Goal: Task Accomplishment & Management: Manage account settings

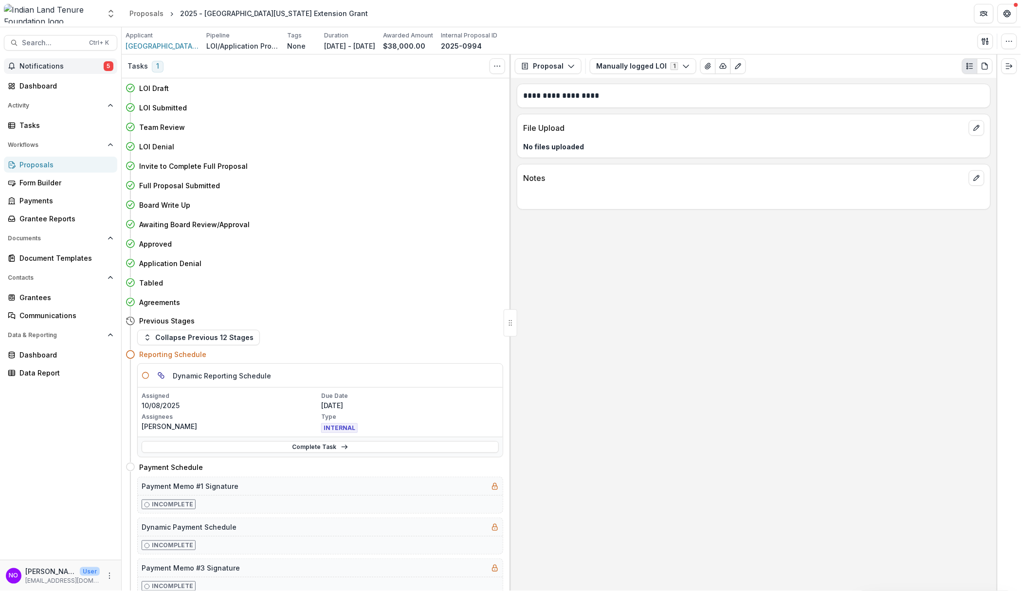
click at [68, 65] on span "Notifications" at bounding box center [61, 66] width 84 height 8
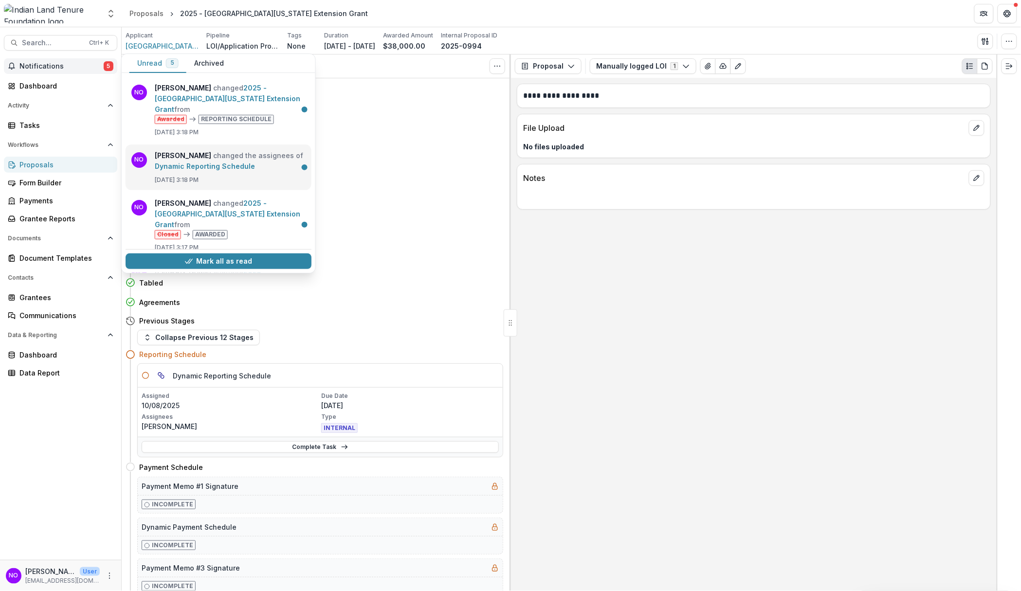
scroll to position [105, 0]
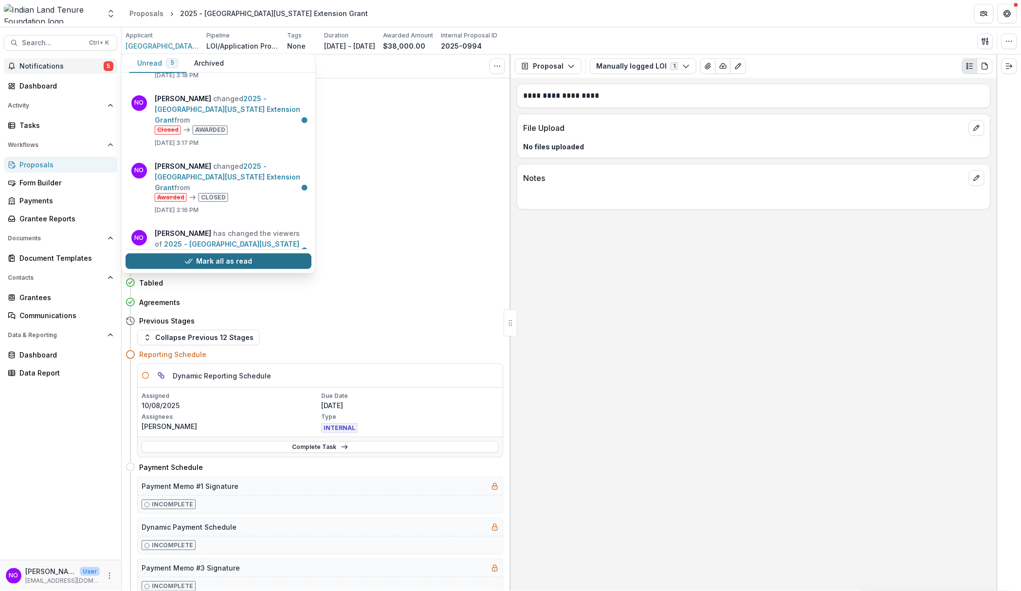
click at [211, 259] on button "Mark all as read" at bounding box center [219, 262] width 186 height 16
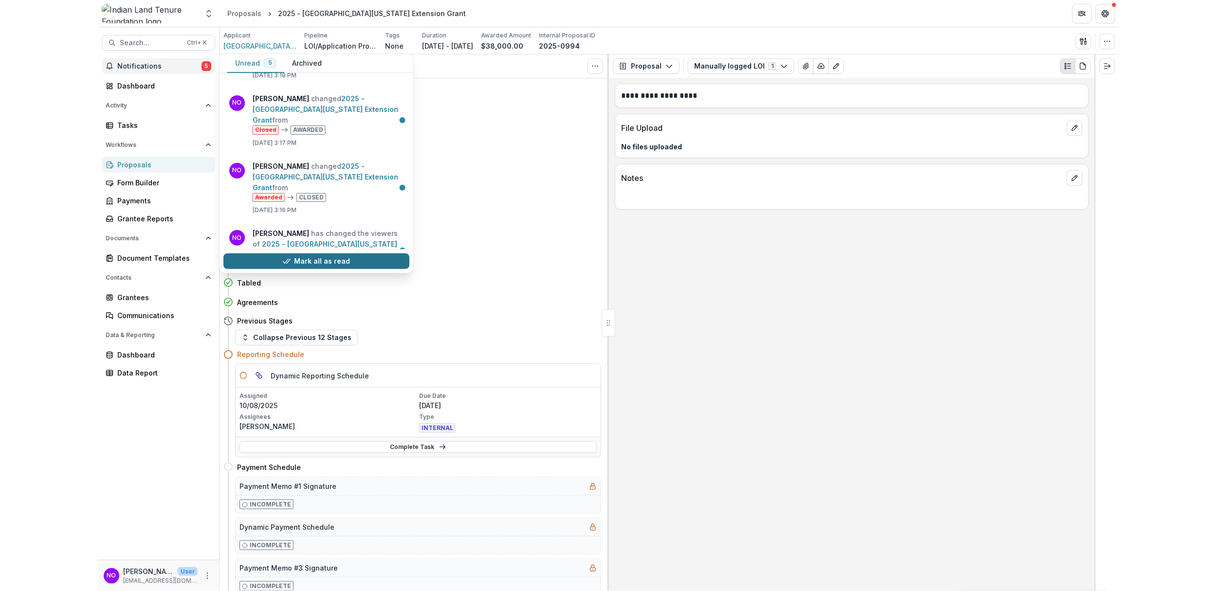
scroll to position [0, 0]
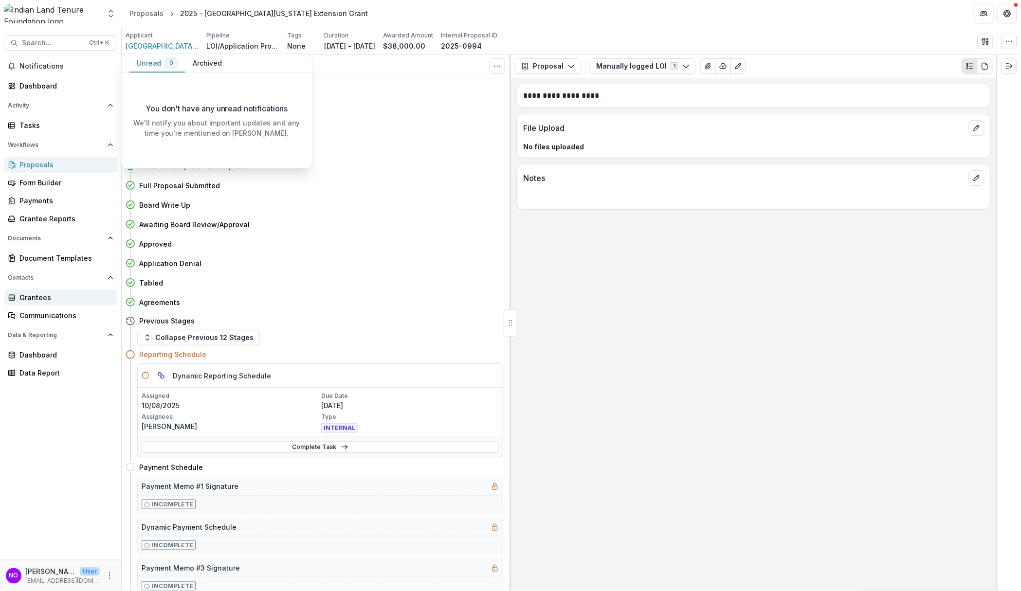
click at [32, 299] on div "Grantees" at bounding box center [64, 297] width 90 height 10
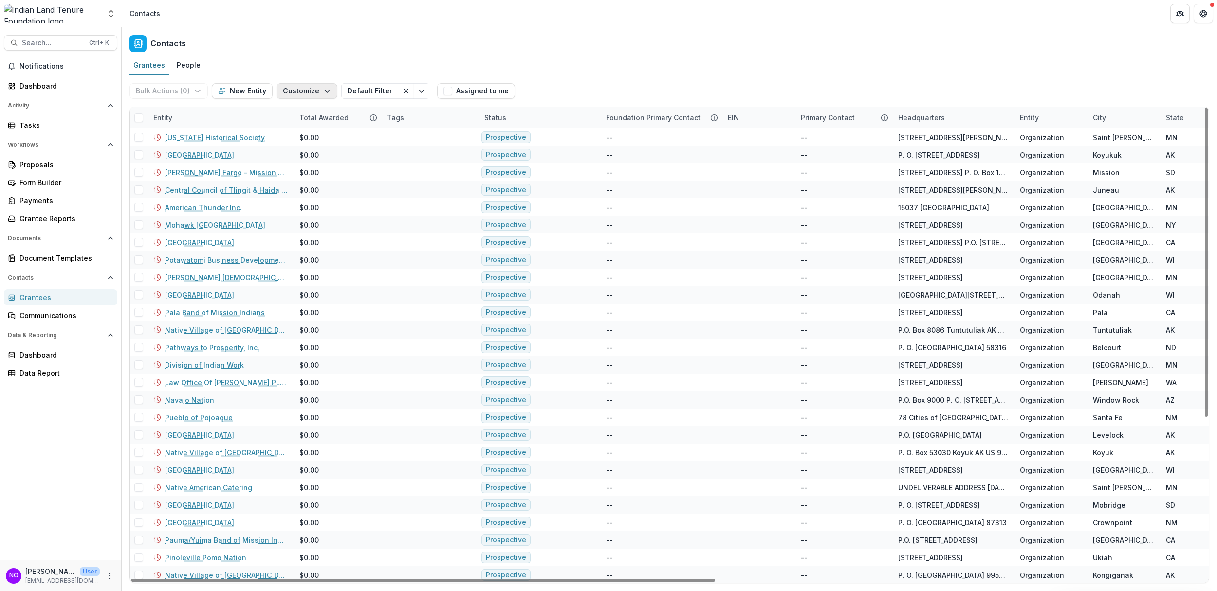
click at [312, 96] on button "Customize" at bounding box center [306, 91] width 61 height 16
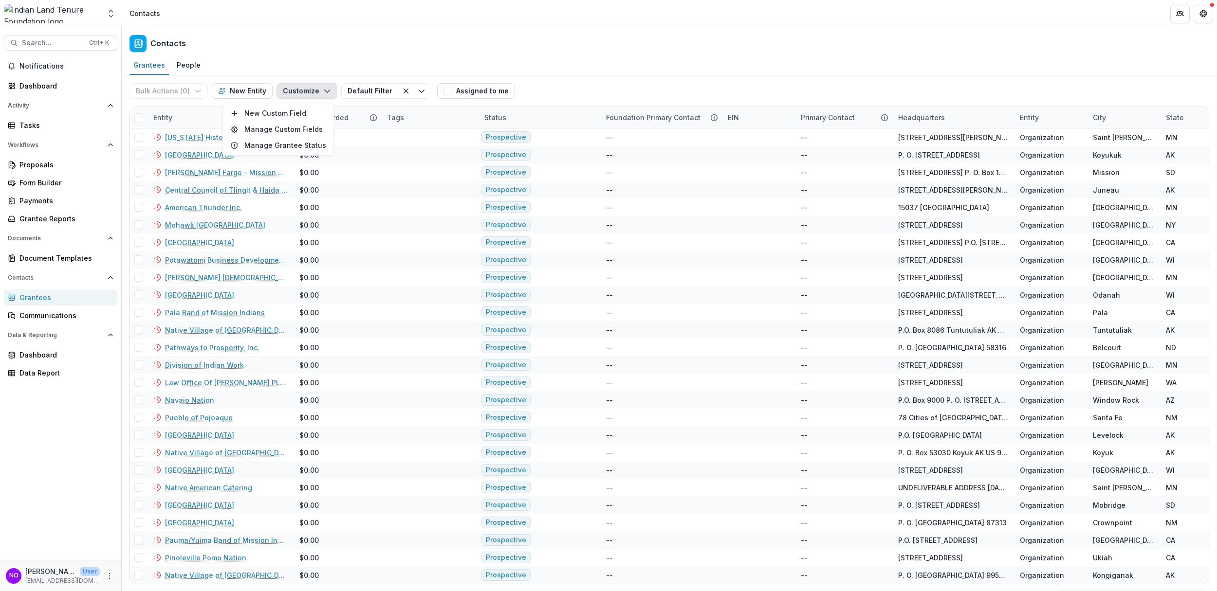
click at [315, 91] on button "Customize" at bounding box center [306, 91] width 61 height 16
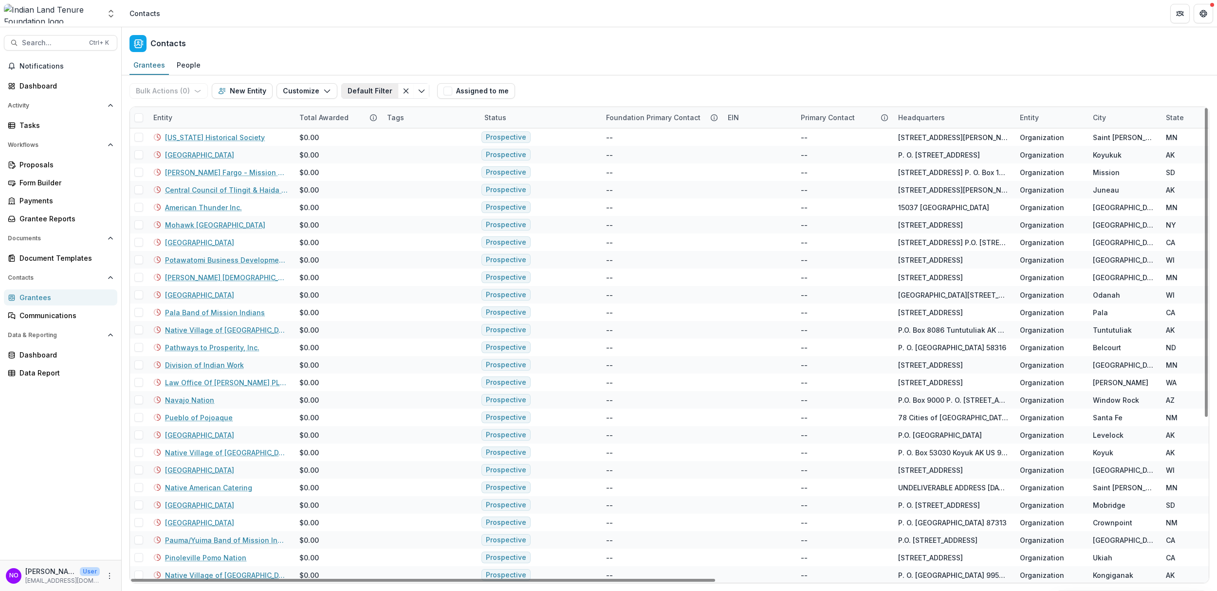
click at [373, 92] on button "Default Filter" at bounding box center [369, 91] width 57 height 16
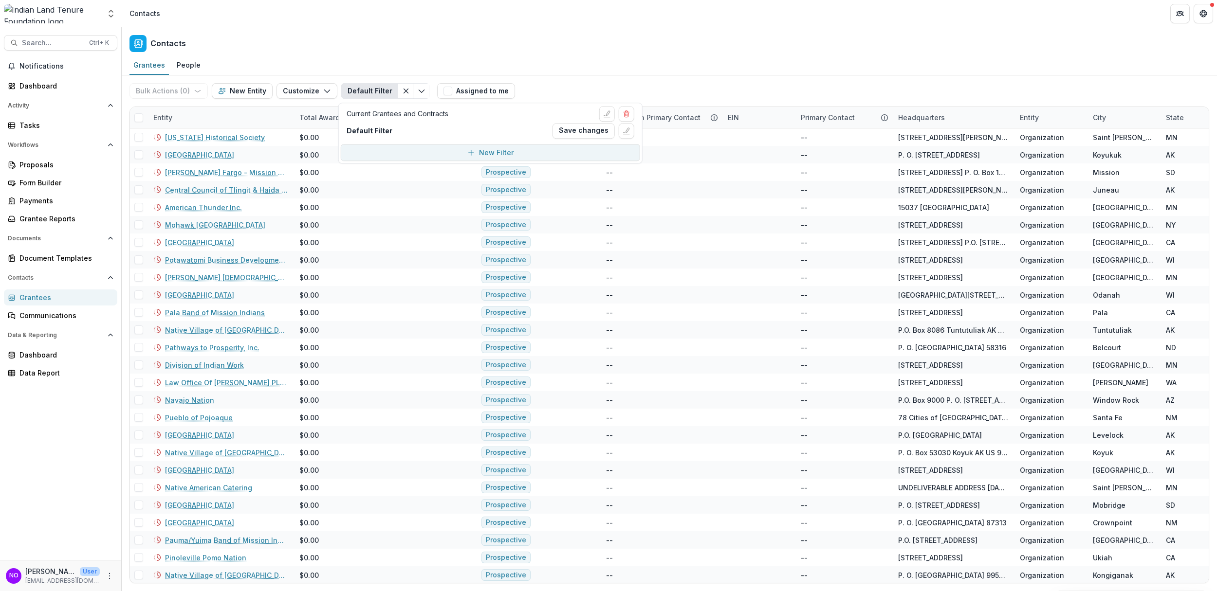
click at [480, 150] on div "New Filter" at bounding box center [496, 152] width 35 height 10
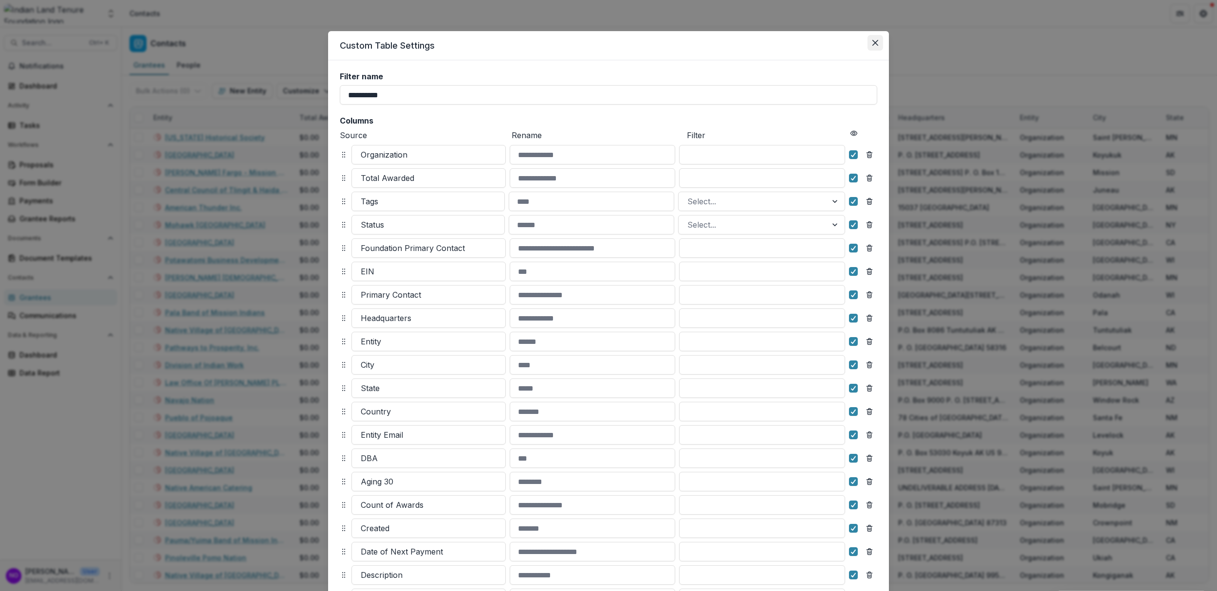
click at [873, 42] on icon "Close" at bounding box center [875, 43] width 6 height 6
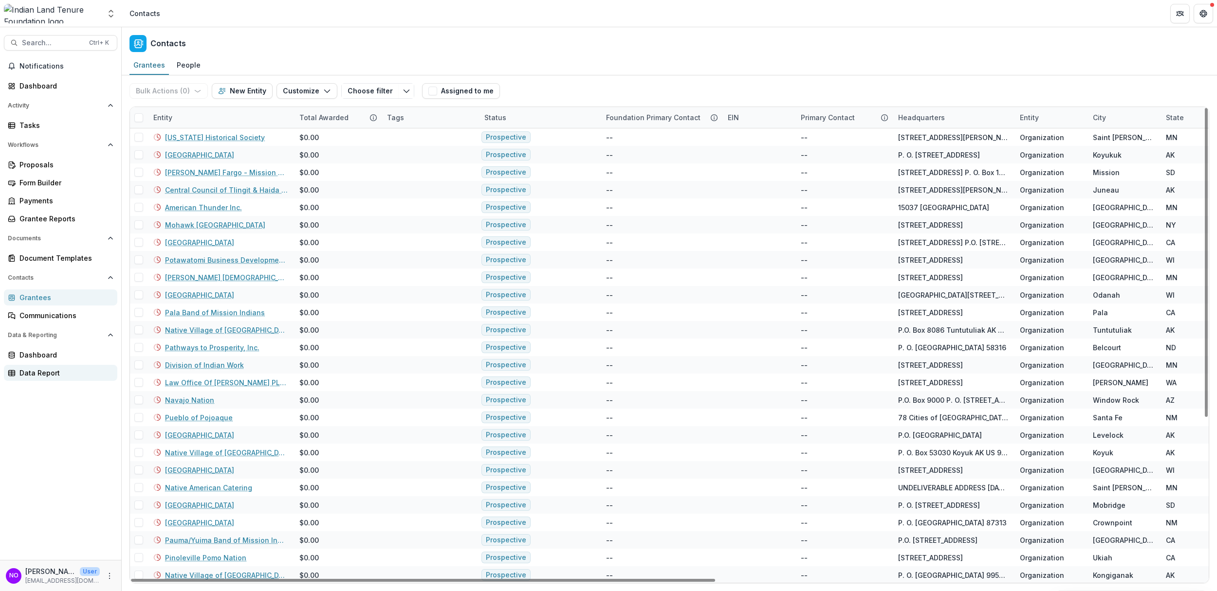
click at [31, 373] on div "Data Report" at bounding box center [64, 373] width 90 height 10
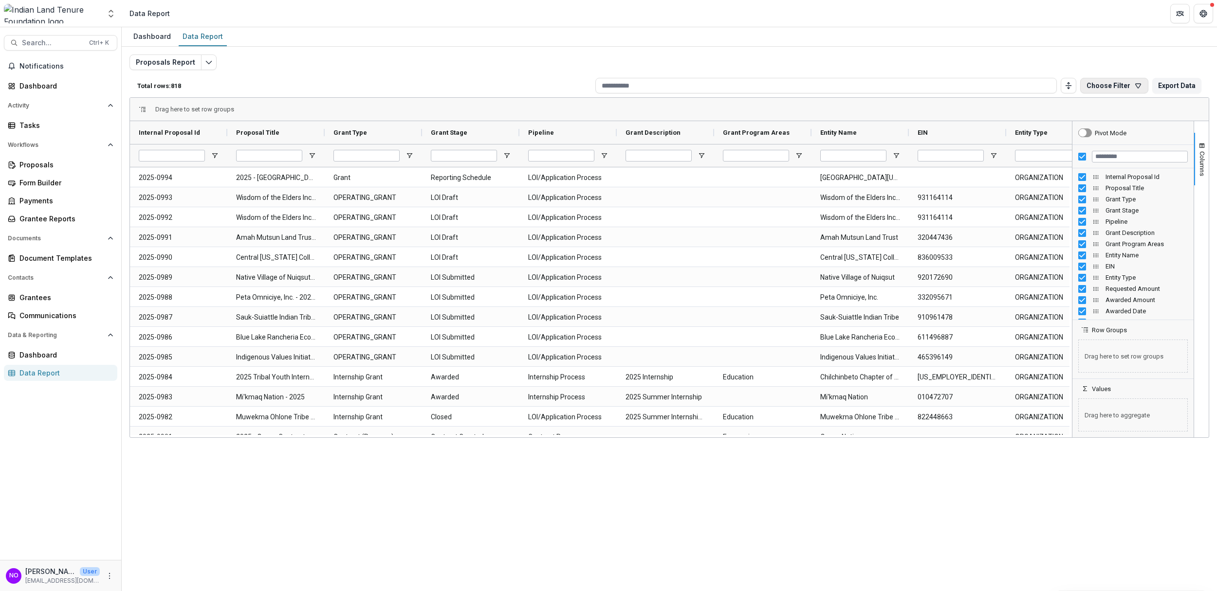
click at [1020, 84] on icon "button" at bounding box center [1137, 86] width 5 height 4
click at [1020, 180] on button "Columns" at bounding box center [1201, 159] width 15 height 53
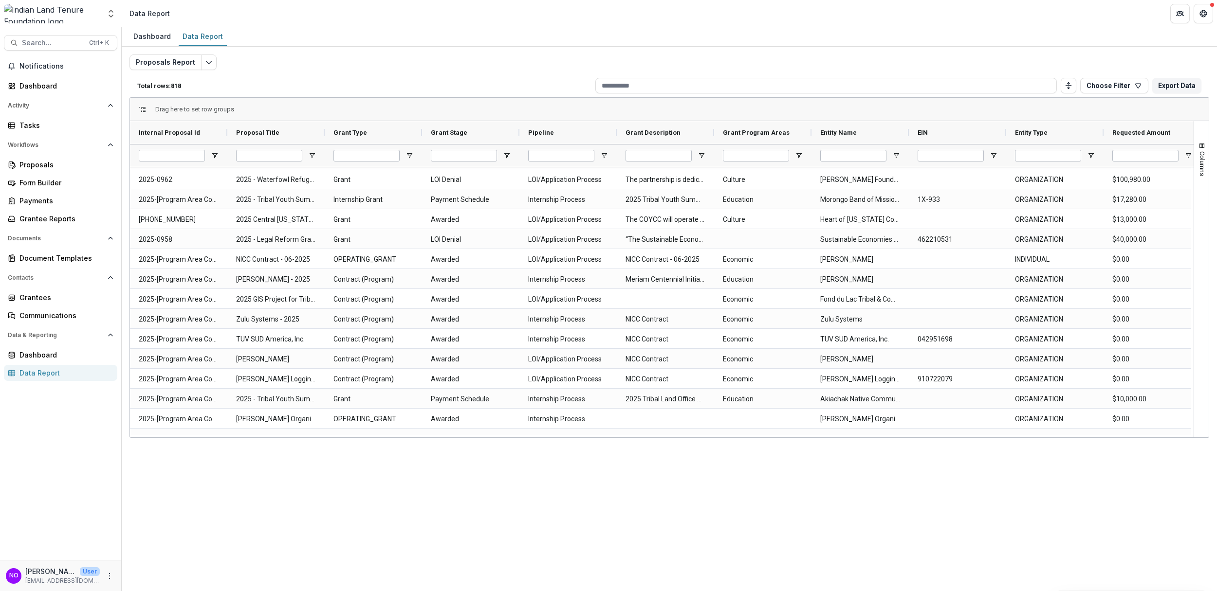
scroll to position [702, 0]
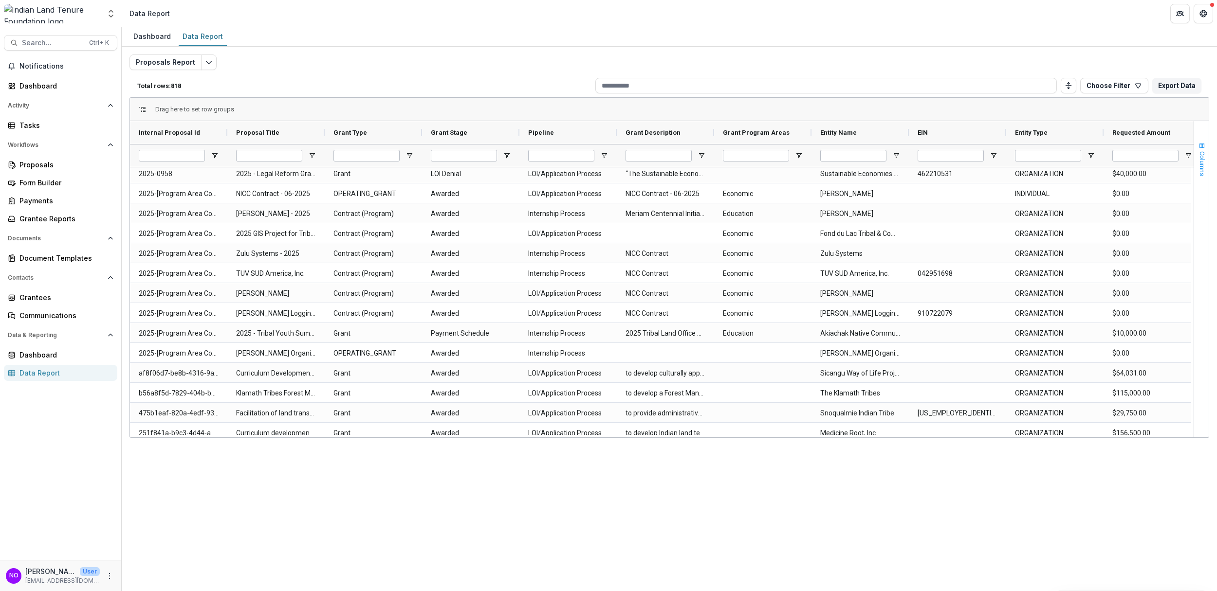
click at [1020, 168] on span "Columns" at bounding box center [1201, 163] width 7 height 25
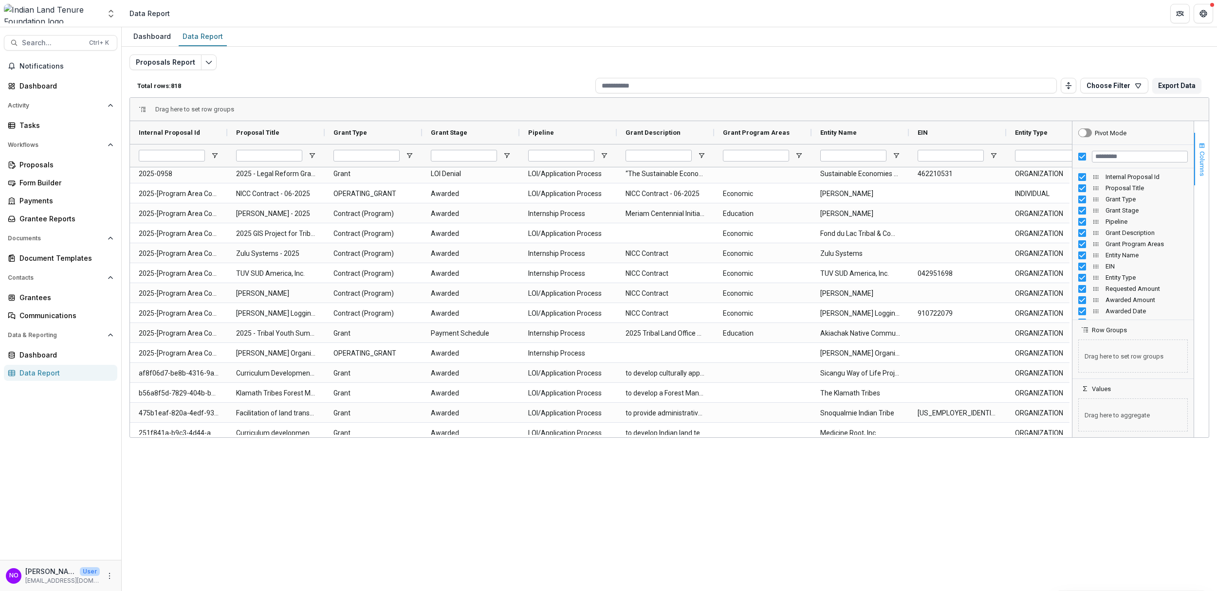
click at [1020, 168] on span "Columns" at bounding box center [1201, 163] width 7 height 25
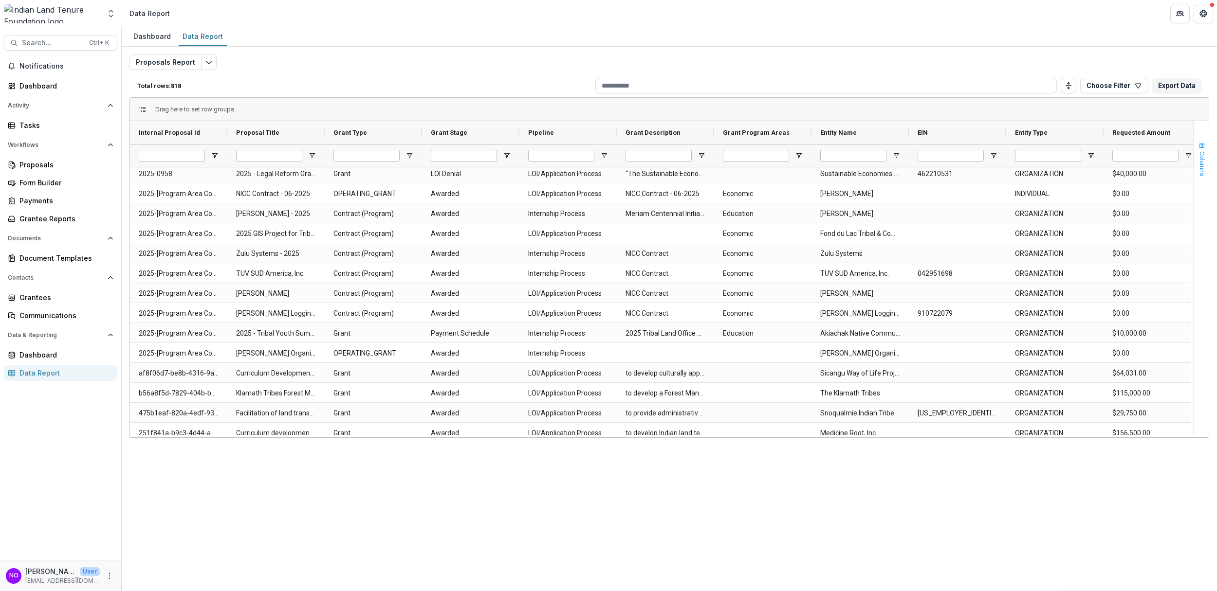
click at [1020, 168] on span "Columns" at bounding box center [1201, 163] width 7 height 25
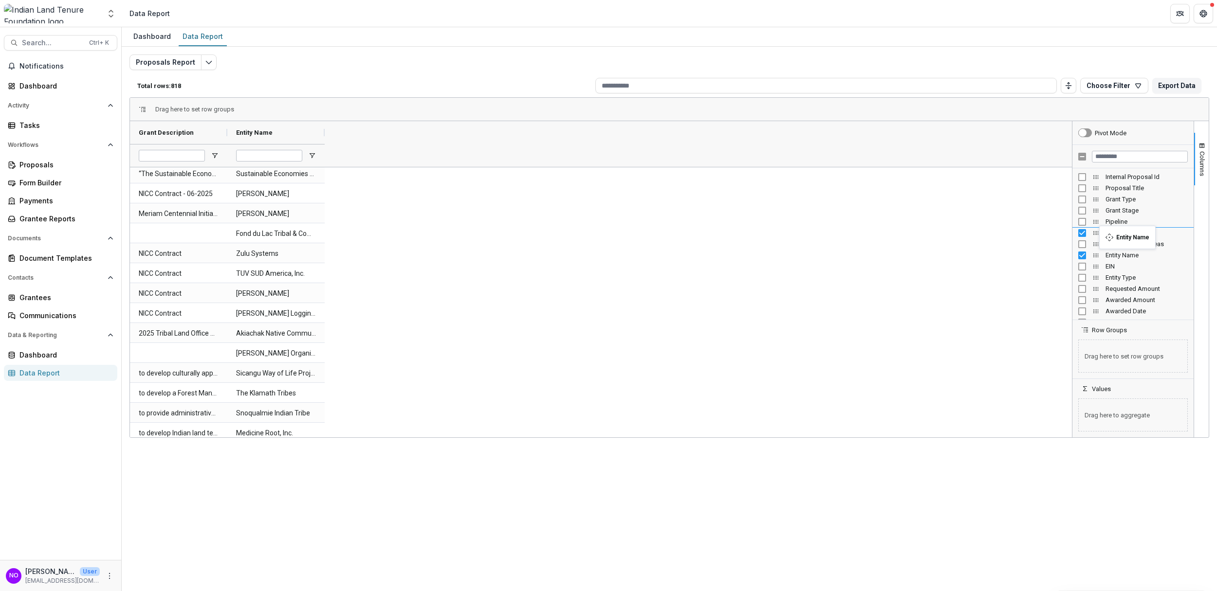
drag, startPoint x: 1095, startPoint y: 258, endPoint x: 1104, endPoint y: 232, distance: 27.6
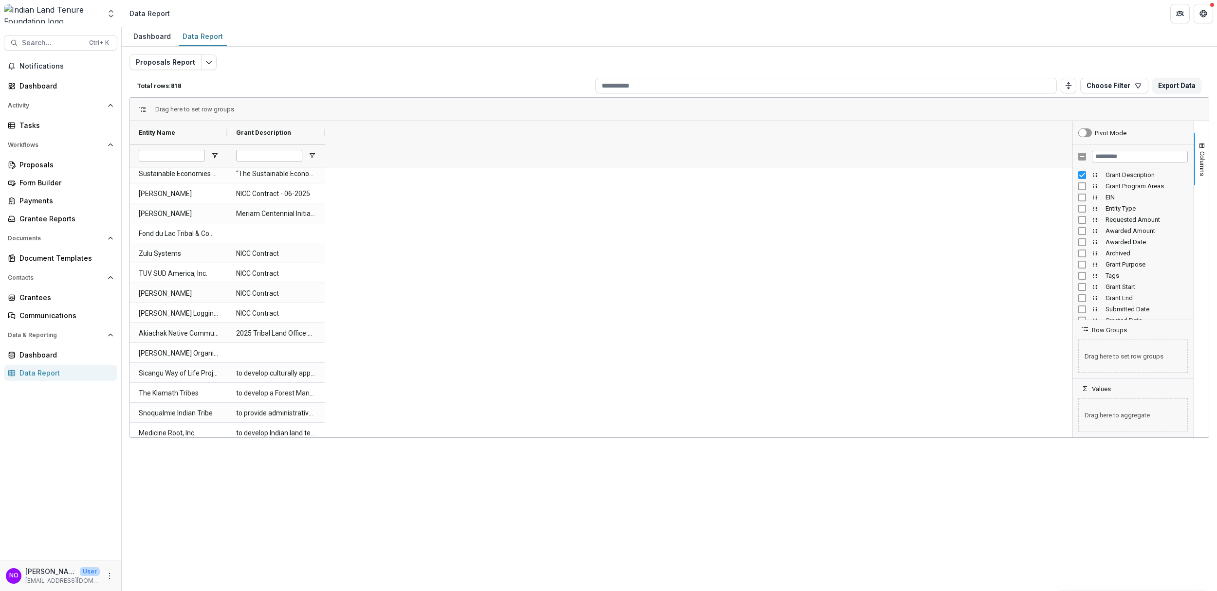
scroll to position [75, 0]
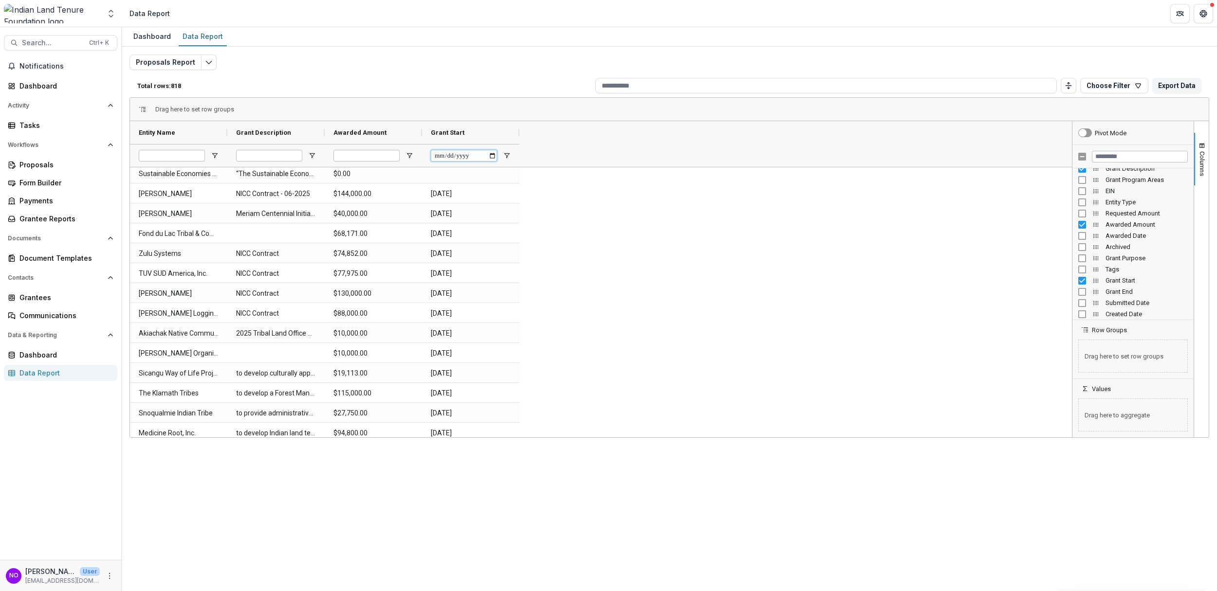
click at [451, 156] on input "Grant Start Filter Input" at bounding box center [464, 156] width 66 height 12
click at [492, 153] on input "Grant Start Filter Input" at bounding box center [464, 156] width 66 height 12
click at [441, 159] on input "Grant Start Filter Input" at bounding box center [464, 156] width 66 height 12
type input "**********"
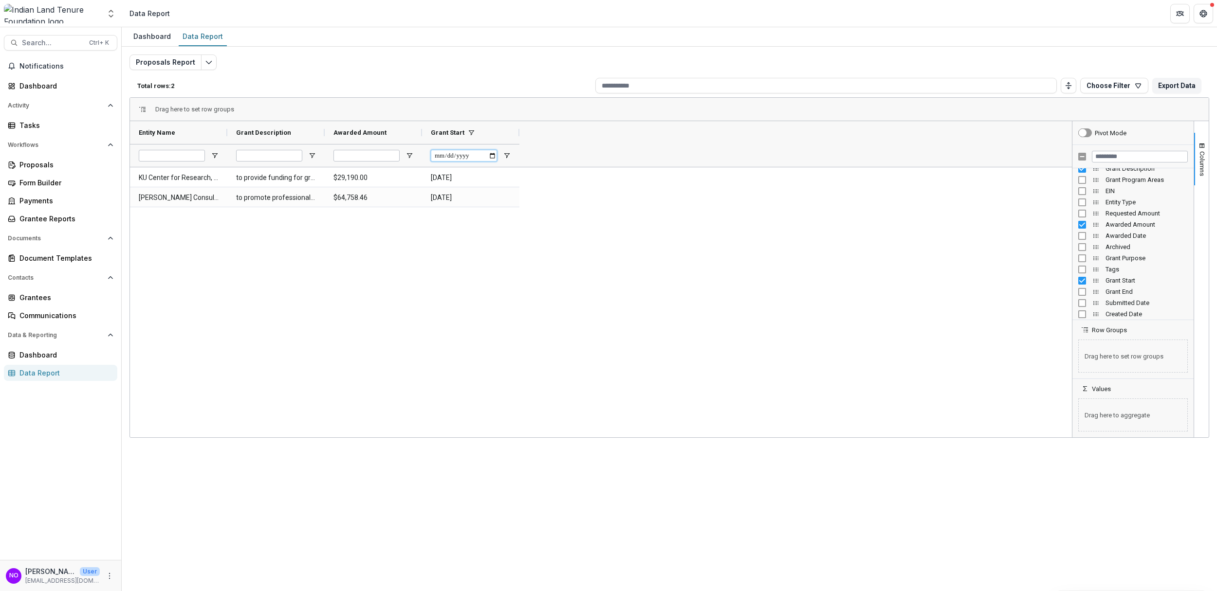
scroll to position [0, 0]
drag, startPoint x: 1193, startPoint y: 182, endPoint x: 1190, endPoint y: 176, distance: 6.8
click at [1020, 176] on div "Columns Pivot Mode Grant Description Grant Program Areas EIN Entity Type" at bounding box center [1140, 279] width 137 height 316
click at [1020, 175] on div "Grant Description Grant Program Areas EIN Entity Type Requested Amount Awarded …" at bounding box center [1132, 243] width 121 height 151
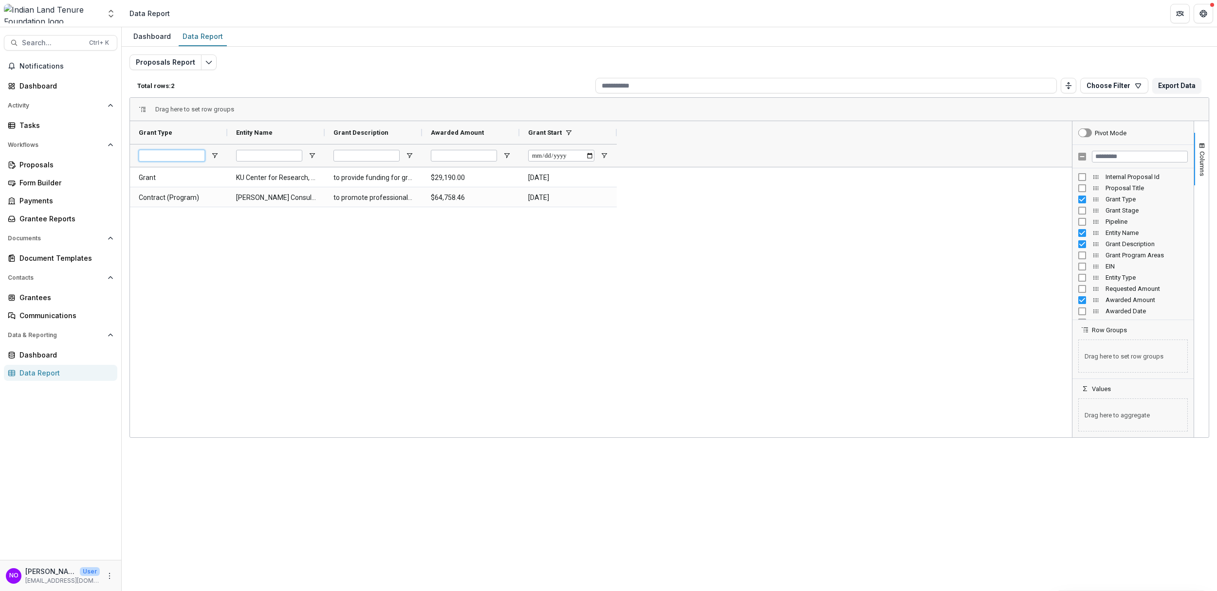
click at [178, 158] on input "Grant Type Filter Input" at bounding box center [172, 156] width 66 height 12
type input "*****"
click at [217, 157] on span "Open Filter Menu" at bounding box center [215, 156] width 8 height 8
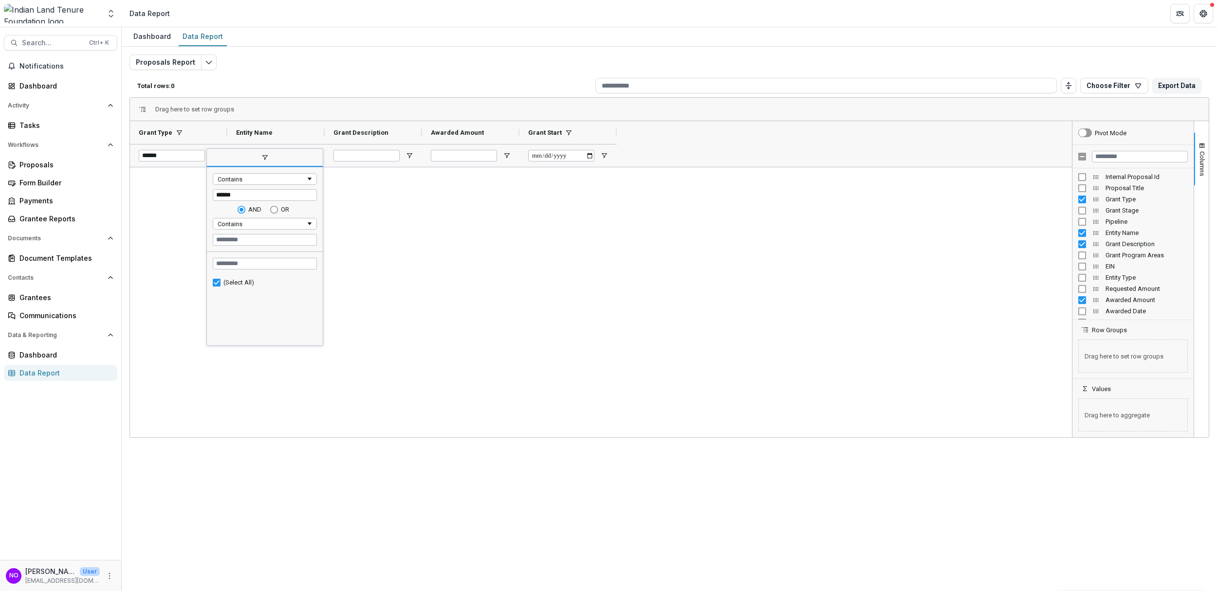
click at [513, 229] on div at bounding box center [601, 302] width 942 height 270
click at [439, 151] on input "Awarded Amount Filter Input" at bounding box center [464, 156] width 66 height 12
click at [506, 155] on span "Open Filter Menu" at bounding box center [507, 156] width 8 height 8
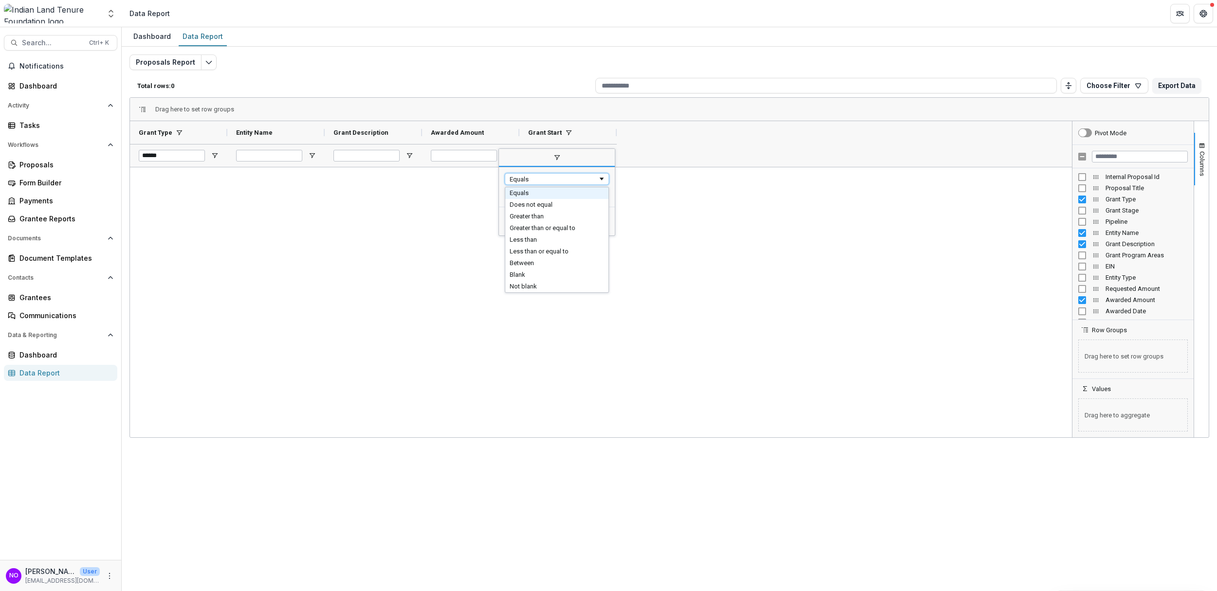
click at [522, 178] on div "Equals" at bounding box center [554, 179] width 88 height 7
click at [522, 199] on input "Filter Value" at bounding box center [557, 195] width 104 height 12
type input "*"
click at [444, 278] on div at bounding box center [601, 302] width 942 height 270
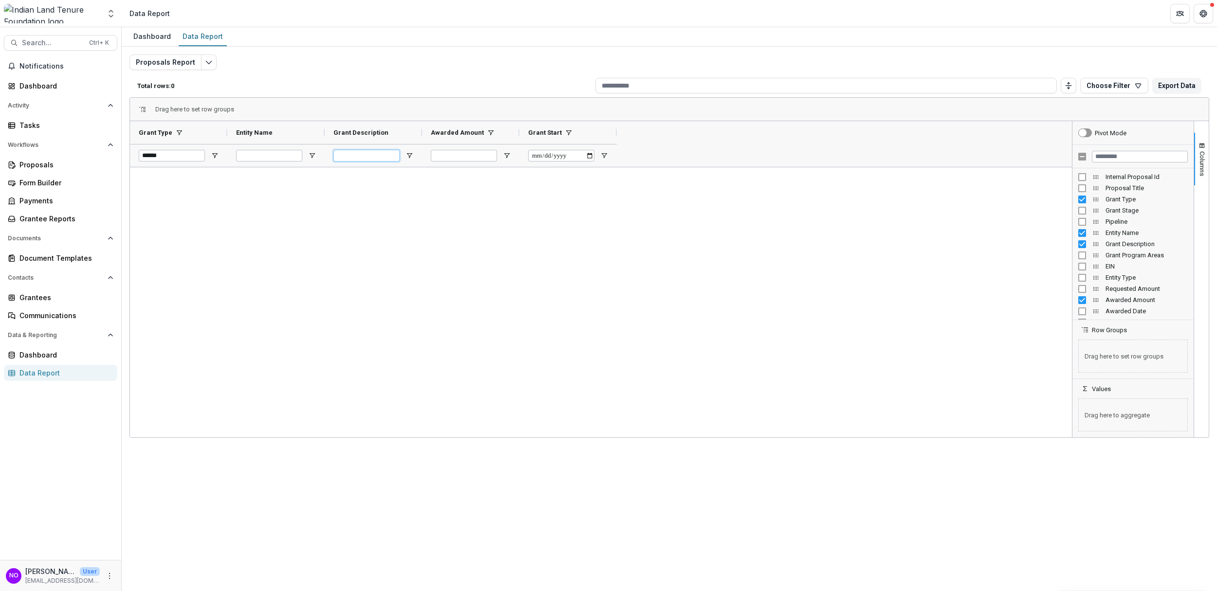
click at [371, 152] on input "Grant Description Filter Input" at bounding box center [366, 156] width 66 height 12
click at [414, 154] on div at bounding box center [373, 155] width 97 height 23
click at [403, 156] on div at bounding box center [373, 155] width 97 height 23
click at [414, 156] on div at bounding box center [373, 155] width 97 height 23
click at [408, 156] on span "Open Filter Menu" at bounding box center [409, 156] width 8 height 8
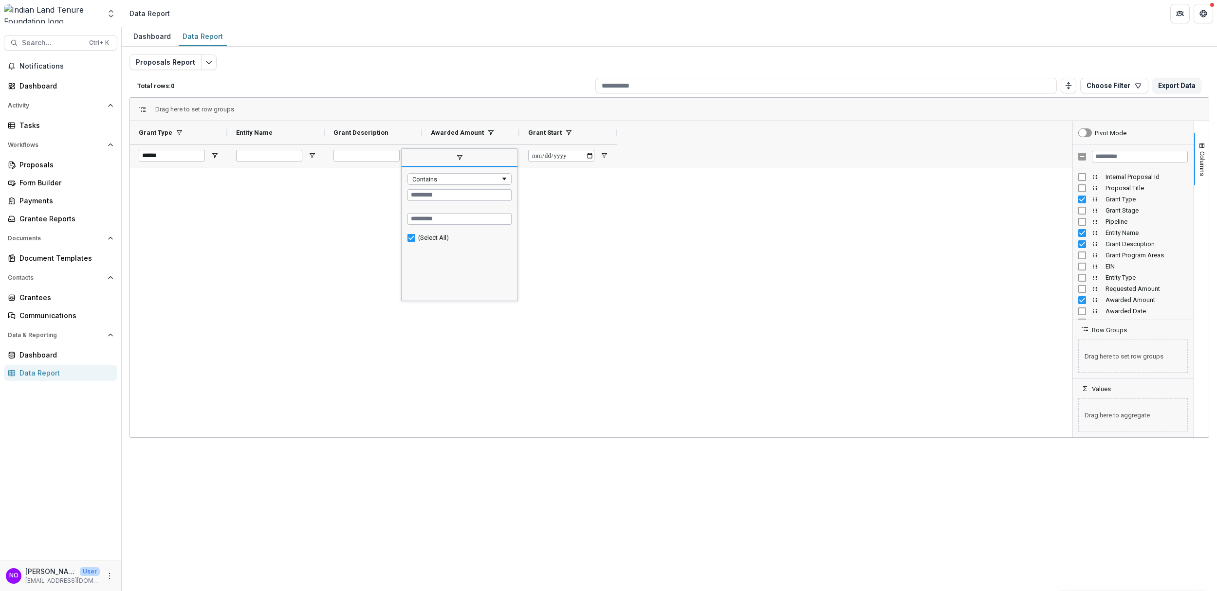
click at [438, 171] on div "Contains" at bounding box center [459, 186] width 116 height 39
click at [439, 176] on div "Contains" at bounding box center [456, 179] width 88 height 7
type input "********"
click at [550, 279] on div at bounding box center [601, 302] width 942 height 270
click at [310, 156] on span "Open Filter Menu" at bounding box center [312, 156] width 8 height 8
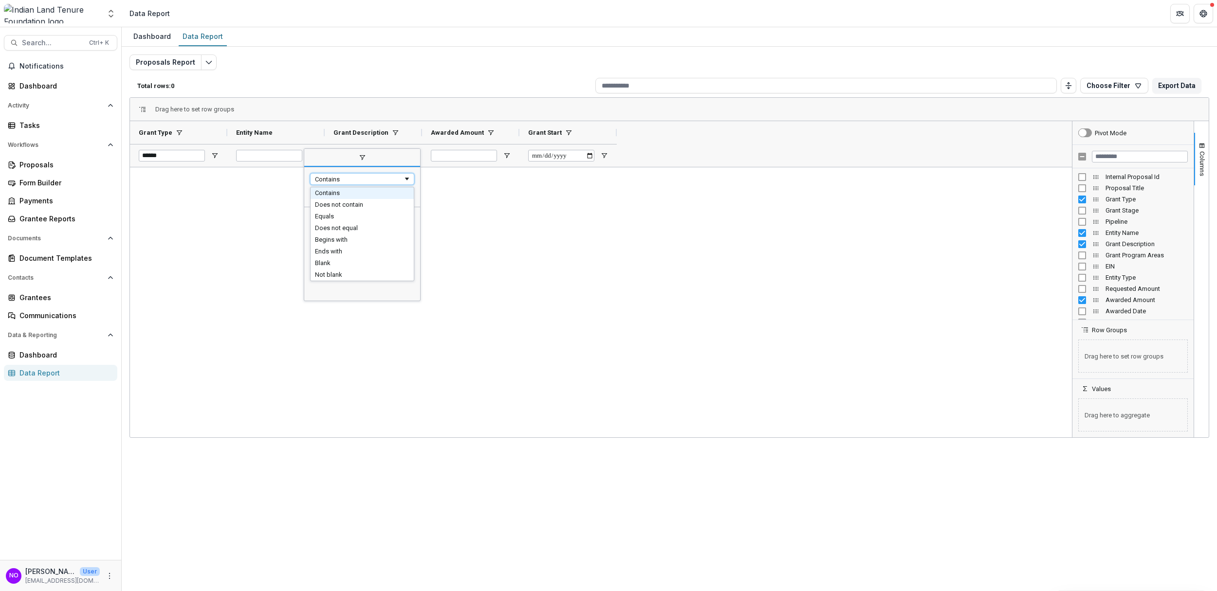
click at [346, 178] on div "Contains" at bounding box center [359, 179] width 88 height 7
type input "********"
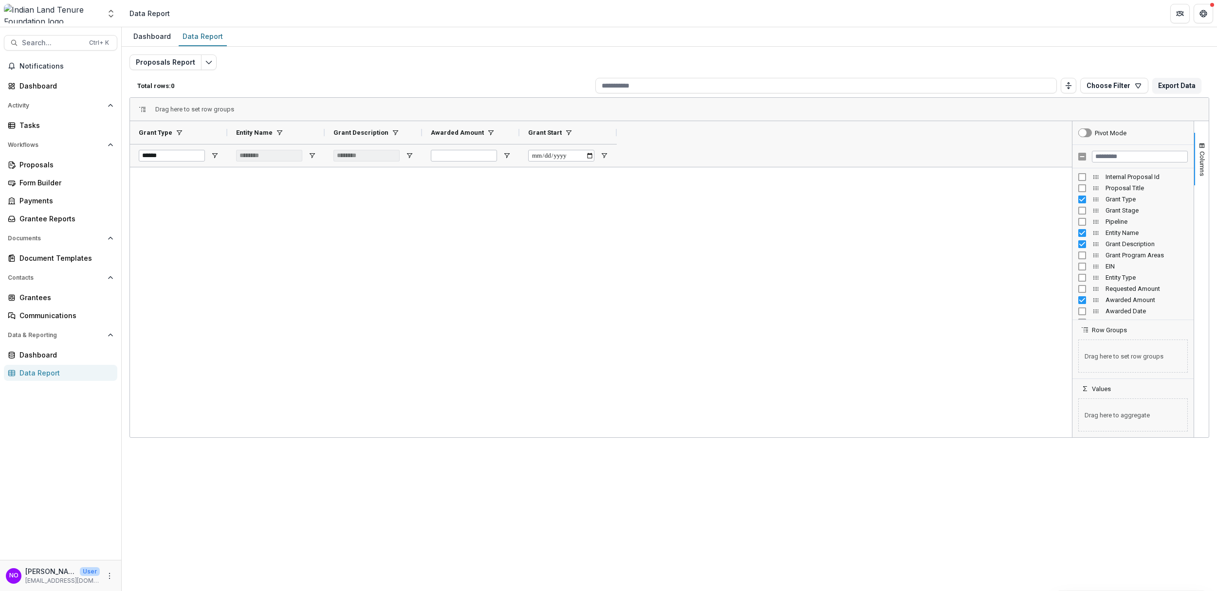
click at [515, 274] on div at bounding box center [601, 302] width 942 height 270
click at [189, 260] on div at bounding box center [601, 302] width 942 height 270
click at [215, 160] on div "*****" at bounding box center [178, 155] width 97 height 23
click at [215, 156] on span "Open Filter Menu" at bounding box center [215, 156] width 8 height 8
click at [225, 179] on div "Contains" at bounding box center [262, 179] width 88 height 7
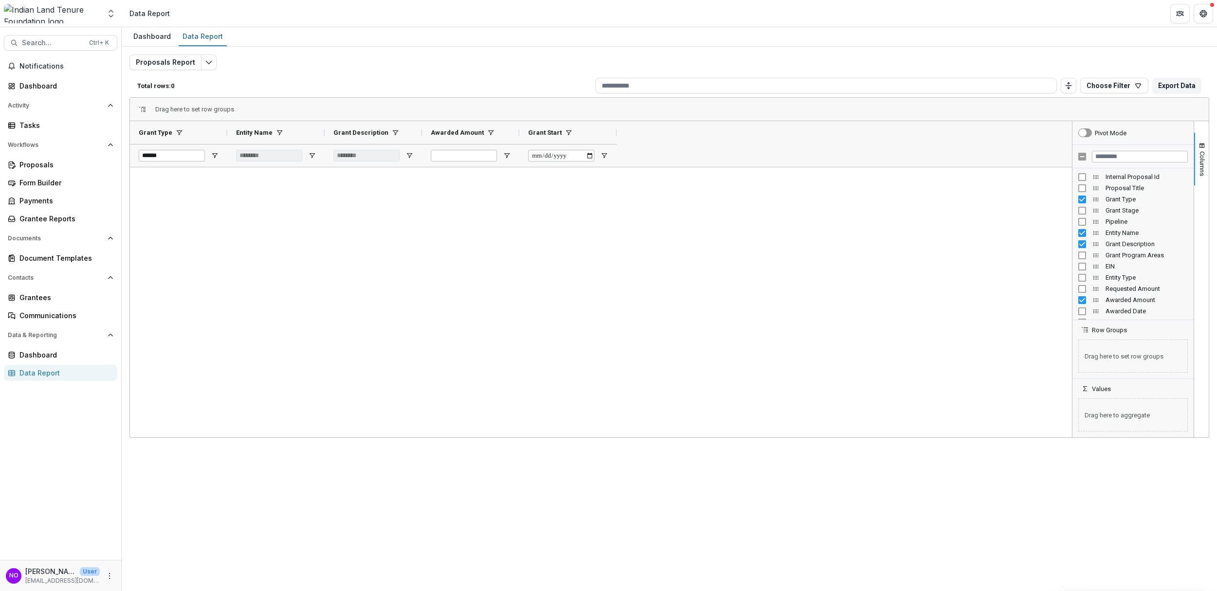
click at [390, 284] on div at bounding box center [601, 302] width 942 height 270
click at [785, 154] on input "**********" at bounding box center [756, 156] width 66 height 12
click at [724, 280] on div at bounding box center [601, 302] width 942 height 270
click at [150, 40] on div "Dashboard" at bounding box center [151, 36] width 45 height 14
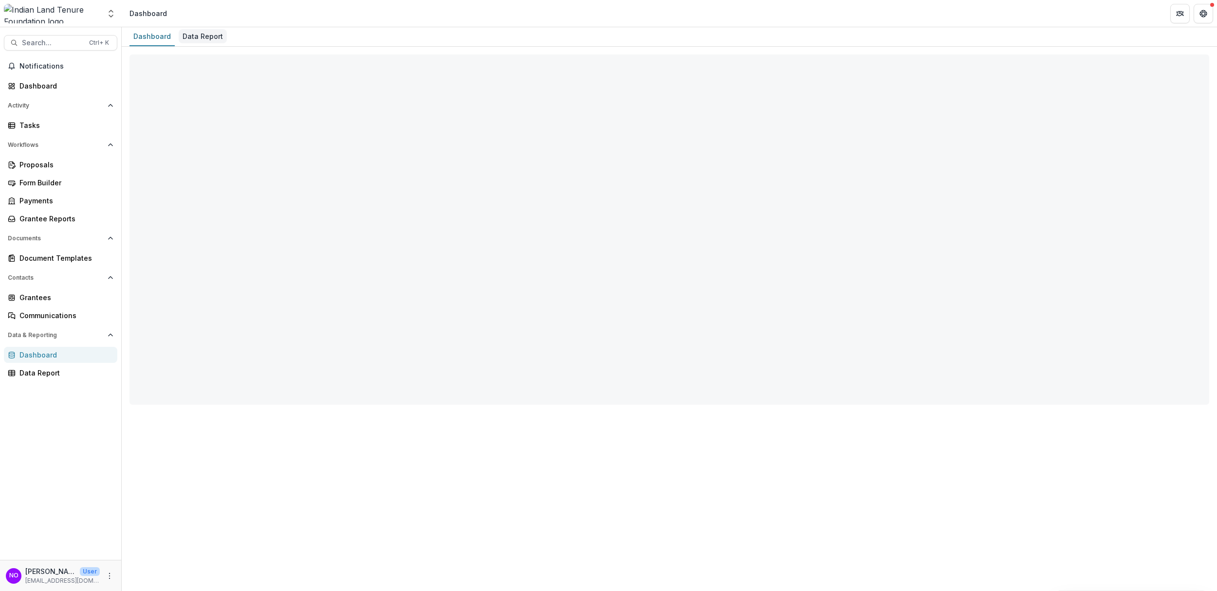
click at [200, 40] on div "Data Report" at bounding box center [203, 36] width 48 height 14
click at [199, 40] on div "Data Report" at bounding box center [203, 36] width 48 height 14
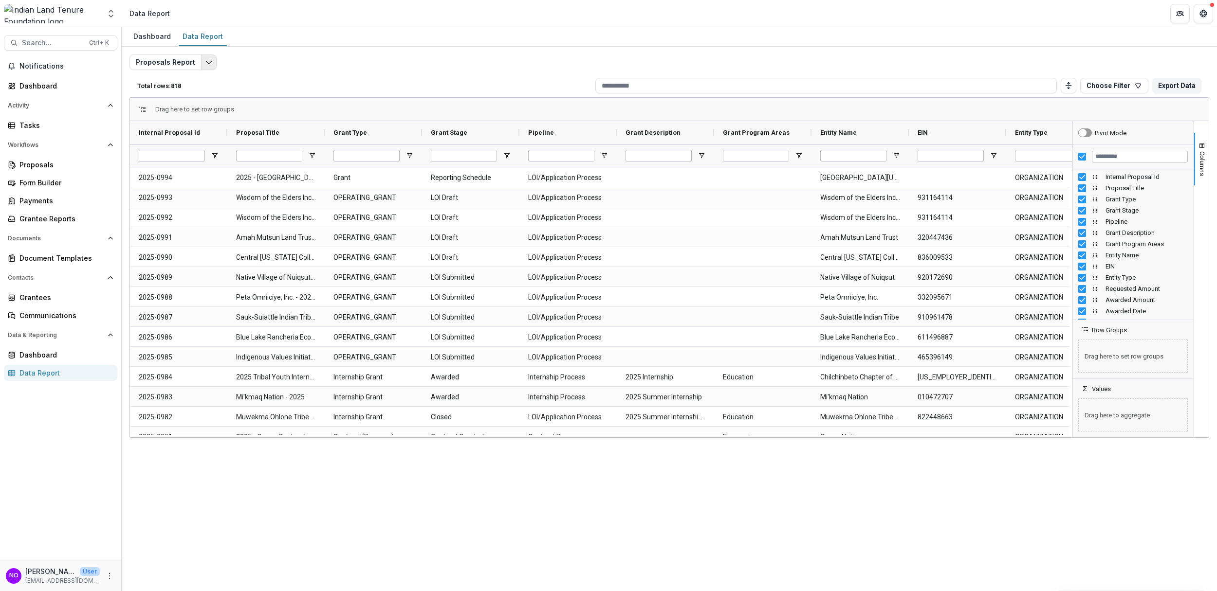
click at [205, 61] on icon "Edit selected report" at bounding box center [209, 62] width 8 height 8
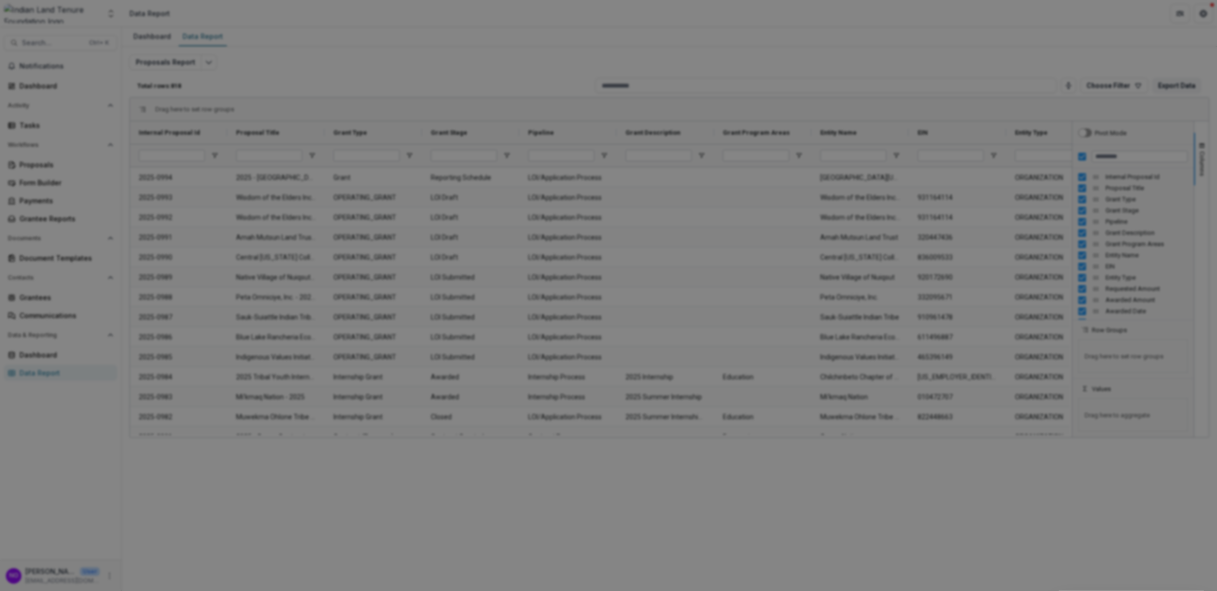
drag, startPoint x: 778, startPoint y: 241, endPoint x: 770, endPoint y: 239, distance: 7.7
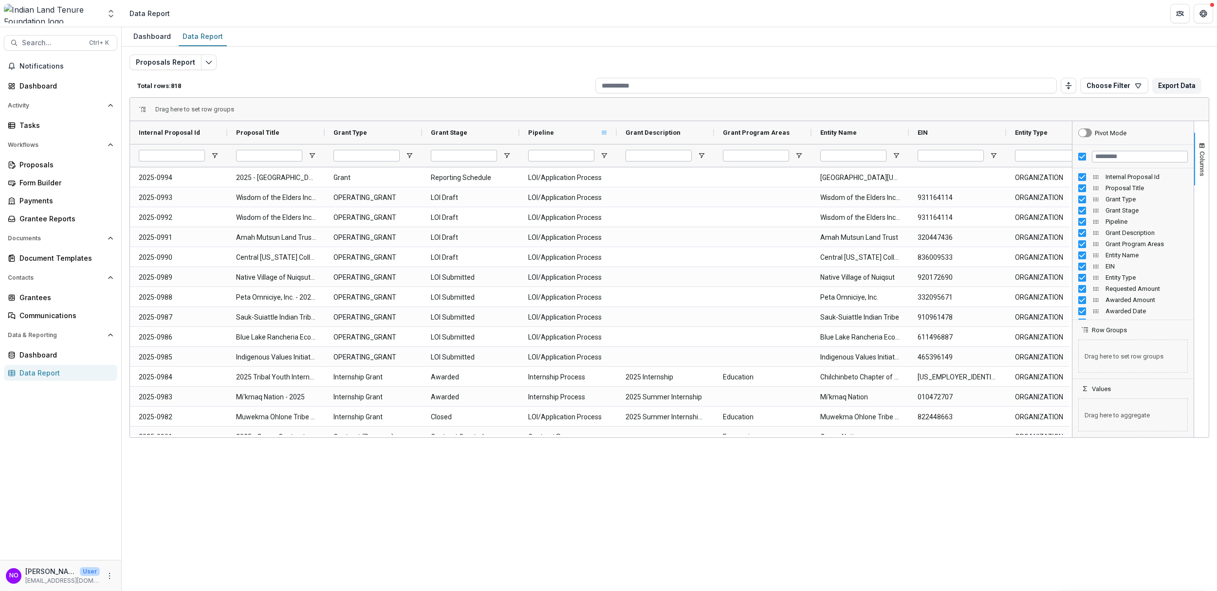
click at [602, 129] on span at bounding box center [604, 133] width 8 height 8
click at [205, 61] on icon "Edit selected report" at bounding box center [209, 62] width 8 height 8
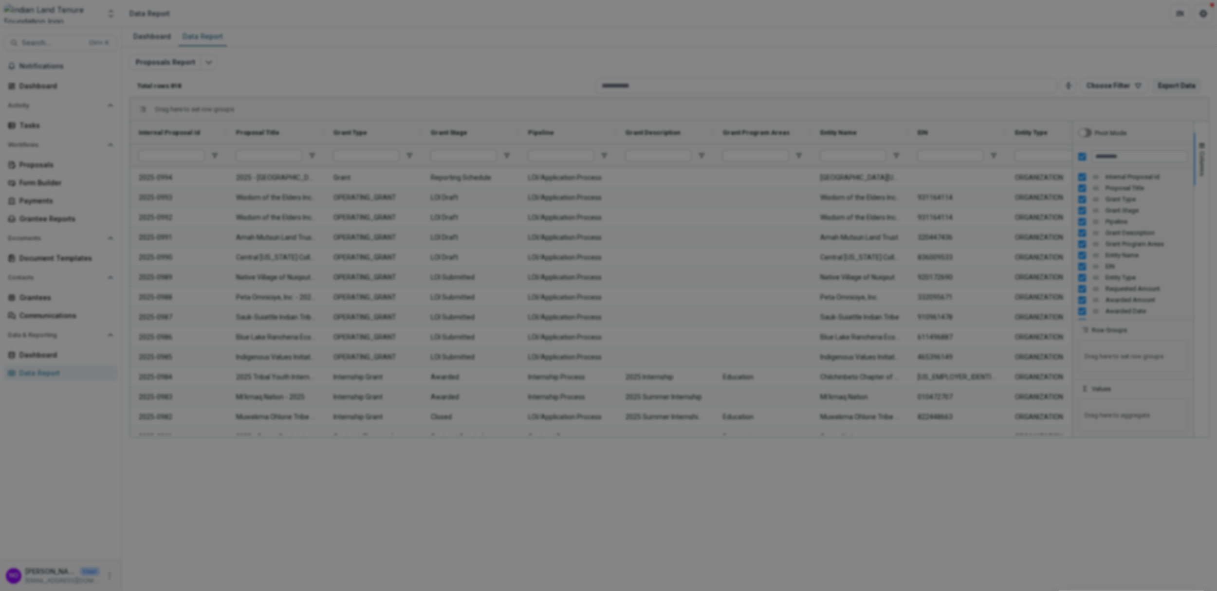
click at [640, 301] on div "NON-TIMEFRAME Reports Payments Report Proposals Report Reporting Data Review Re…" at bounding box center [608, 295] width 1217 height 591
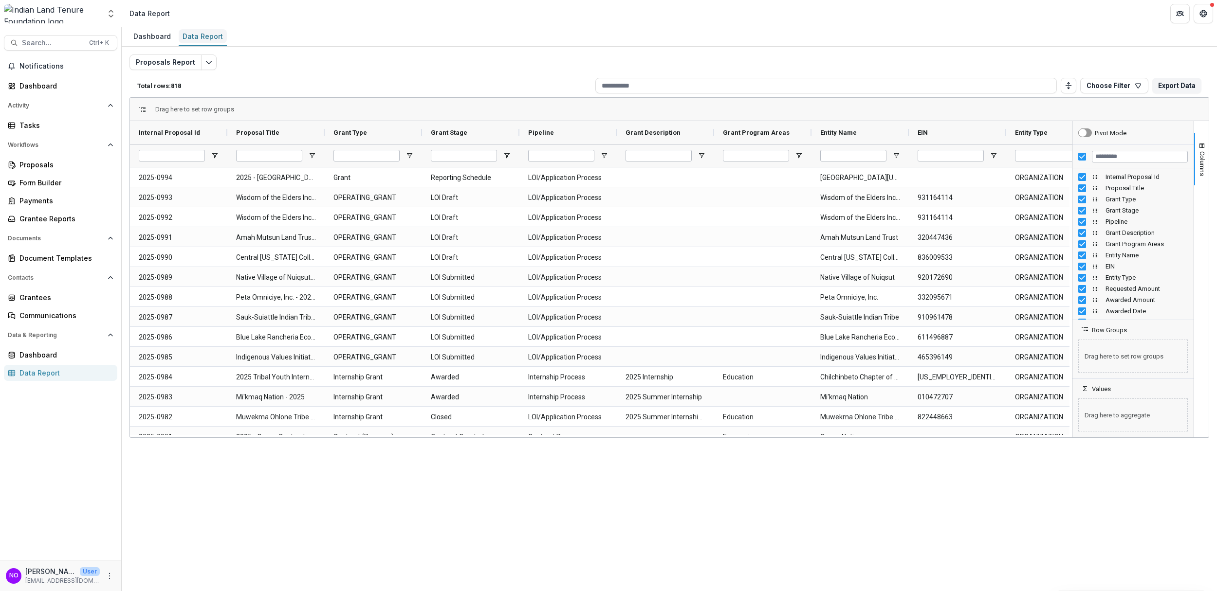
click at [197, 34] on div "Data Report" at bounding box center [203, 36] width 48 height 14
click at [158, 39] on div "Dashboard" at bounding box center [151, 36] width 45 height 14
select select "**********"
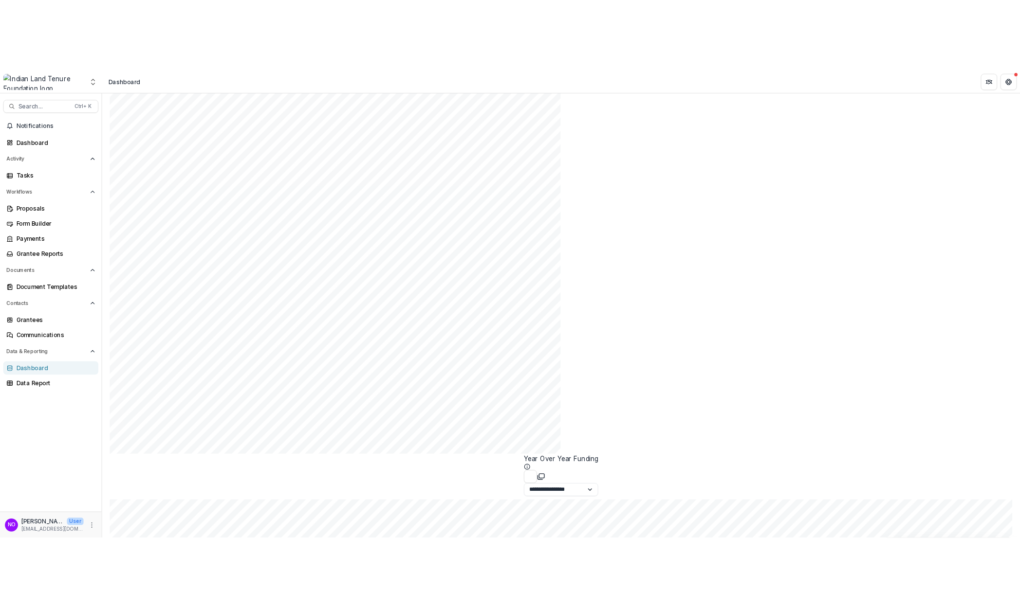
scroll to position [1843, 0]
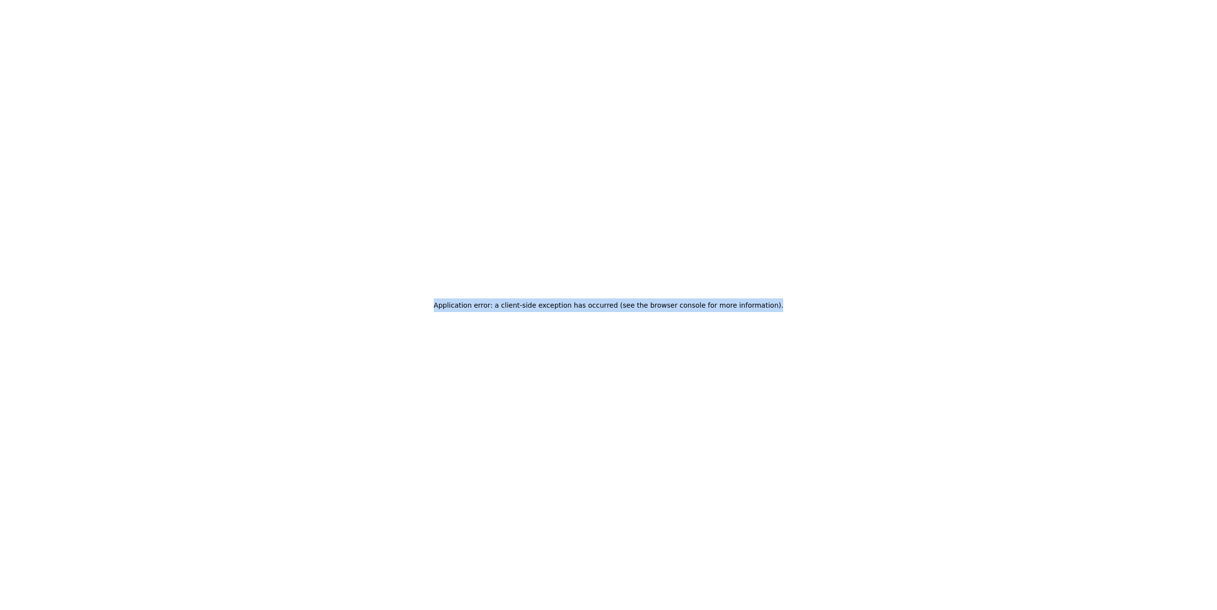
drag, startPoint x: 769, startPoint y: 305, endPoint x: 427, endPoint y: 306, distance: 342.1
click at [427, 306] on div "Application error: a client-side exception has occurred (see the browser consol…" at bounding box center [608, 305] width 1217 height 610
copy h2 "Application error: a client-side exception has occurred (see the browser consol…"
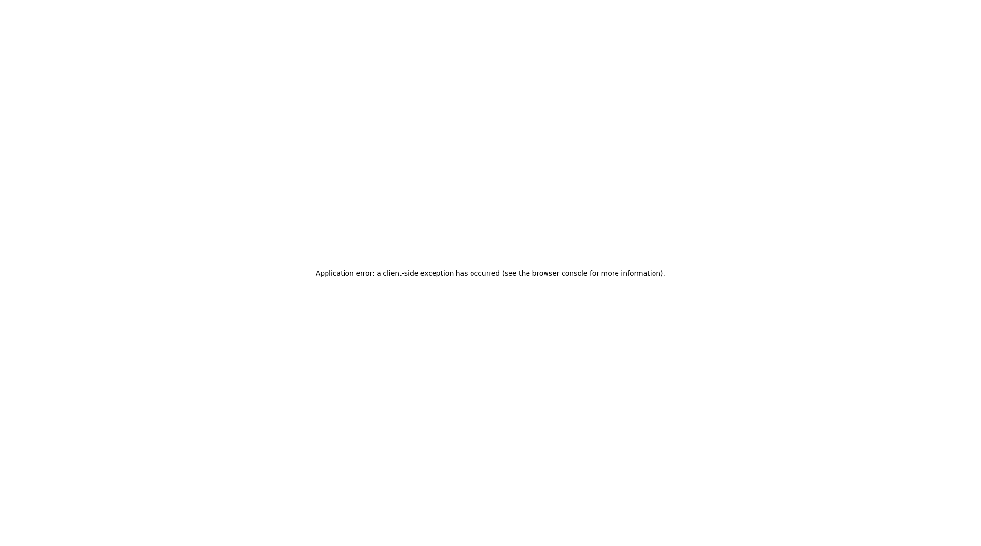
click at [740, 173] on div "Application error: a client-side exception has occurred (see the browser consol…" at bounding box center [490, 273] width 981 height 546
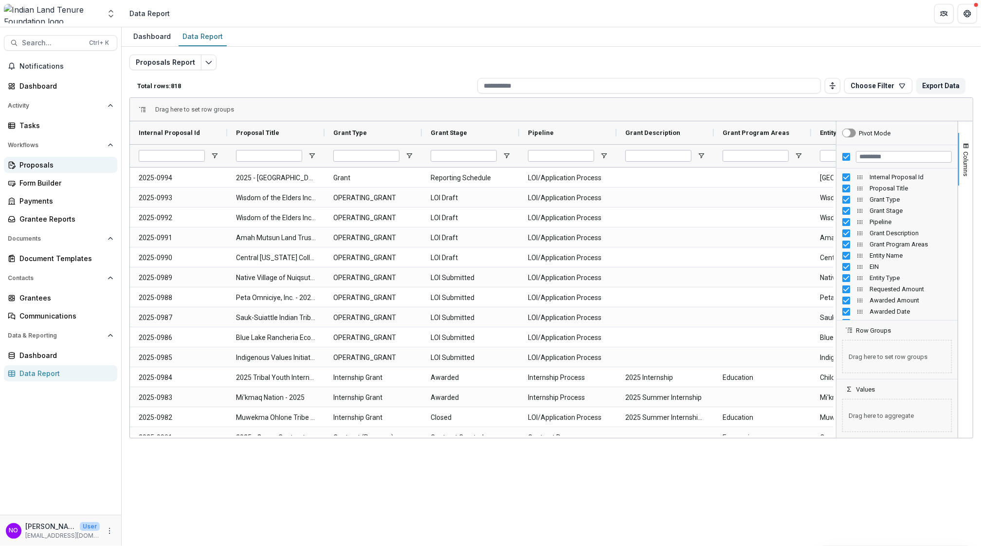
click at [32, 163] on div "Proposals" at bounding box center [64, 165] width 90 height 10
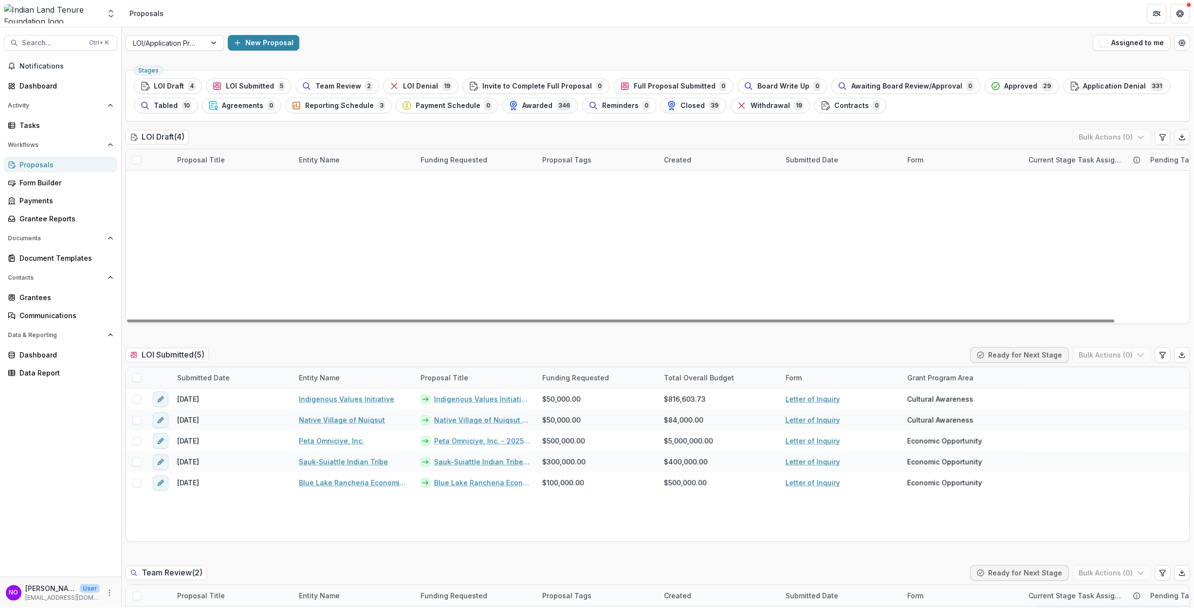
click at [204, 178] on link "Central [US_STATE] College Foundation - 2025 - Letter of Inquiry" at bounding box center [232, 181] width 110 height 10
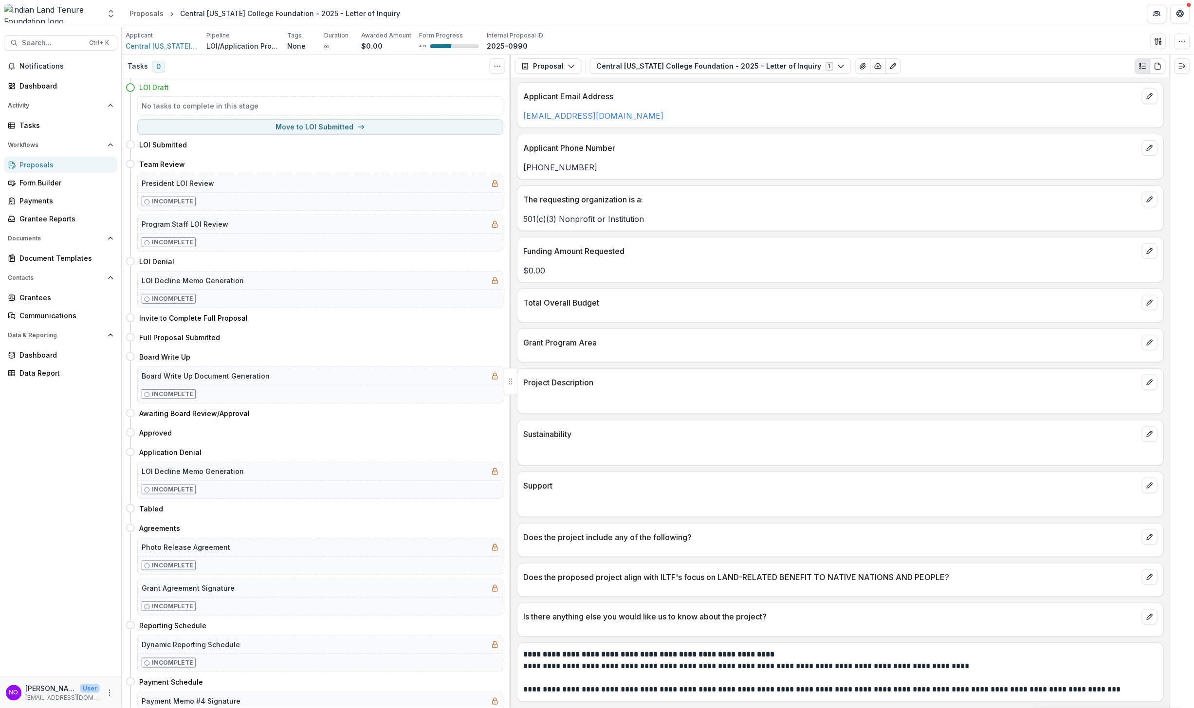
scroll to position [269, 0]
click at [36, 179] on div "Form Builder" at bounding box center [64, 183] width 90 height 10
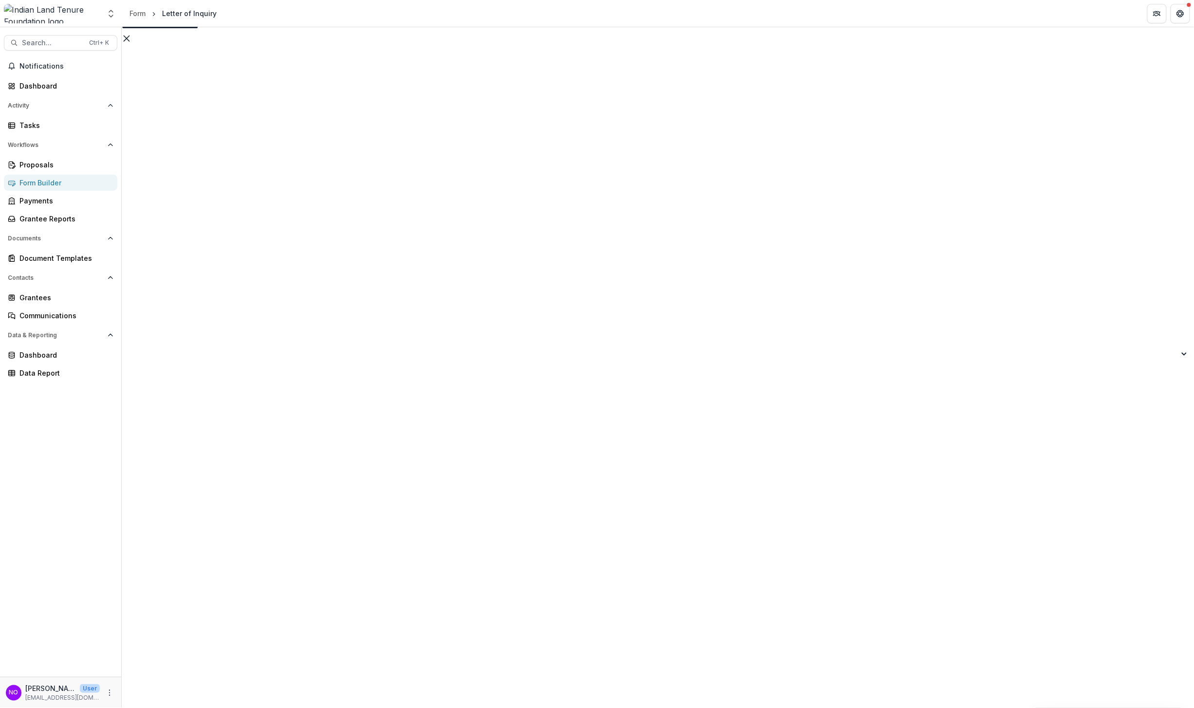
scroll to position [3447, 0]
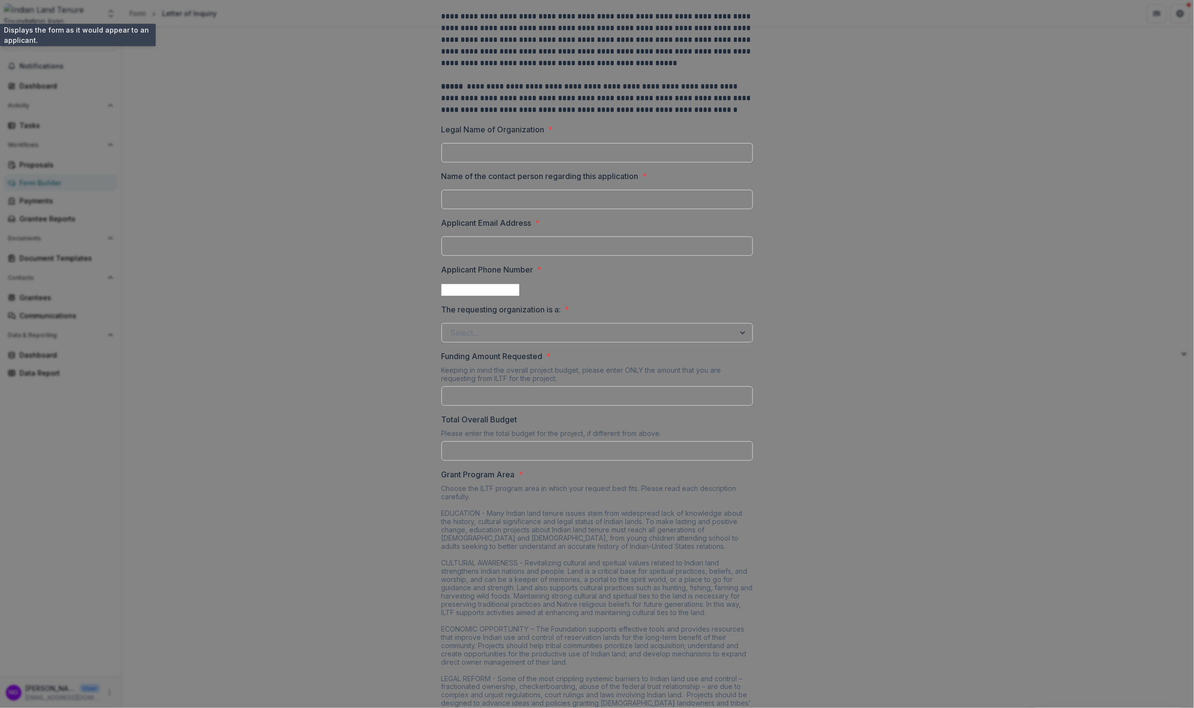
scroll to position [0, 0]
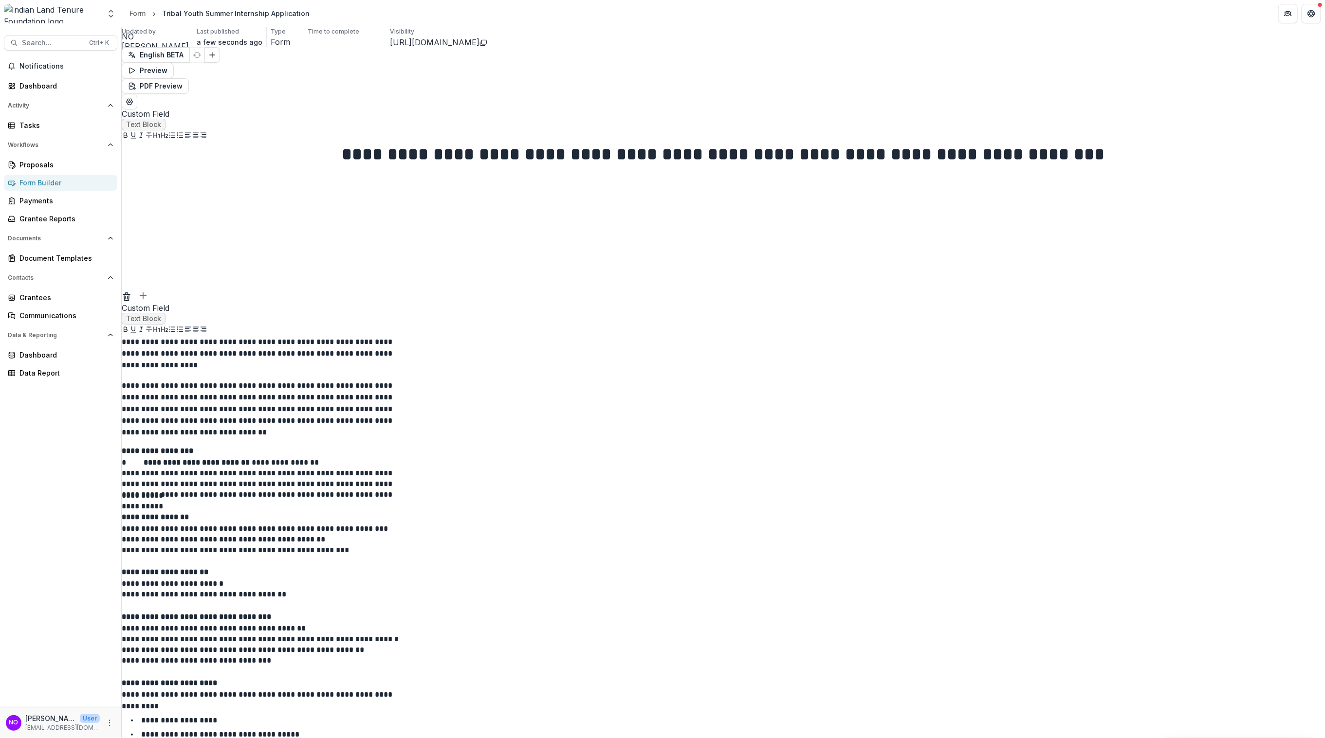
click at [411, 368] on p "**********" at bounding box center [267, 352] width 290 height 32
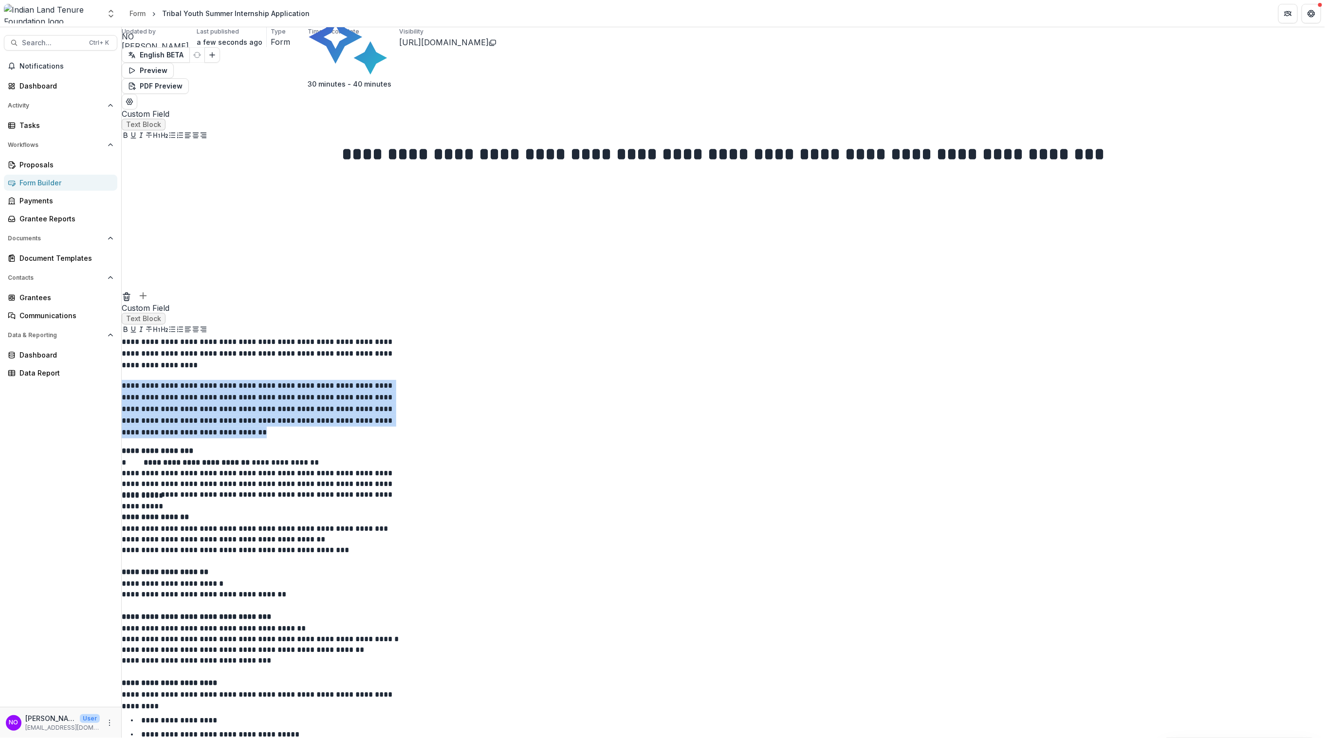
drag, startPoint x: 665, startPoint y: 465, endPoint x: 543, endPoint y: 426, distance: 128.2
copy p "**********"
click at [133, 98] on icon "Edit Form Settings" at bounding box center [130, 102] width 8 height 8
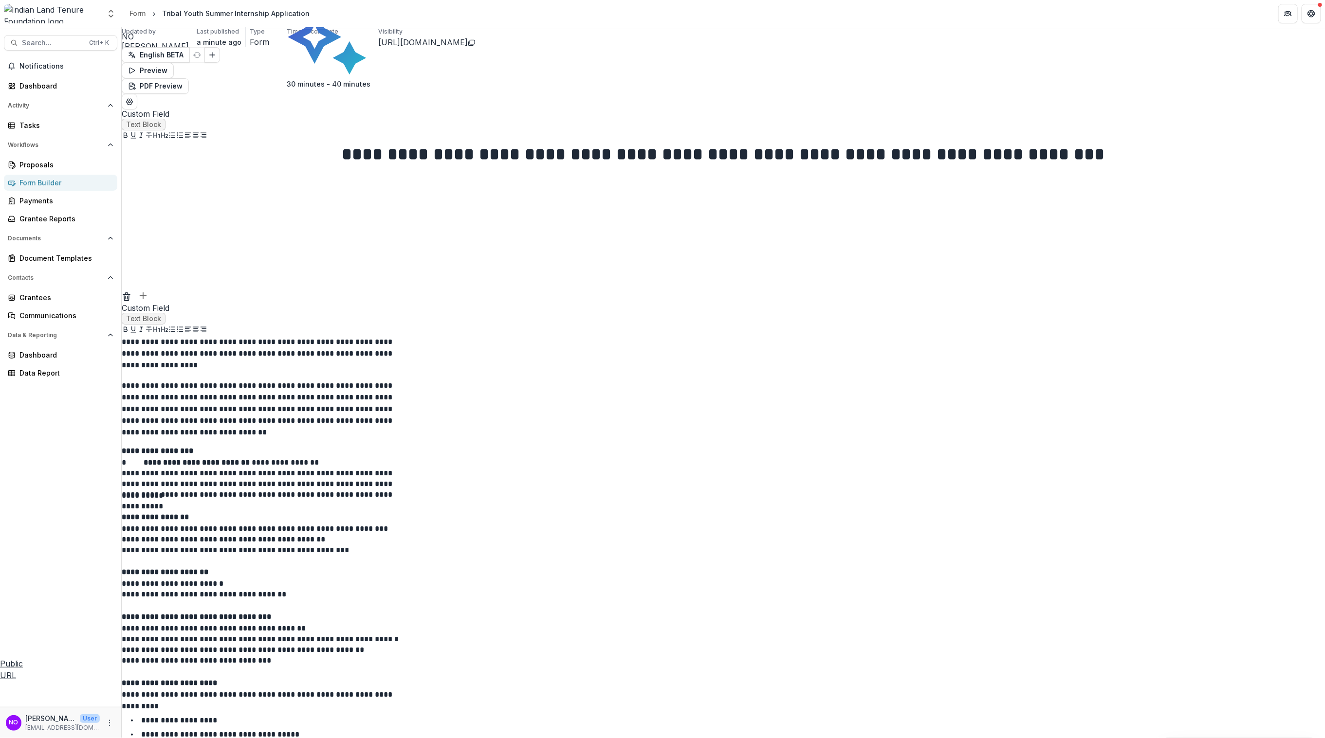
drag, startPoint x: 1141, startPoint y: 565, endPoint x: 823, endPoint y: 567, distance: 317.8
click at [823, 591] on div "**********" at bounding box center [662, 738] width 1325 height 0
drag, startPoint x: 1126, startPoint y: 563, endPoint x: 738, endPoint y: 567, distance: 387.4
click at [758, 591] on div "**********" at bounding box center [662, 738] width 1325 height 0
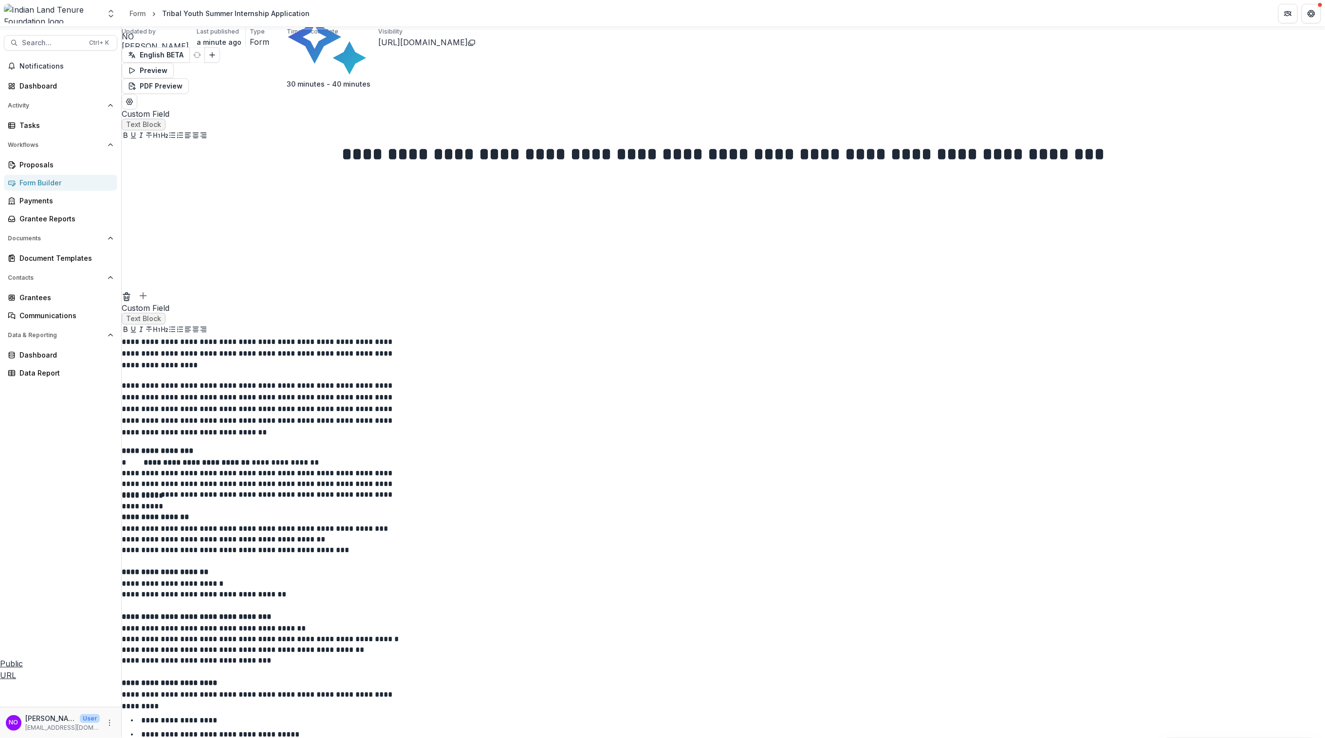
click at [1020, 591] on div "Organization" at bounding box center [662, 752] width 1320 height 15
click at [713, 591] on div "**********" at bounding box center [662, 738] width 1325 height 0
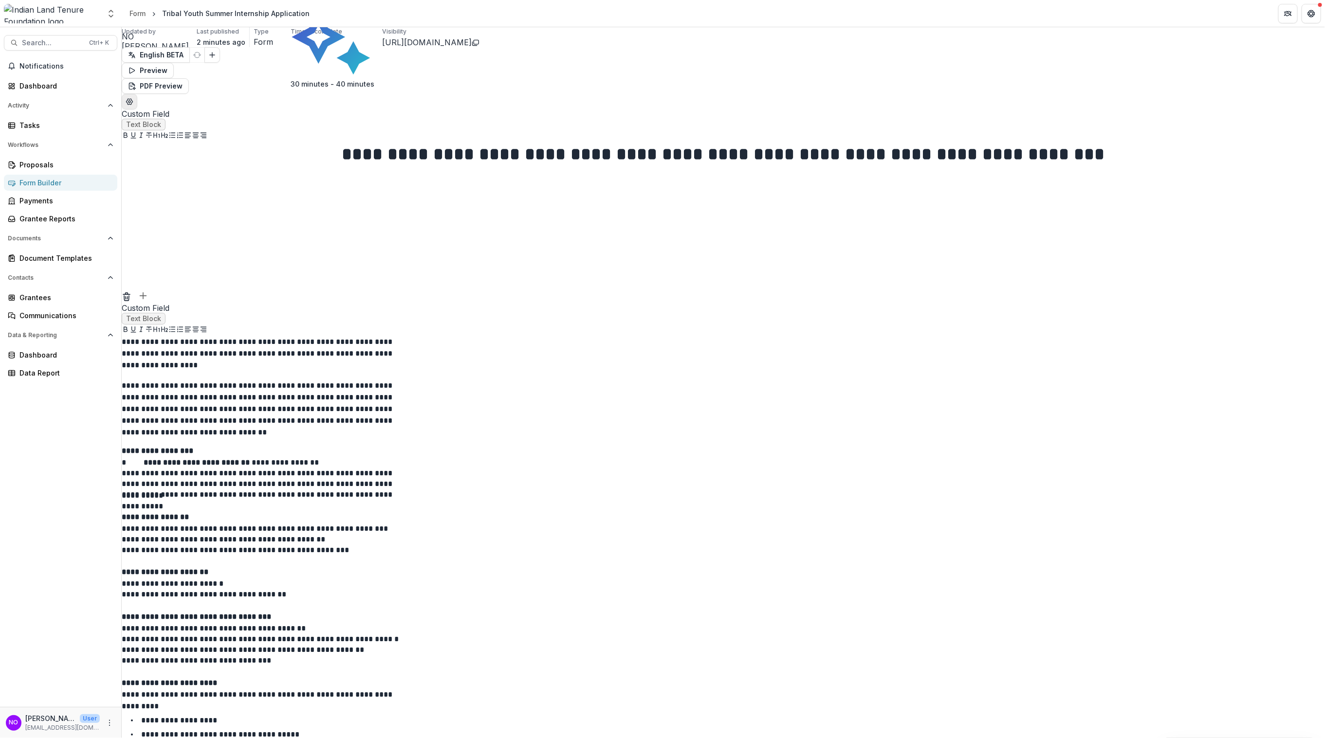
click at [133, 98] on icon "Edit Form Settings" at bounding box center [130, 102] width 8 height 8
drag, startPoint x: 1272, startPoint y: 636, endPoint x: 1090, endPoint y: 565, distance: 195.1
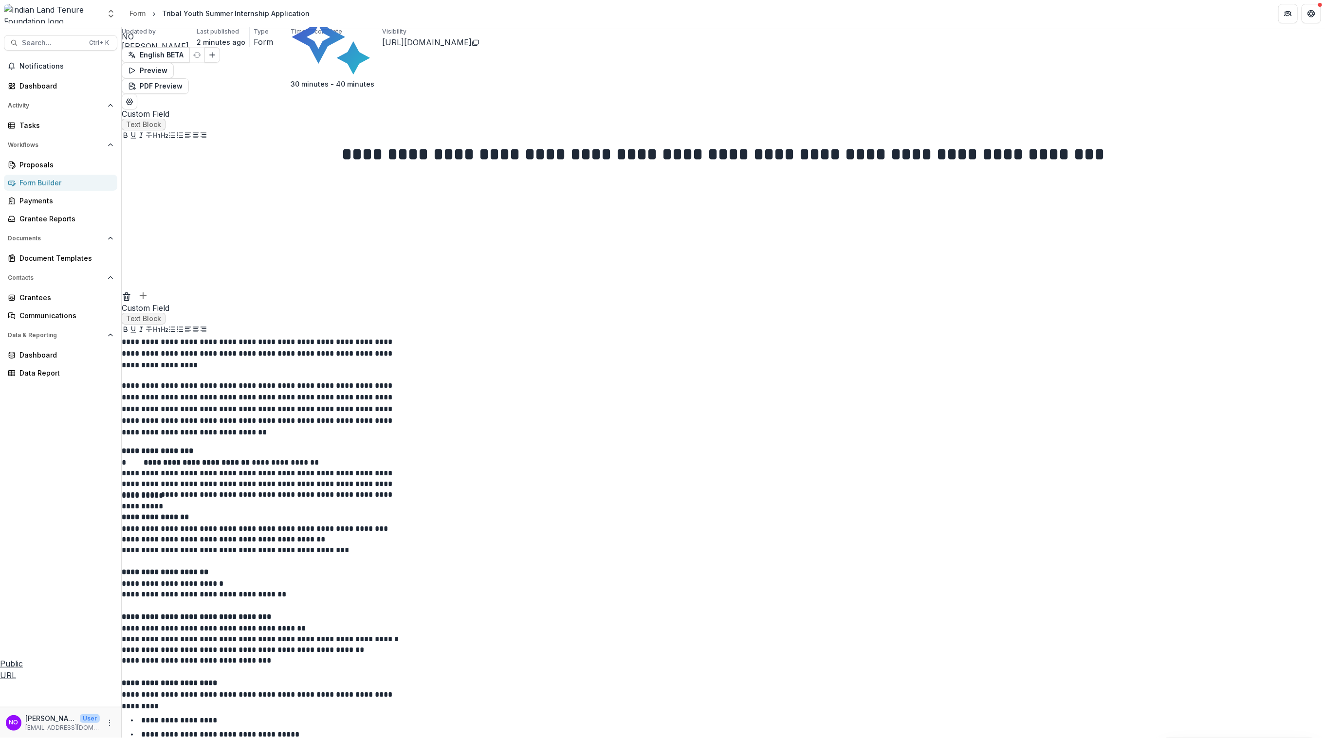
click at [23, 591] on u "Public URL" at bounding box center [11, 669] width 23 height 21
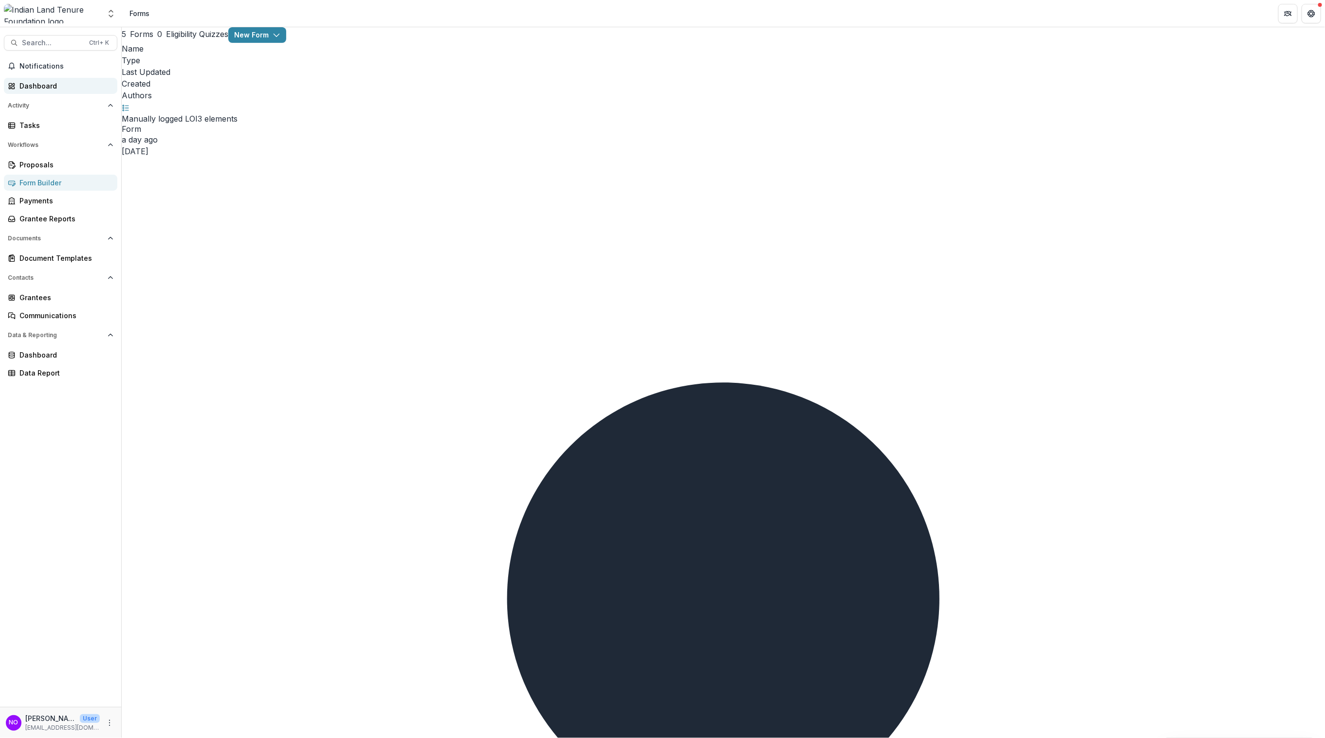
click at [47, 86] on div "Dashboard" at bounding box center [64, 86] width 90 height 10
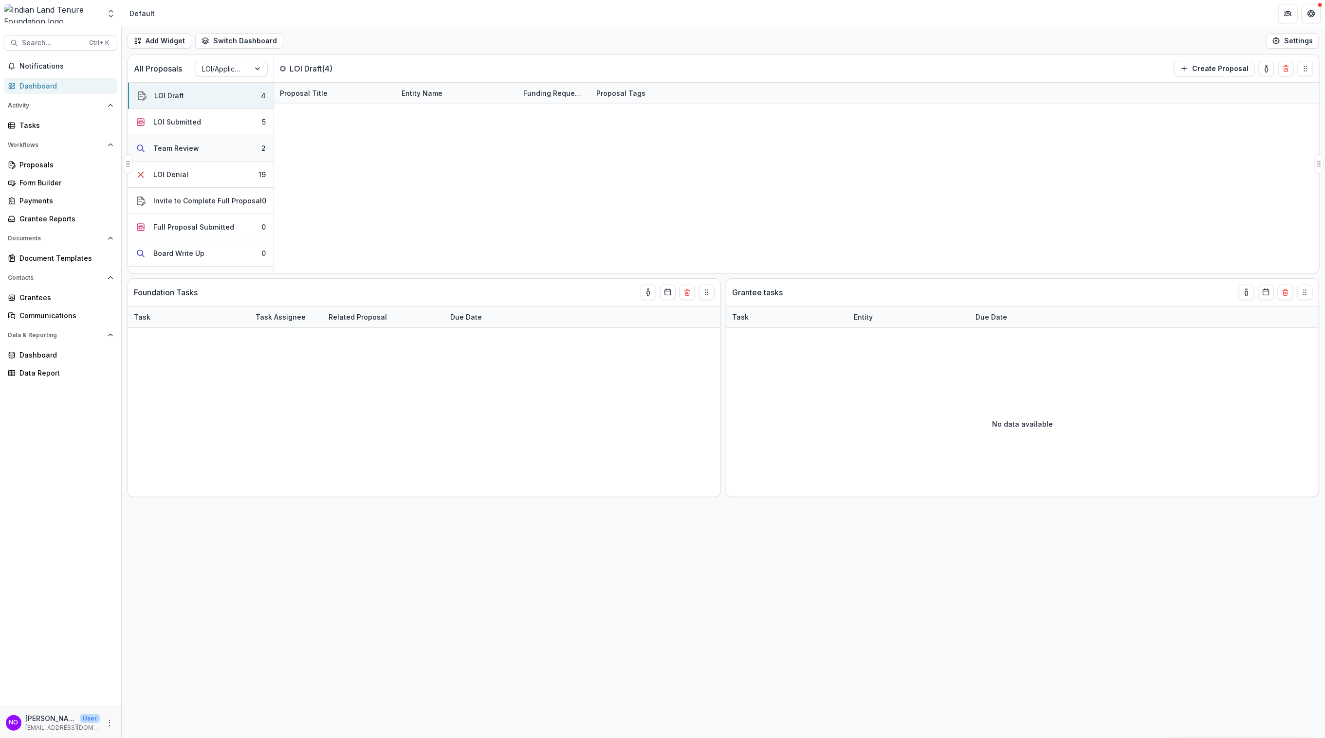
click at [175, 151] on div "Team Review" at bounding box center [176, 148] width 46 height 10
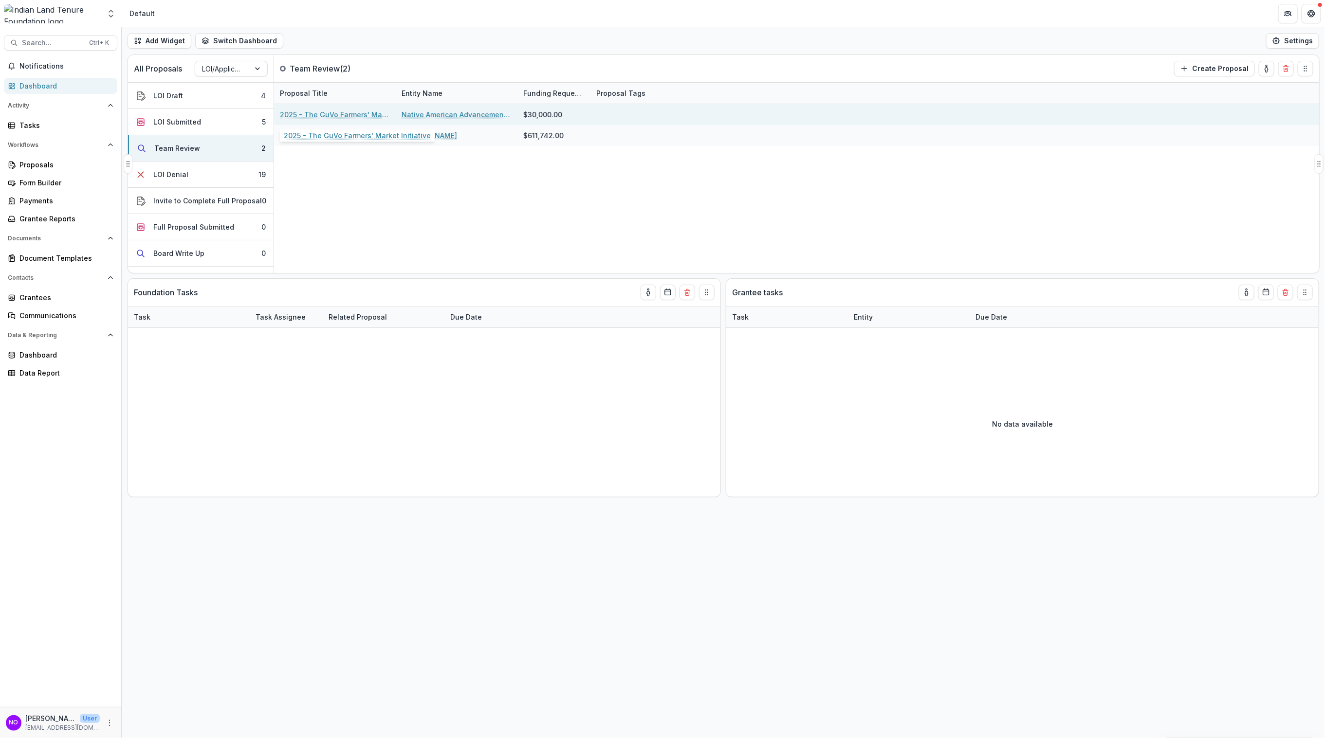
click at [336, 117] on link "2025 - The GuVo Farmers' Market Initiative" at bounding box center [335, 114] width 110 height 10
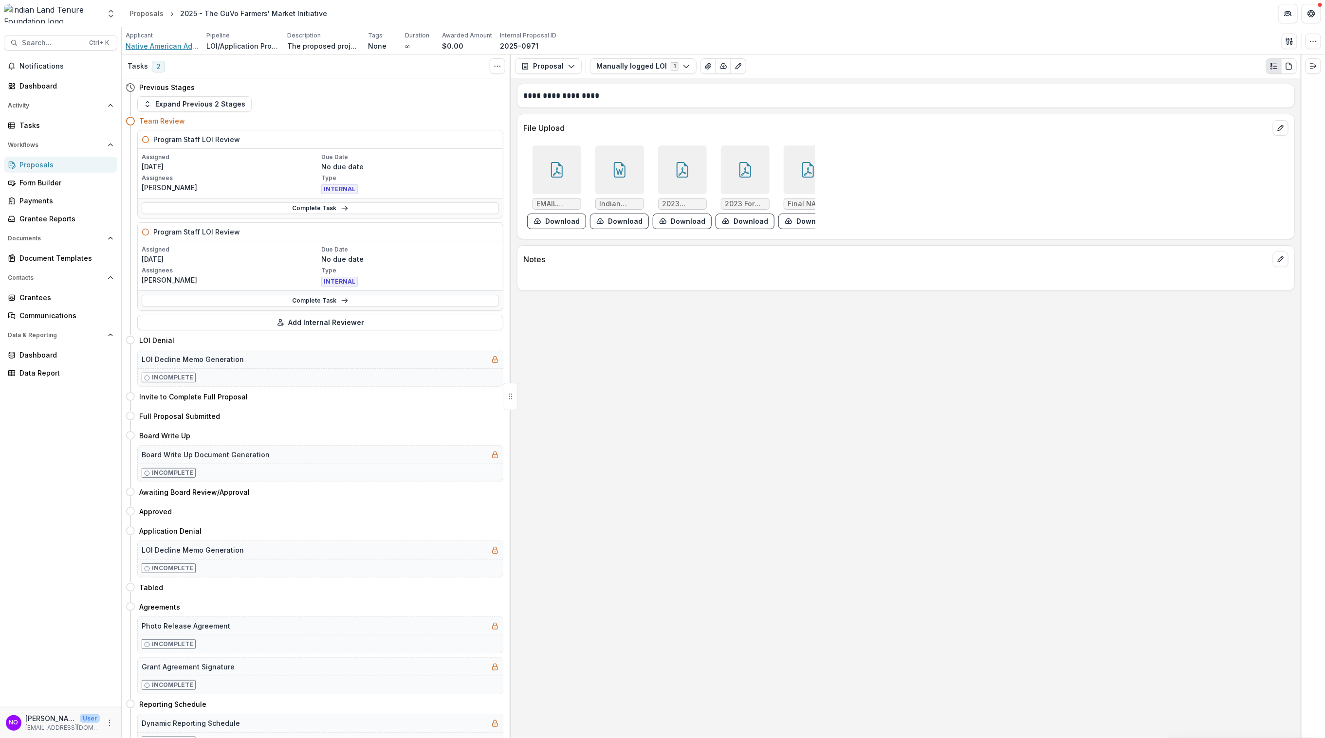
click at [164, 45] on span "Native American Advancement Foundation" at bounding box center [162, 46] width 73 height 10
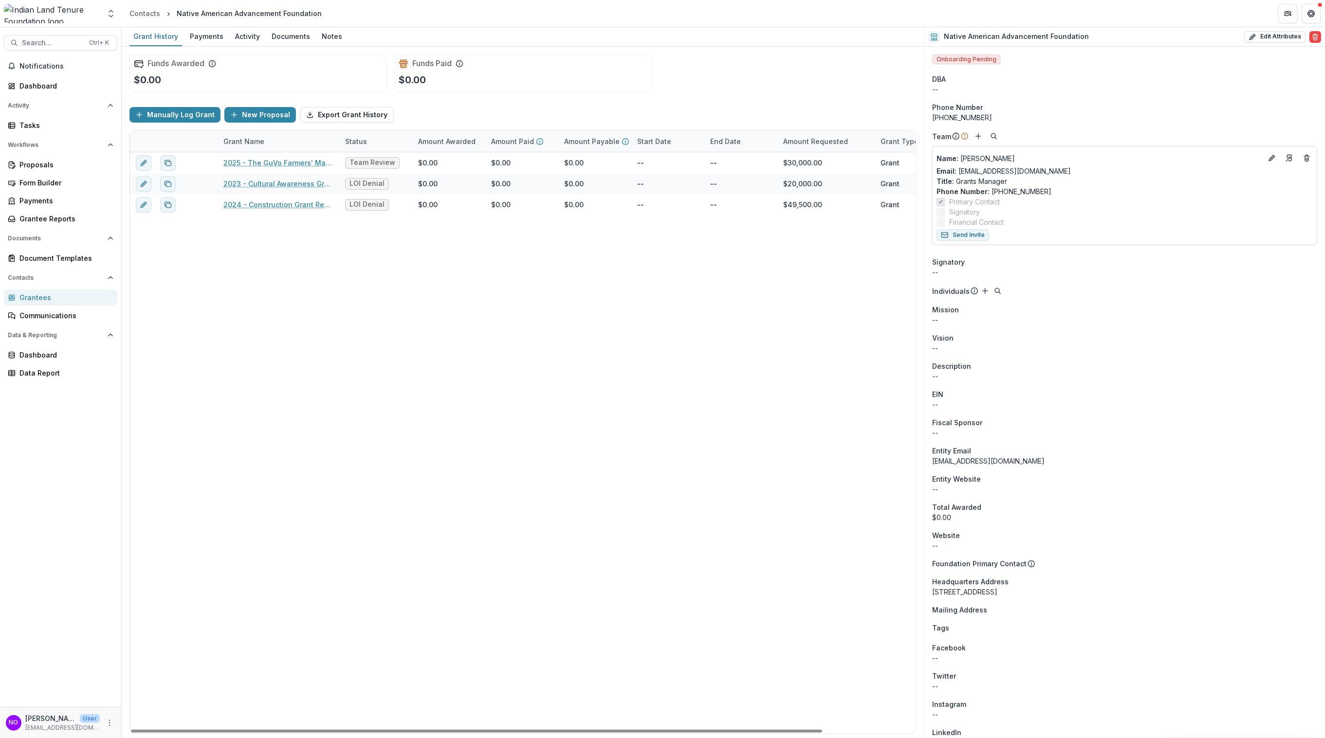
drag, startPoint x: 461, startPoint y: 730, endPoint x: 187, endPoint y: 704, distance: 275.2
click at [190, 591] on div at bounding box center [476, 731] width 691 height 3
click at [272, 419] on div "2025 - The GuVo Farmers' Market Initiative Team Review $0.00 $0.00 $0.00 -- -- …" at bounding box center [575, 443] width 891 height 582
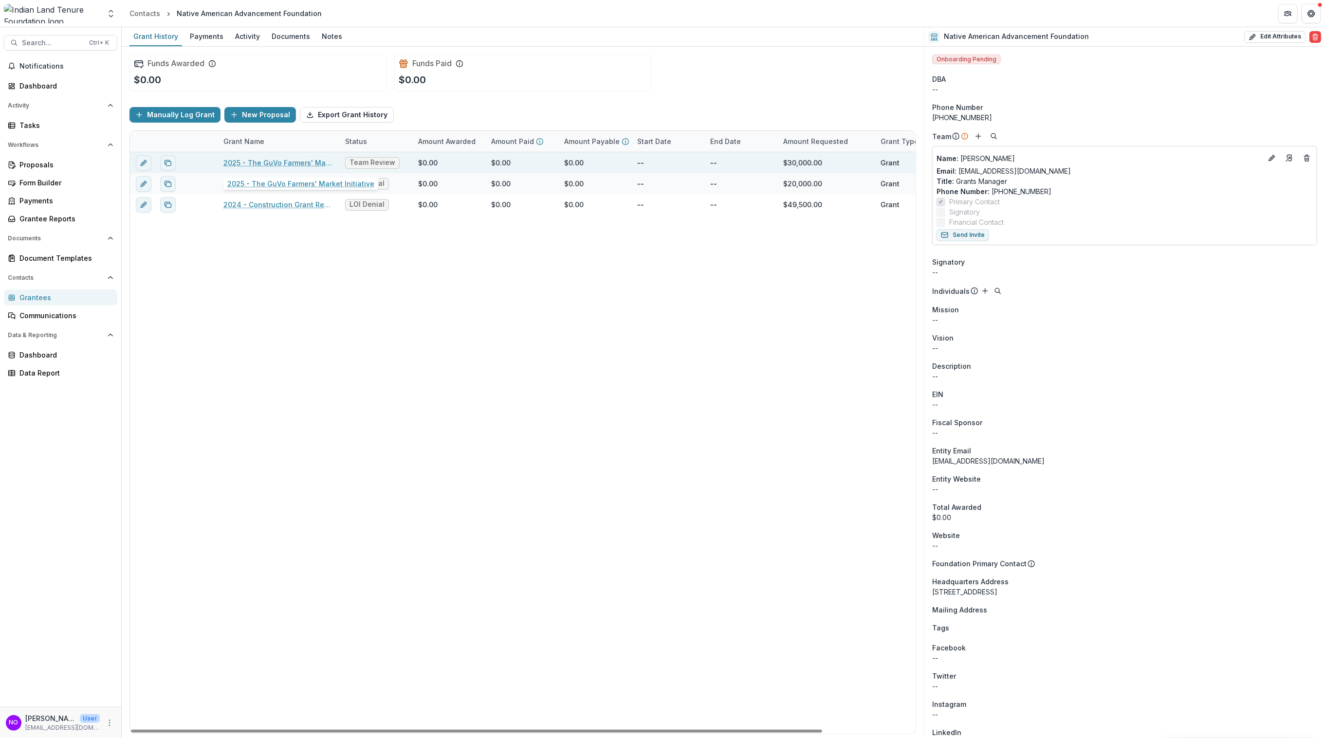
click at [259, 161] on link "2025 - The GuVo Farmers' Market Initiative" at bounding box center [278, 163] width 110 height 10
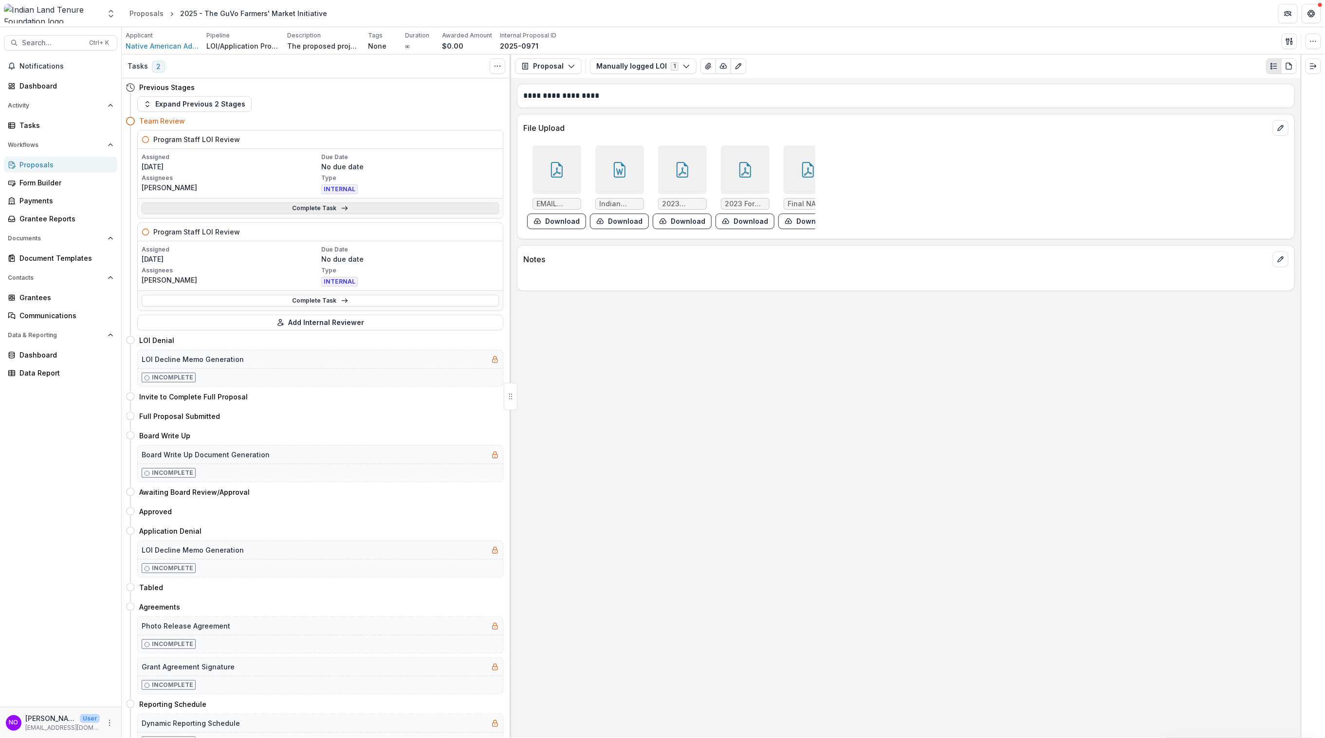
click at [326, 203] on link "Complete Task" at bounding box center [320, 208] width 357 height 12
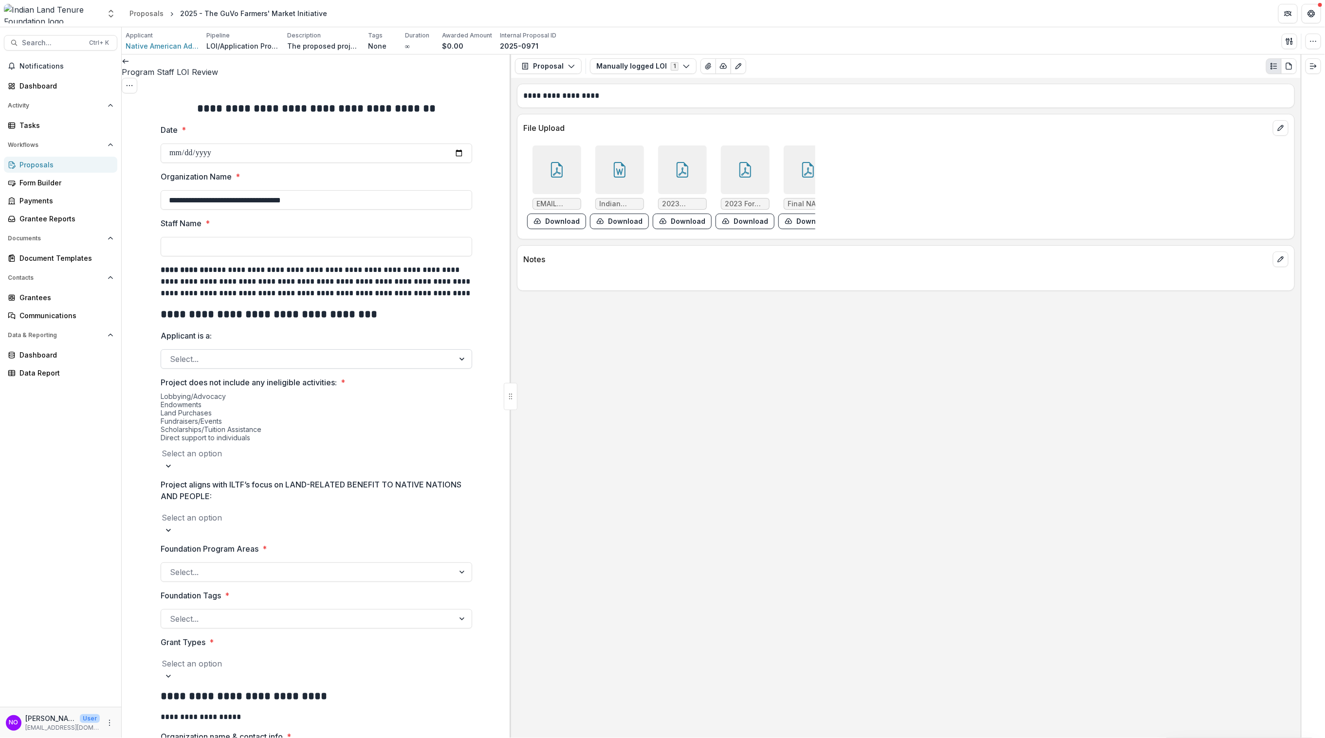
click at [233, 352] on div at bounding box center [307, 359] width 275 height 14
click at [570, 72] on div "Proposal Proposal Payments Reports Grant Agreements Board Summaries Bank Detail…" at bounding box center [905, 66] width 789 height 23
click at [568, 67] on polyline "button" at bounding box center [570, 66] width 5 height 3
click at [558, 83] on button "Proposal" at bounding box center [573, 88] width 112 height 16
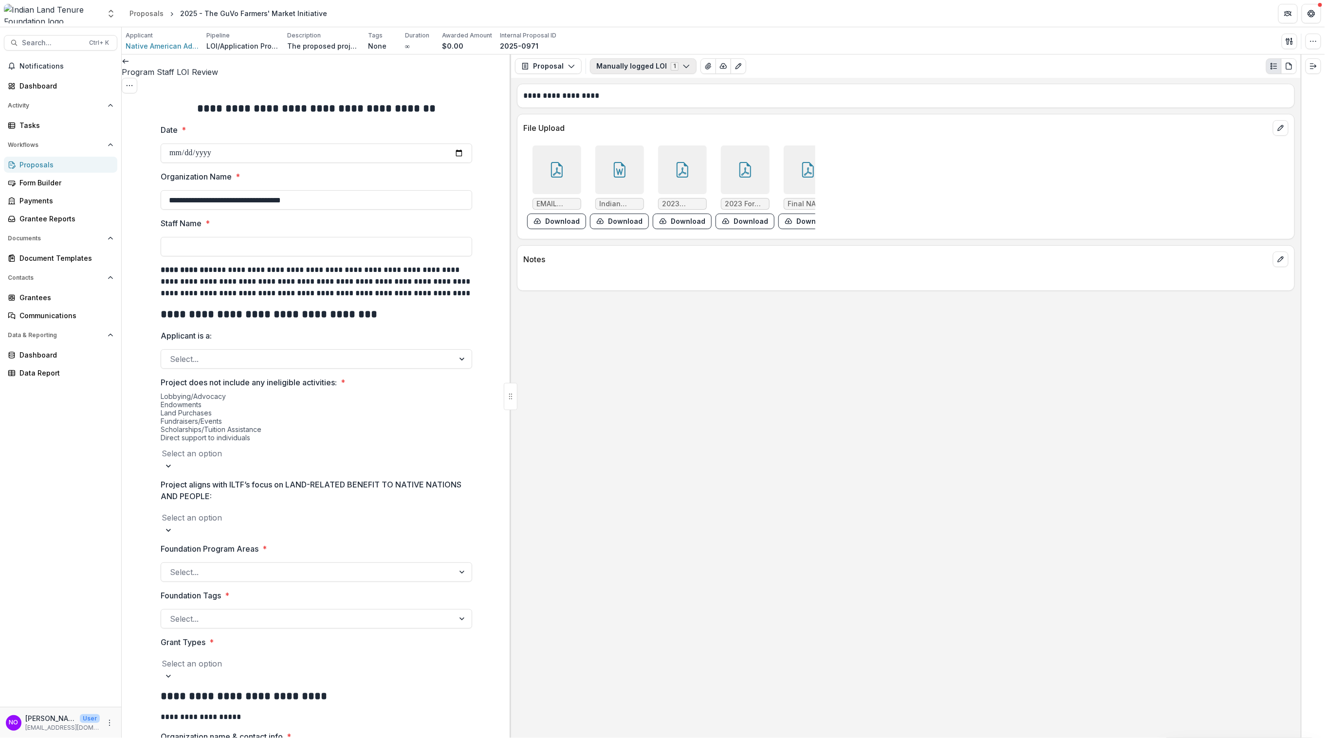
click at [682, 70] on icon "button" at bounding box center [686, 66] width 8 height 8
click at [662, 122] on button "Configure forms" at bounding box center [658, 124] width 134 height 16
select select "****"
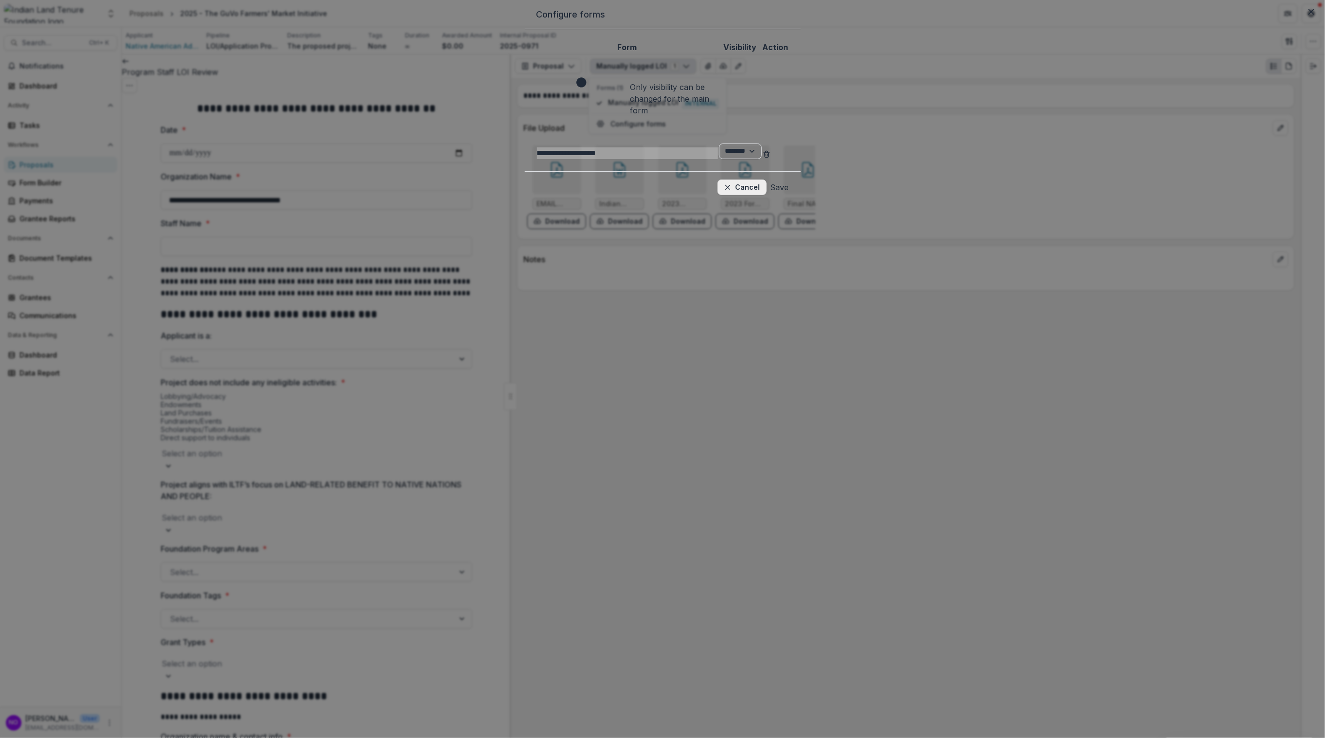
click at [766, 180] on button "Cancel" at bounding box center [741, 188] width 49 height 16
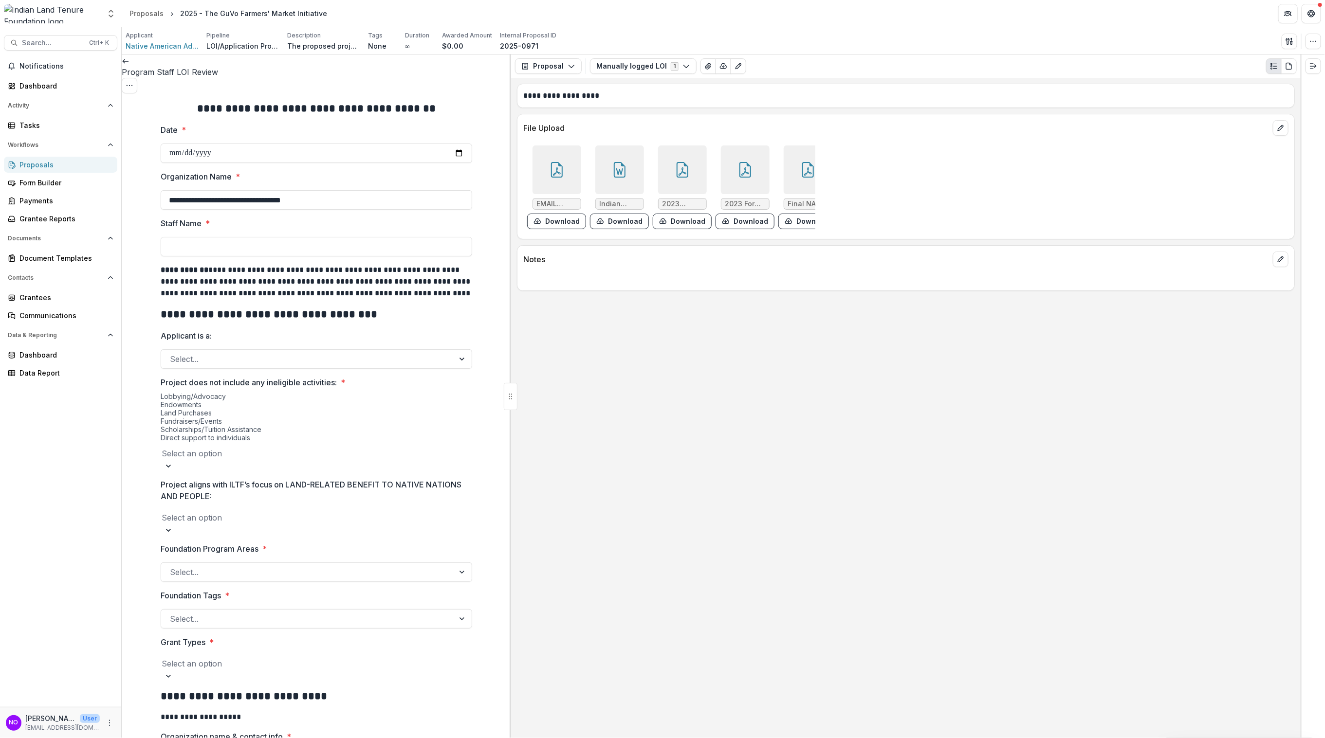
click at [804, 176] on icon at bounding box center [808, 171] width 8 height 8
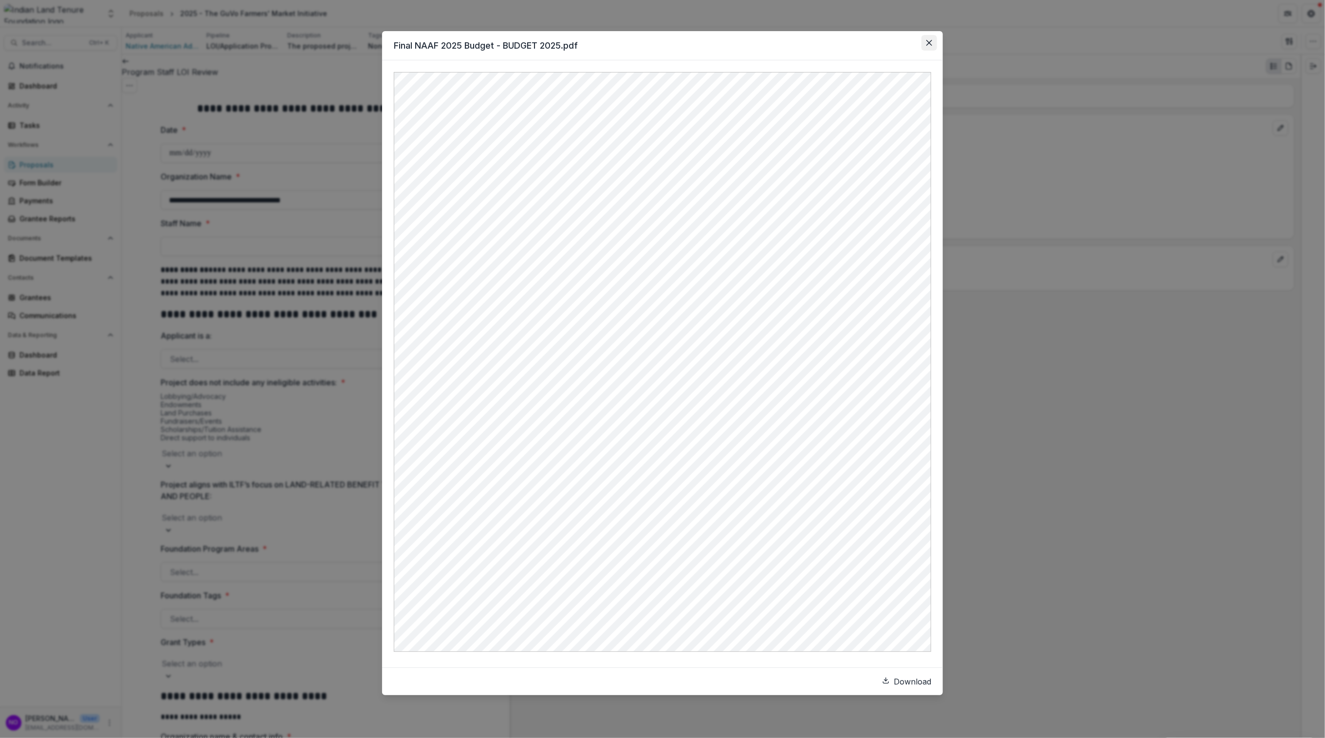
click at [931, 39] on button "Close" at bounding box center [929, 43] width 16 height 16
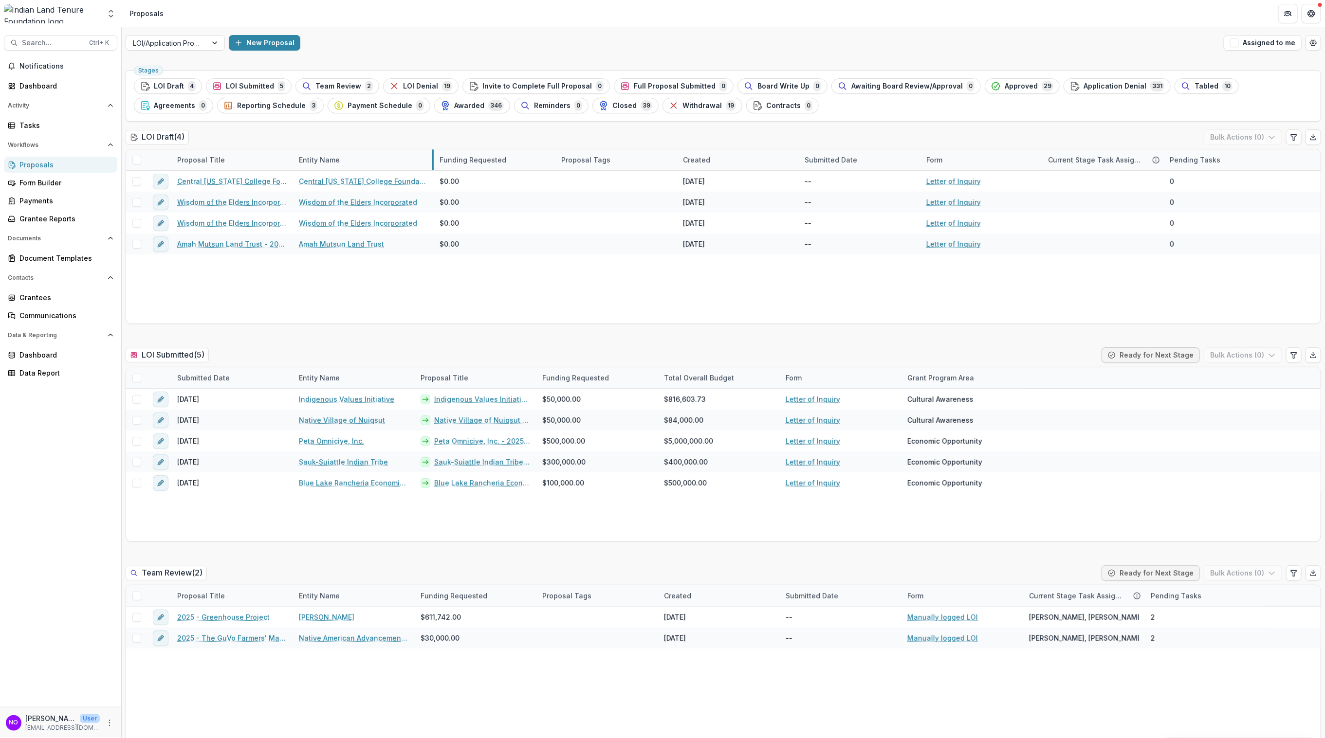
drag, startPoint x: 413, startPoint y: 159, endPoint x: 494, endPoint y: 161, distance: 81.3
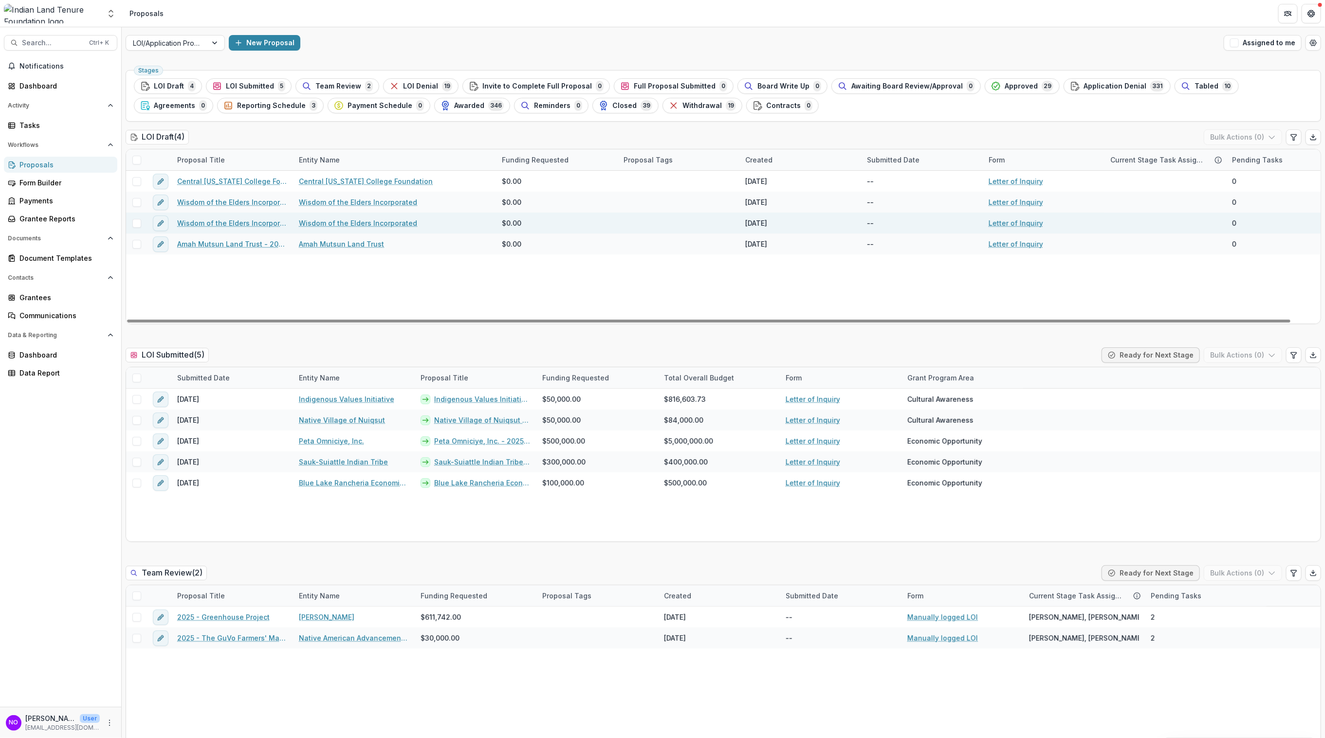
click at [389, 224] on link "Wisdom of the Elders Incorporated" at bounding box center [358, 223] width 118 height 10
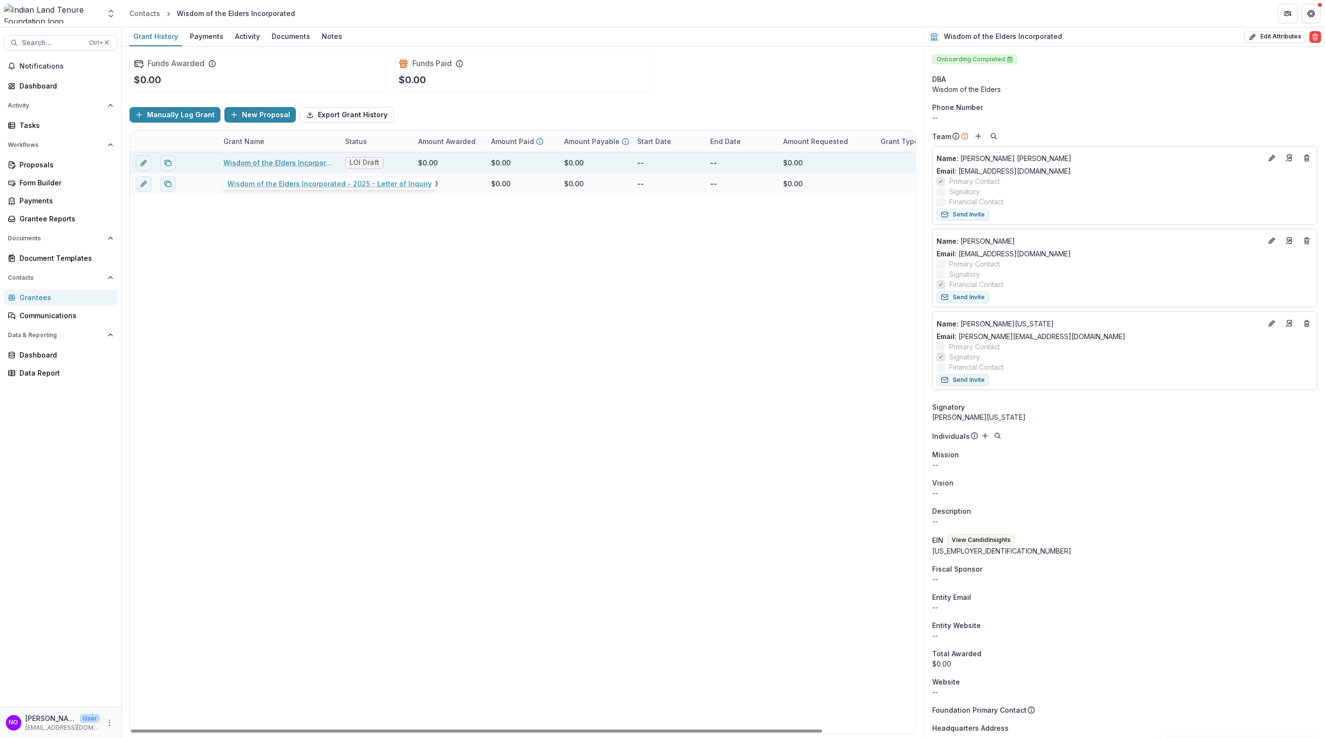
click at [245, 159] on link "Wisdom of the Elders Incorporated - 2025 - Letter of Inquiry" at bounding box center [278, 163] width 110 height 10
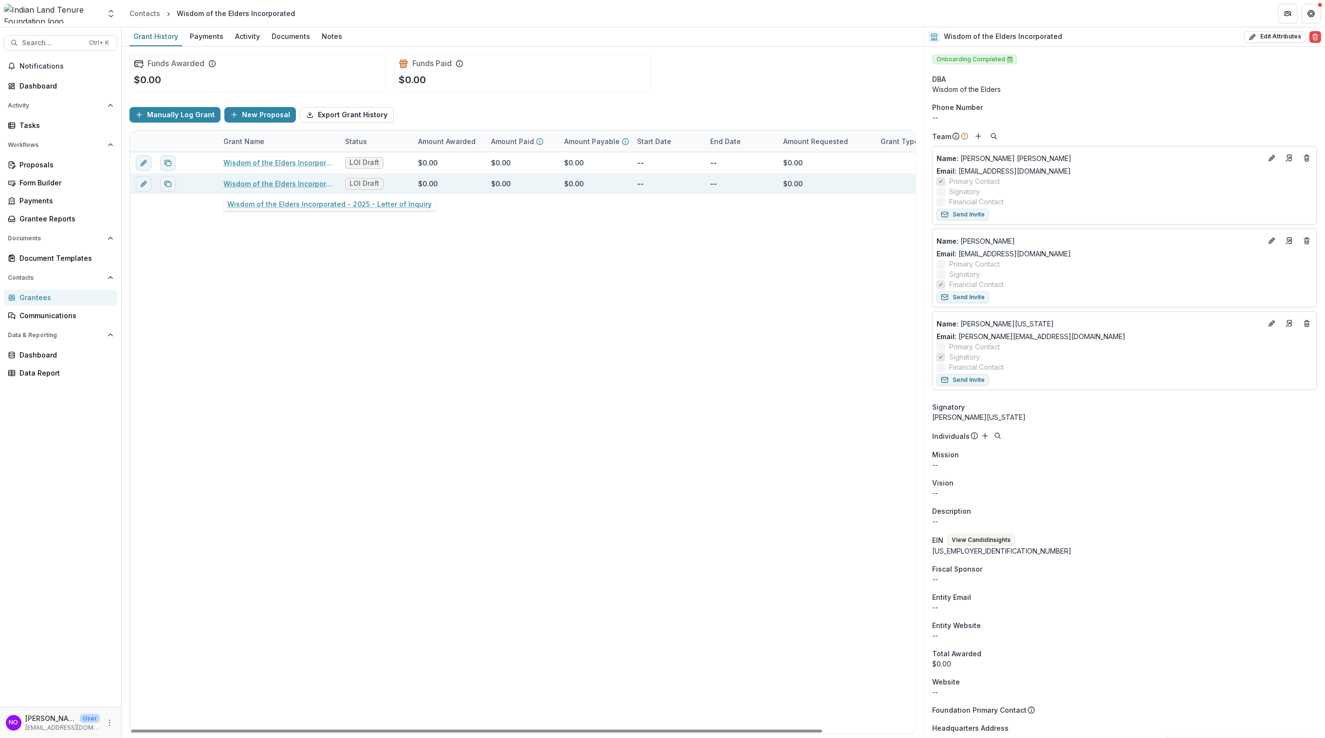
click at [256, 185] on link "Wisdom of the Elders Incorporated - 2025 - Letter of Inquiry" at bounding box center [278, 184] width 110 height 10
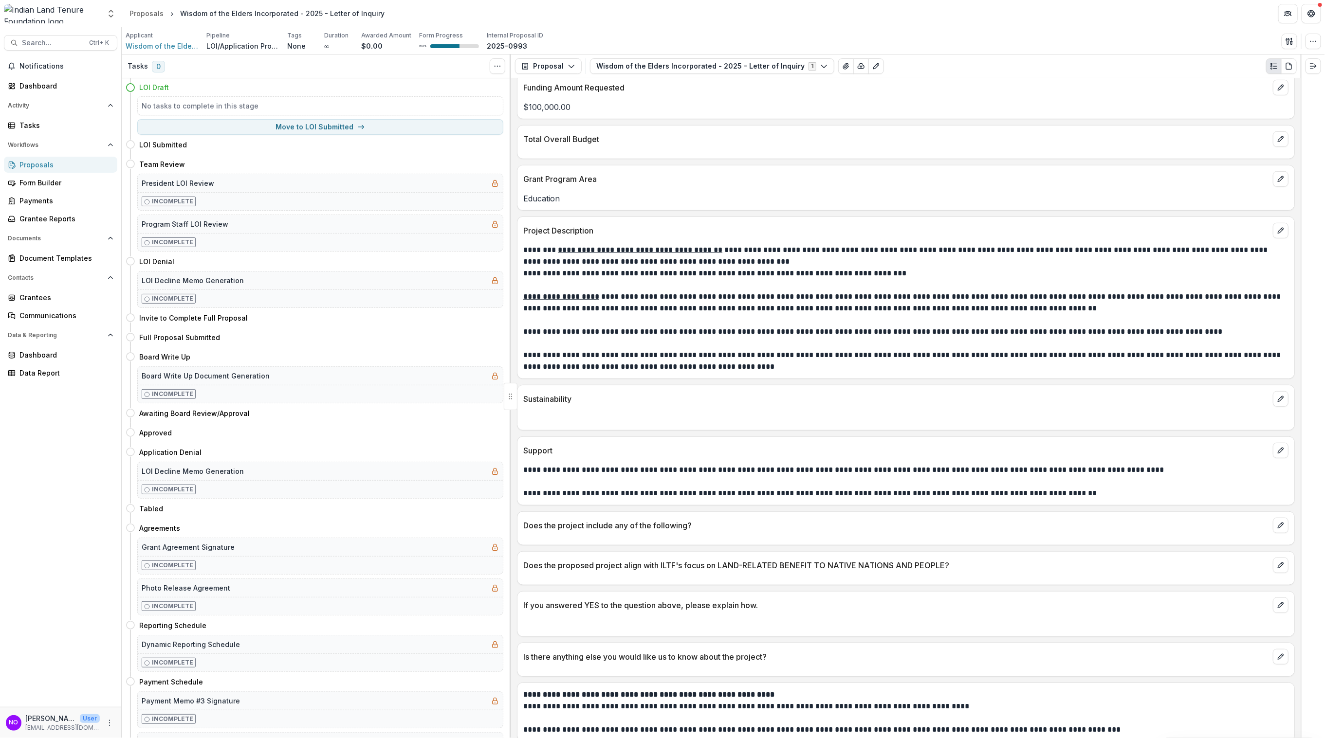
scroll to position [430, 0]
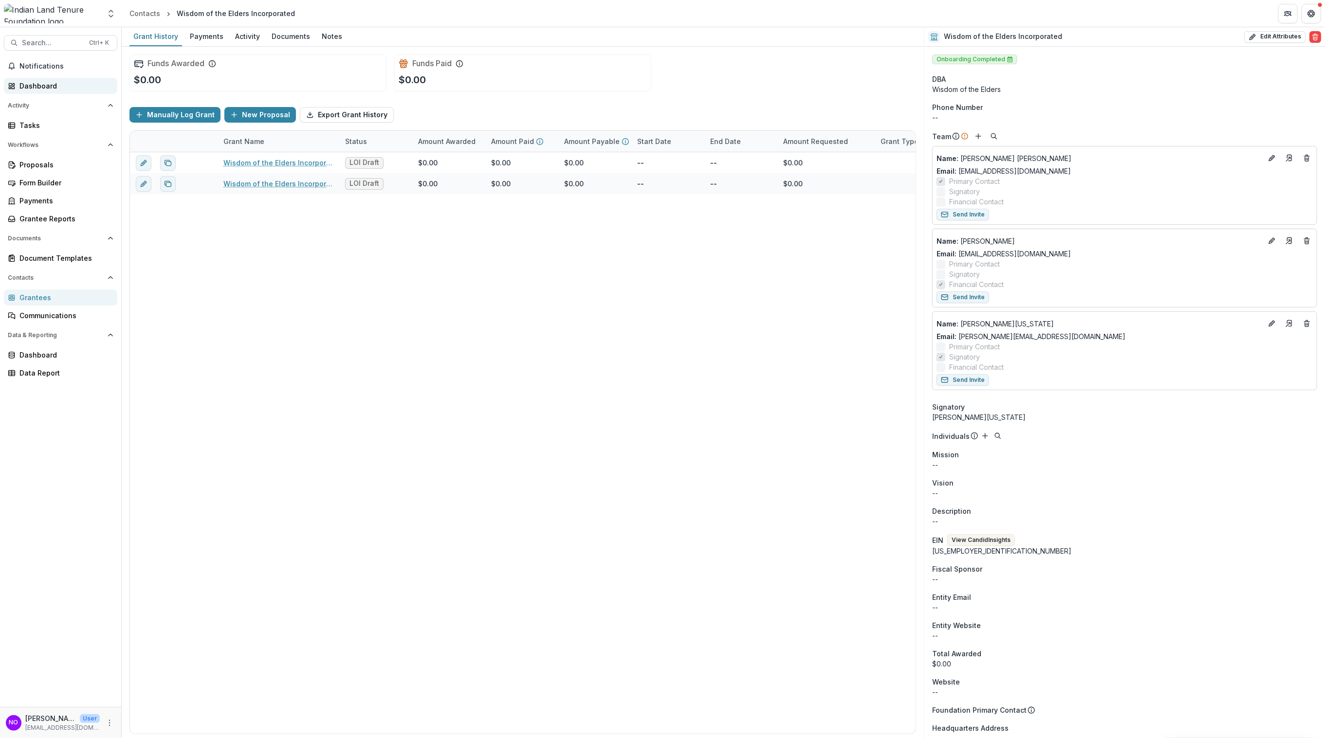
click at [33, 78] on link "Dashboard" at bounding box center [60, 86] width 113 height 16
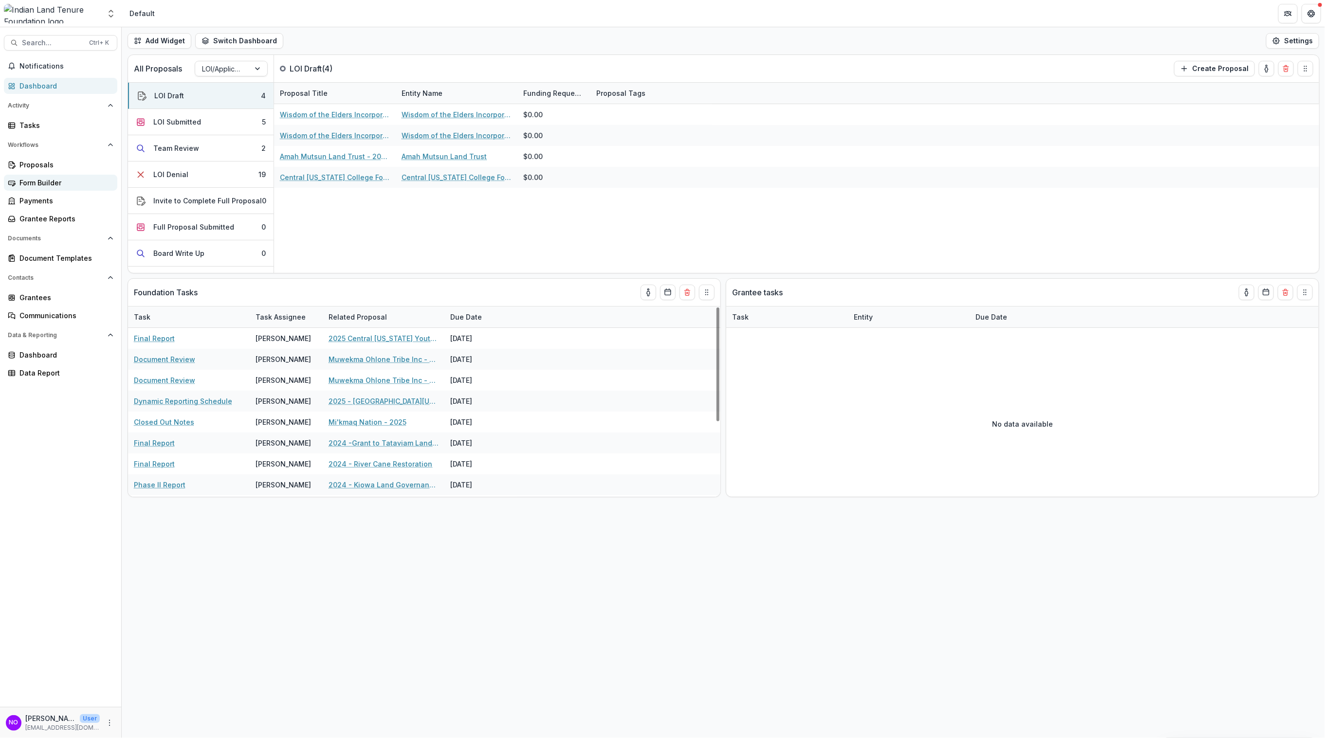
click at [32, 182] on div "Form Builder" at bounding box center [64, 183] width 90 height 10
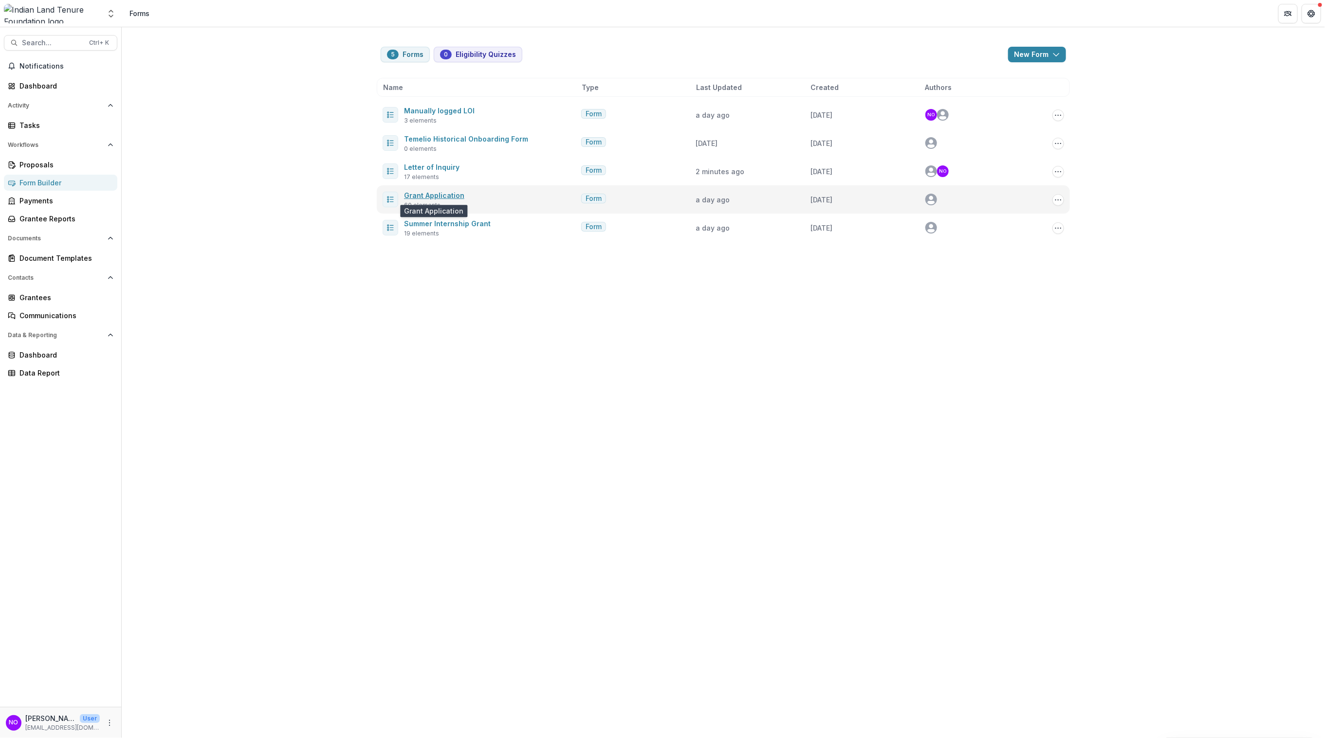
click at [444, 198] on link "Grant Application" at bounding box center [434, 195] width 60 height 8
click at [1060, 200] on icon "Options" at bounding box center [1058, 200] width 8 height 8
click at [983, 219] on link "Edit" at bounding box center [1009, 220] width 104 height 16
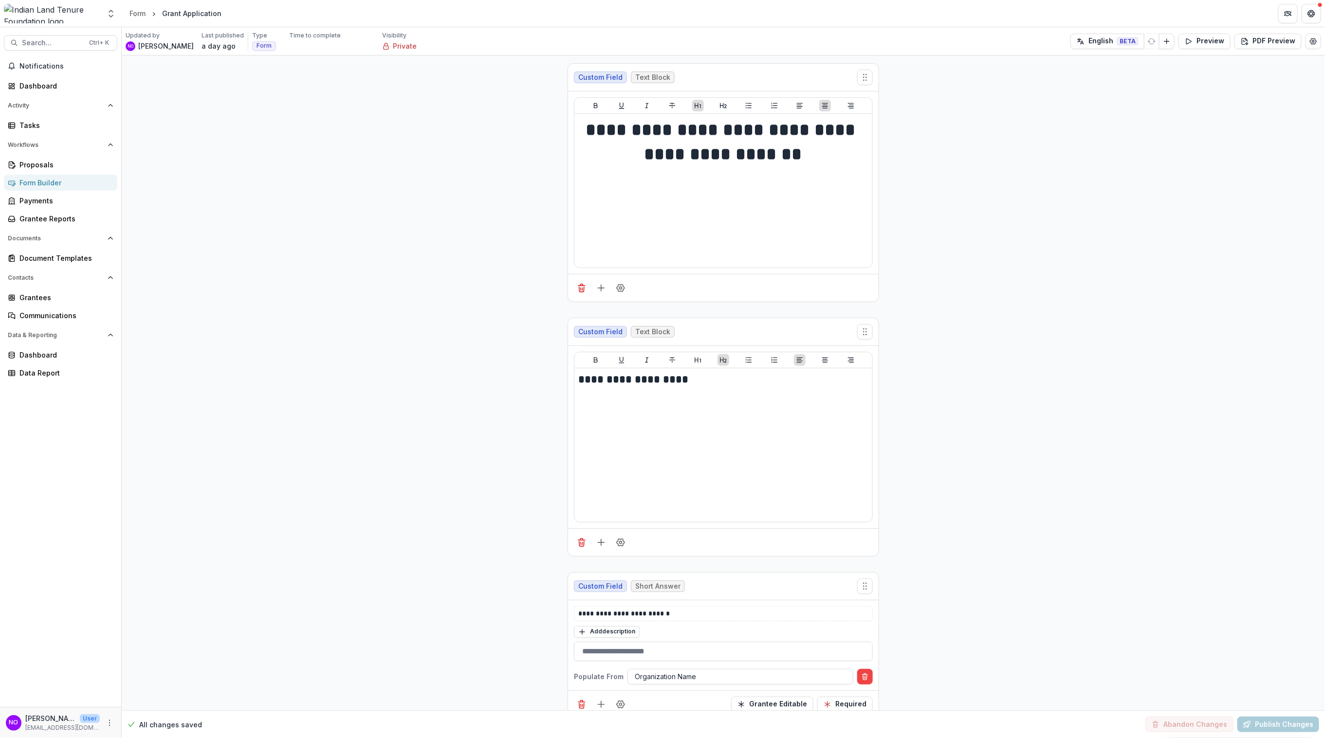
click at [176, 13] on div "Grant Application" at bounding box center [191, 13] width 59 height 10
click at [621, 294] on button "Field Settings" at bounding box center [621, 288] width 16 height 16
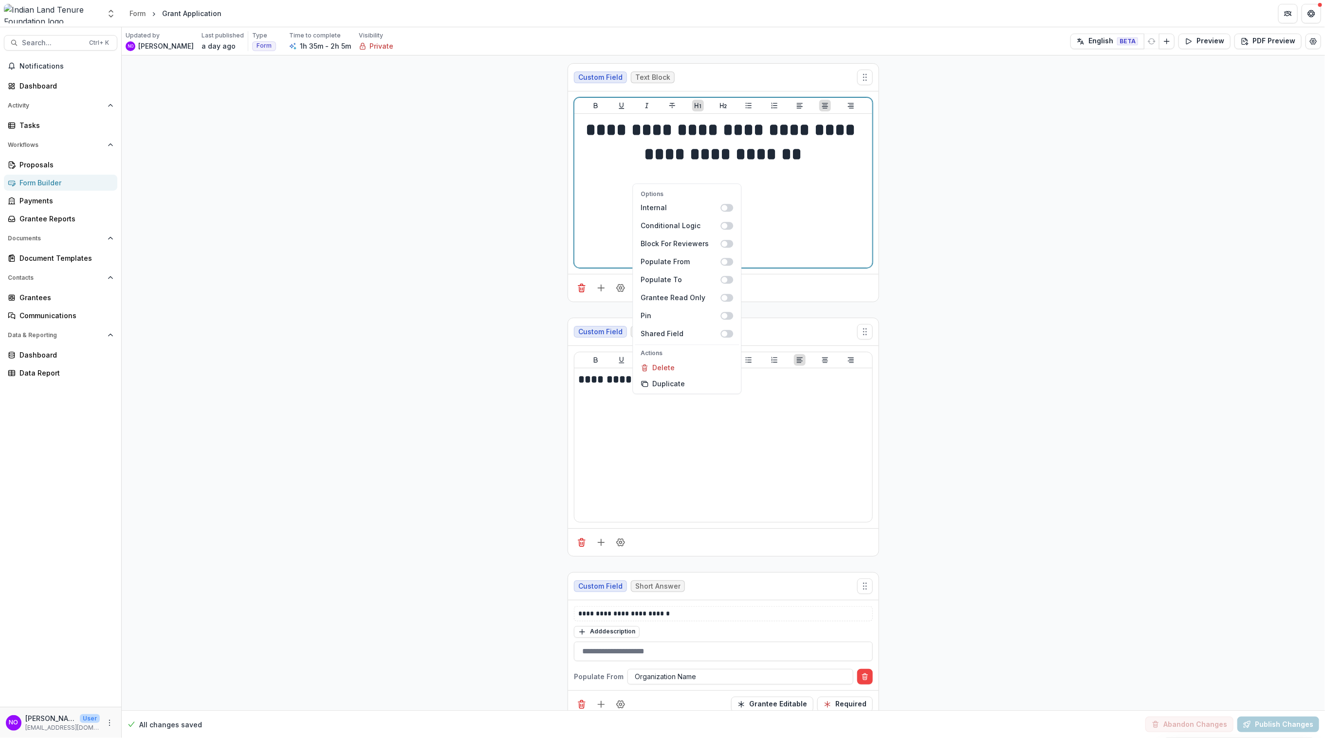
click at [808, 190] on div "**********" at bounding box center [723, 191] width 290 height 146
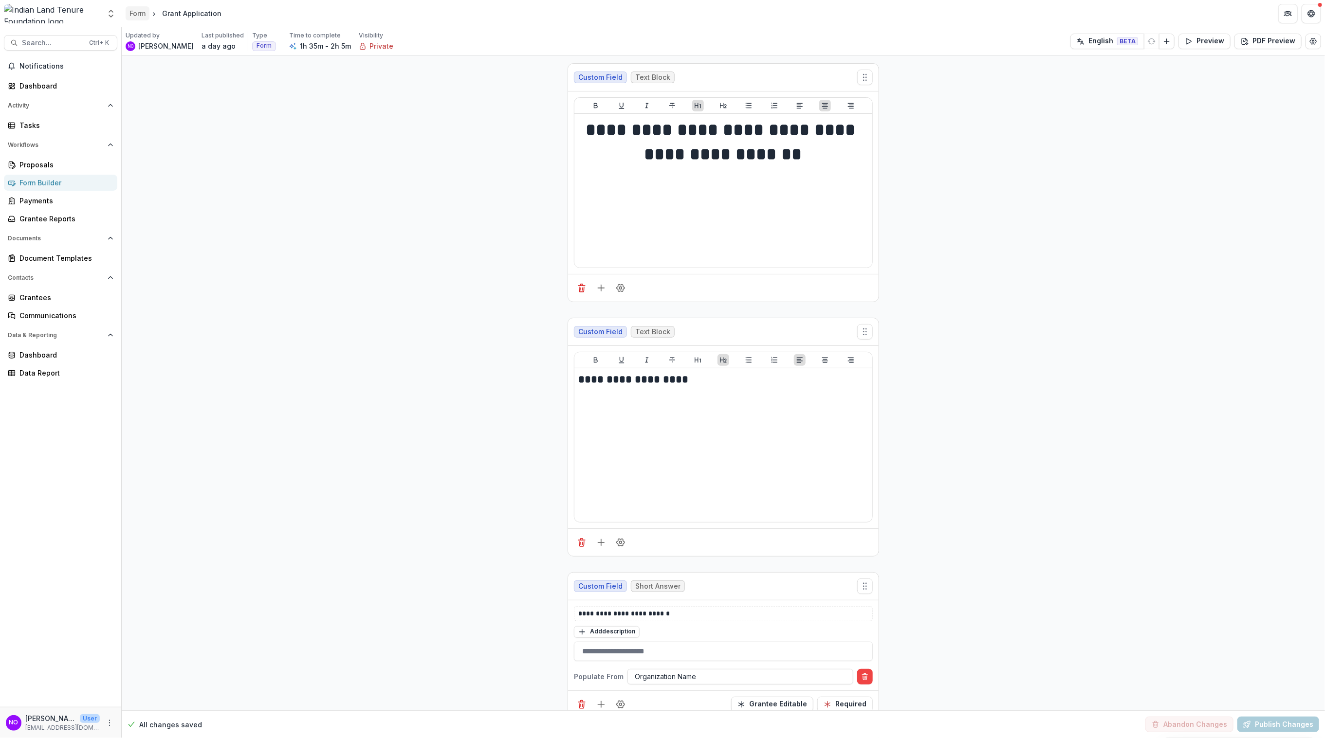
click at [140, 16] on div "Form" at bounding box center [137, 13] width 16 height 10
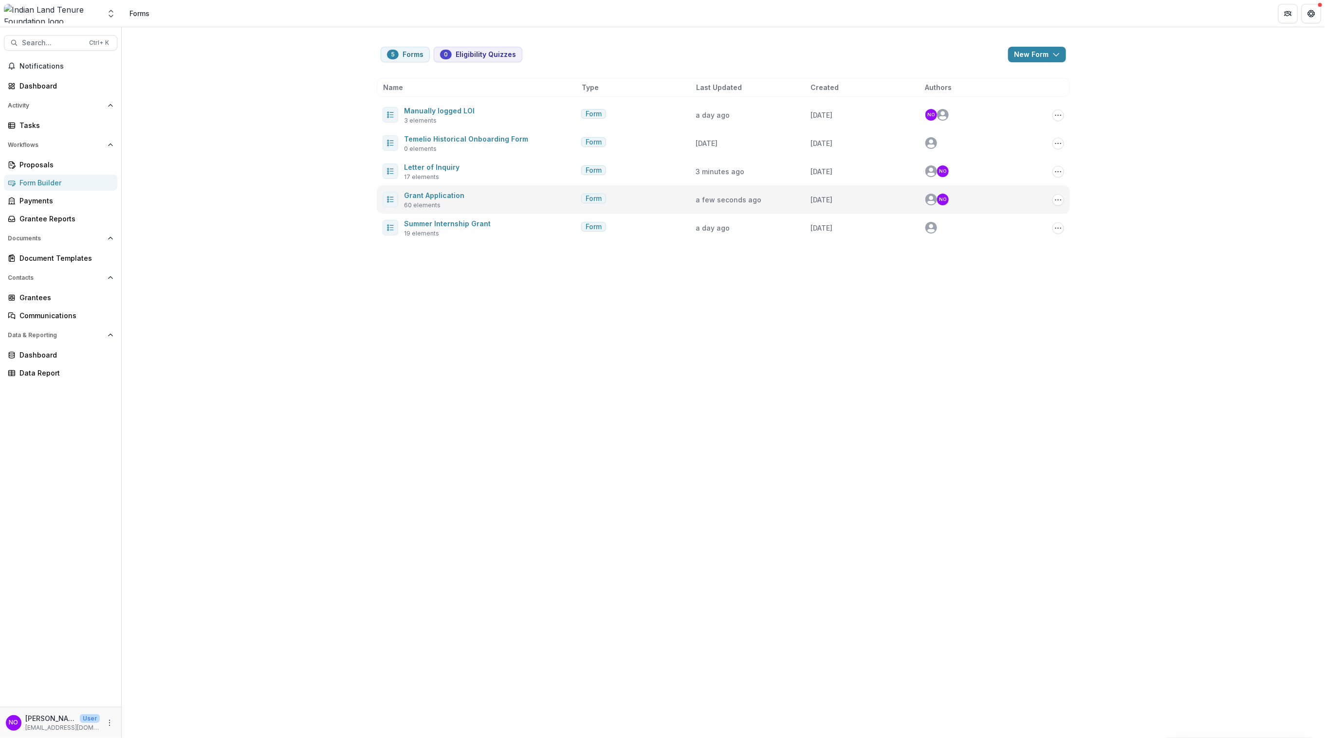
click at [1054, 205] on div "Edit Duplicate Send Delete" at bounding box center [1051, 199] width 24 height 13
click at [1055, 202] on icon "Options" at bounding box center [1058, 200] width 8 height 8
click at [1059, 202] on icon "Options" at bounding box center [1058, 200] width 8 height 8
click at [431, 195] on link "Grant Application" at bounding box center [434, 195] width 60 height 8
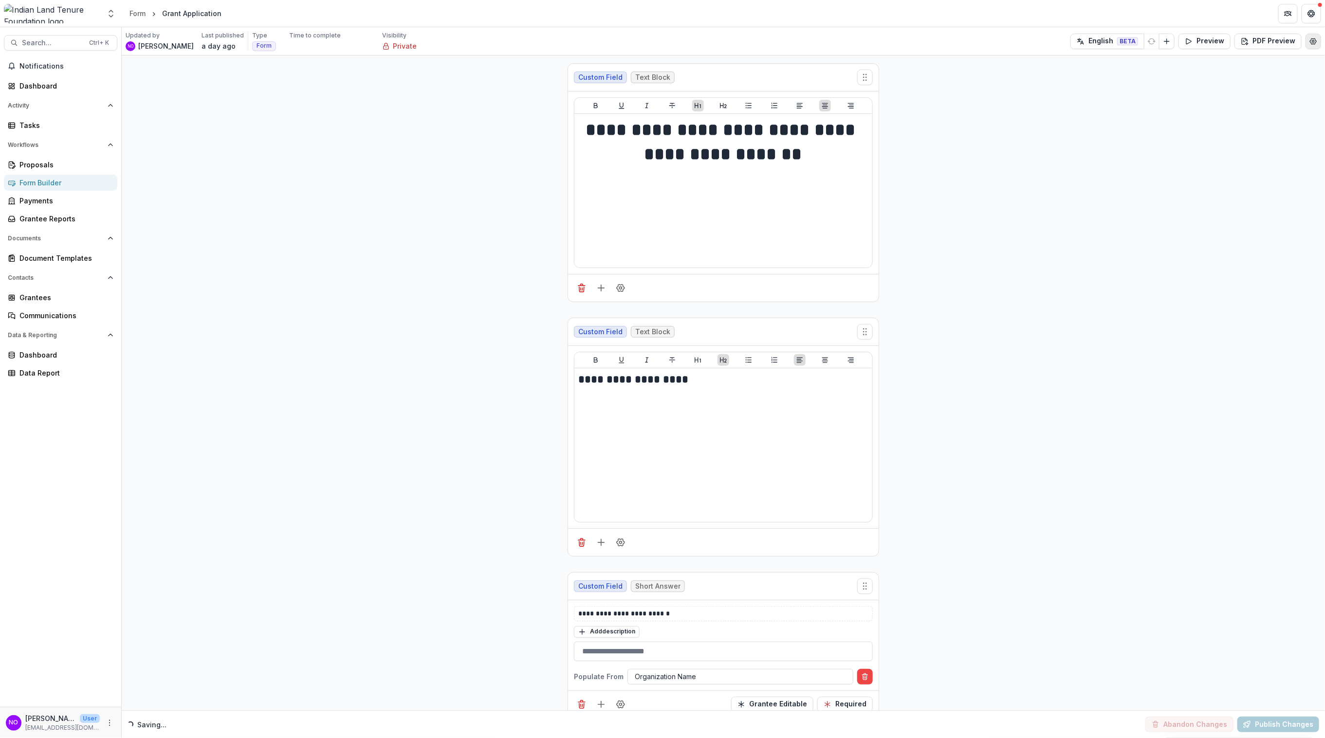
click at [1193, 39] on icon "Edit Form Settings" at bounding box center [1313, 41] width 8 height 8
select select "*******"
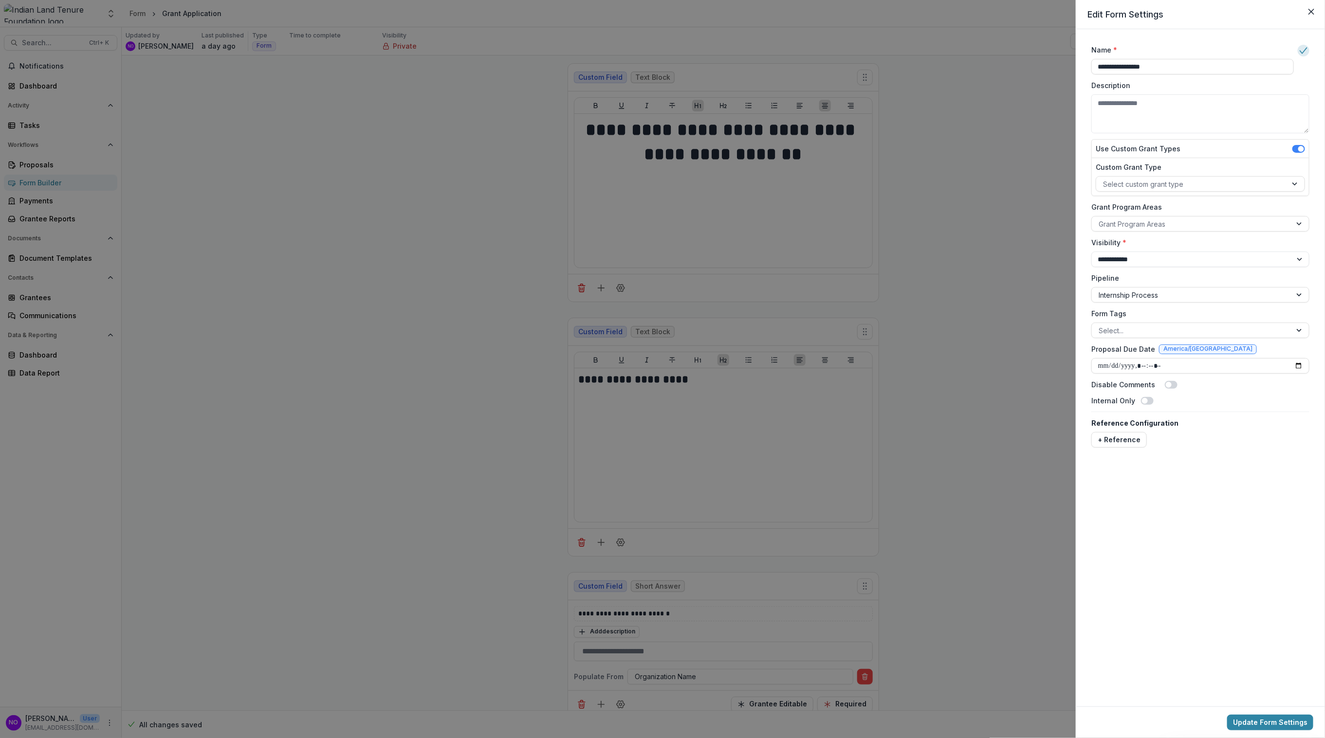
drag, startPoint x: 1164, startPoint y: 70, endPoint x: 651, endPoint y: 88, distance: 513.3
click at [651, 88] on div "**********" at bounding box center [662, 369] width 1325 height 738
type input "*"
type input "**********"
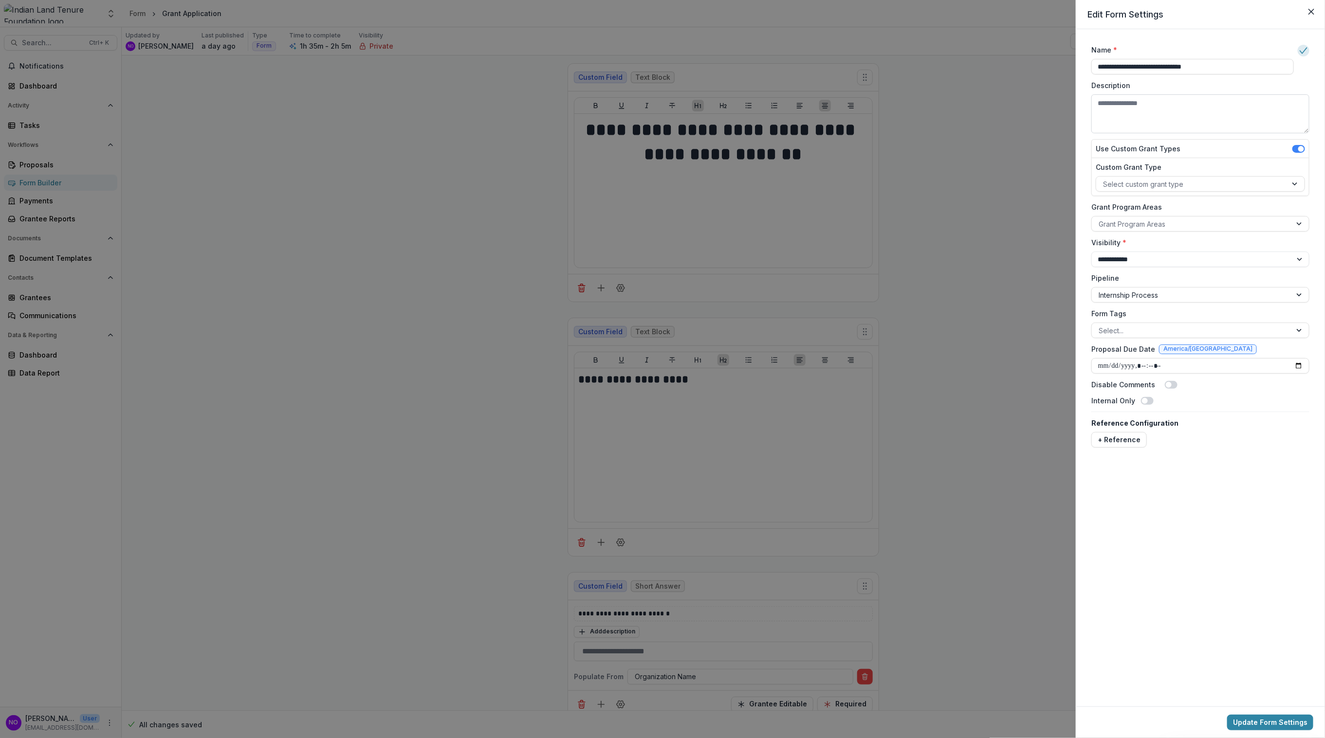
click at [1157, 118] on textarea "Description" at bounding box center [1200, 113] width 218 height 39
type textarea "*"
type textarea "**********"
click at [1185, 187] on div at bounding box center [1191, 184] width 177 height 12
click at [1126, 202] on div "Grant" at bounding box center [1200, 206] width 204 height 15
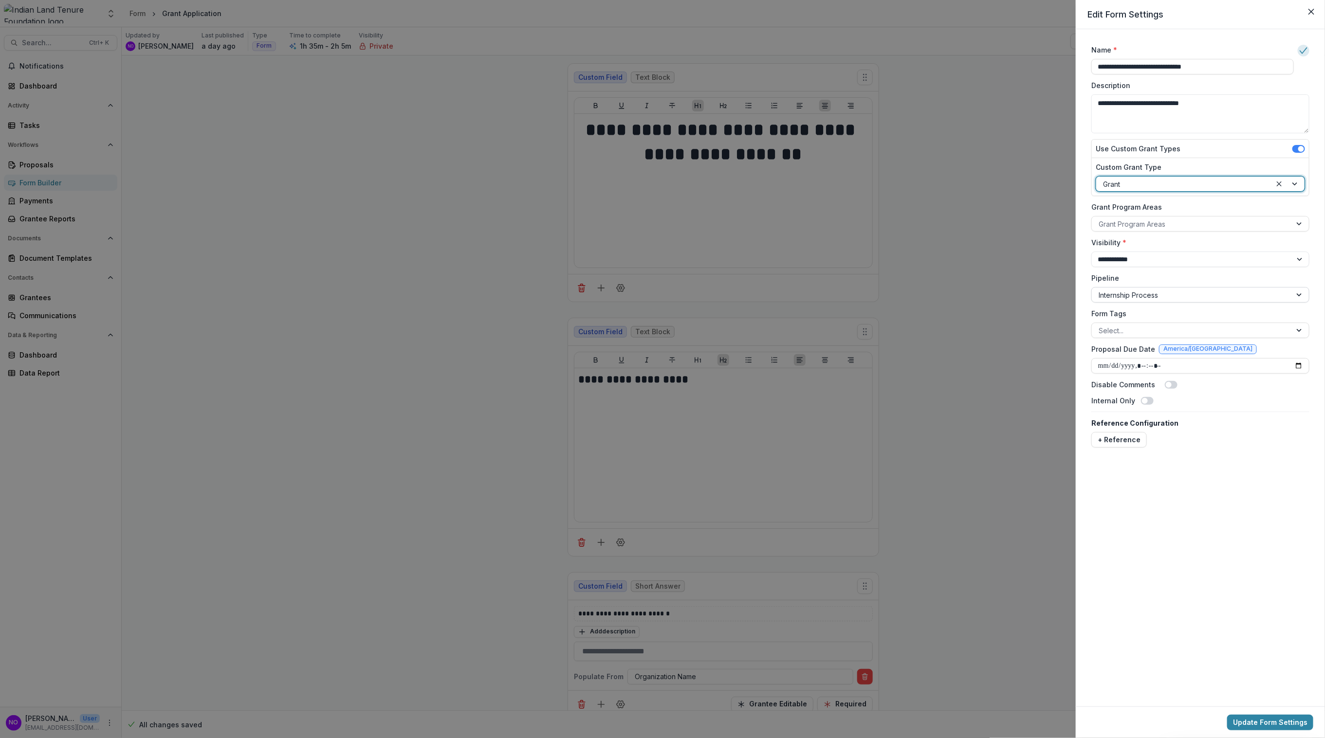
click at [1135, 295] on div at bounding box center [1191, 295] width 186 height 12
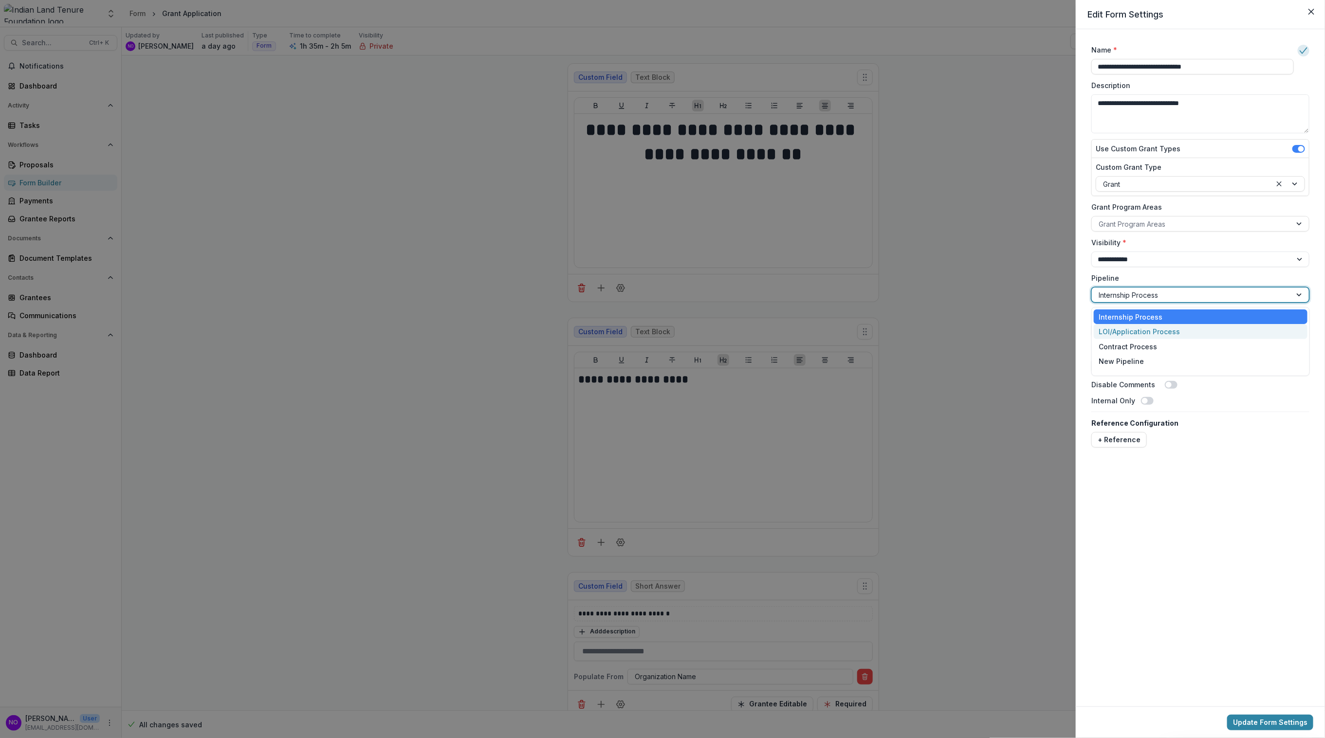
click at [1129, 328] on div "LOI/Application Process" at bounding box center [1199, 331] width 213 height 15
click at [1129, 328] on div at bounding box center [1191, 331] width 186 height 12
click at [1122, 439] on button "+ Reference" at bounding box center [1118, 440] width 55 height 16
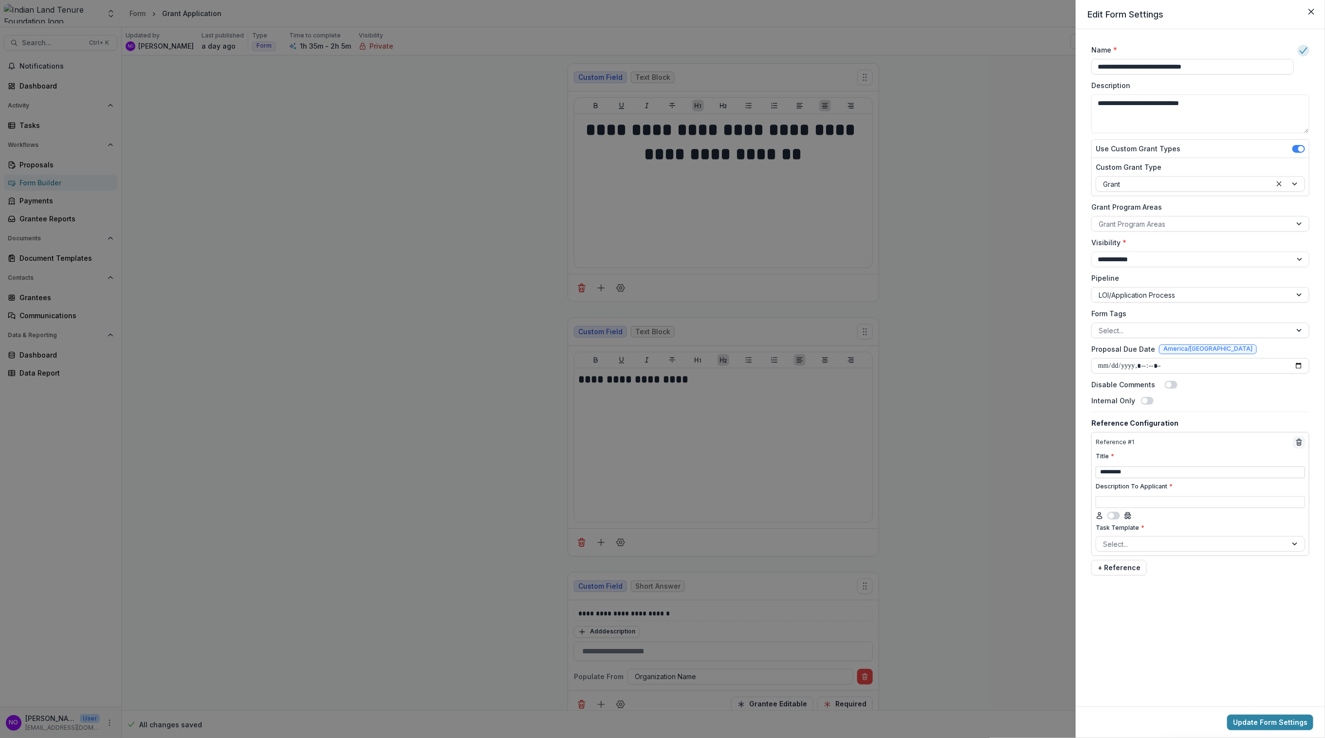
click at [1123, 473] on input "*********" at bounding box center [1199, 473] width 209 height 12
click at [1118, 569] on button "+ Reference" at bounding box center [1118, 568] width 55 height 16
click at [1193, 566] on icon "delete" at bounding box center [1299, 570] width 8 height 8
click at [1124, 544] on div at bounding box center [1191, 544] width 177 height 12
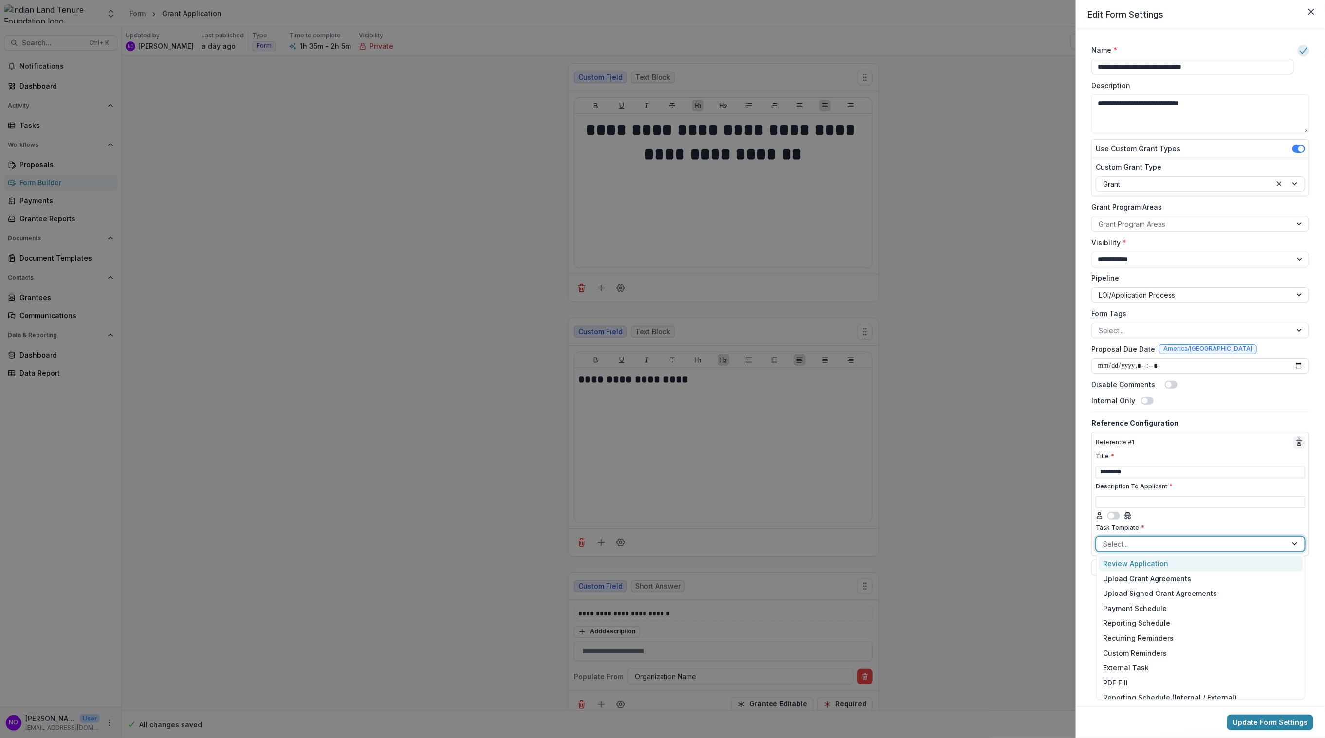
click at [1143, 542] on div at bounding box center [1191, 544] width 177 height 12
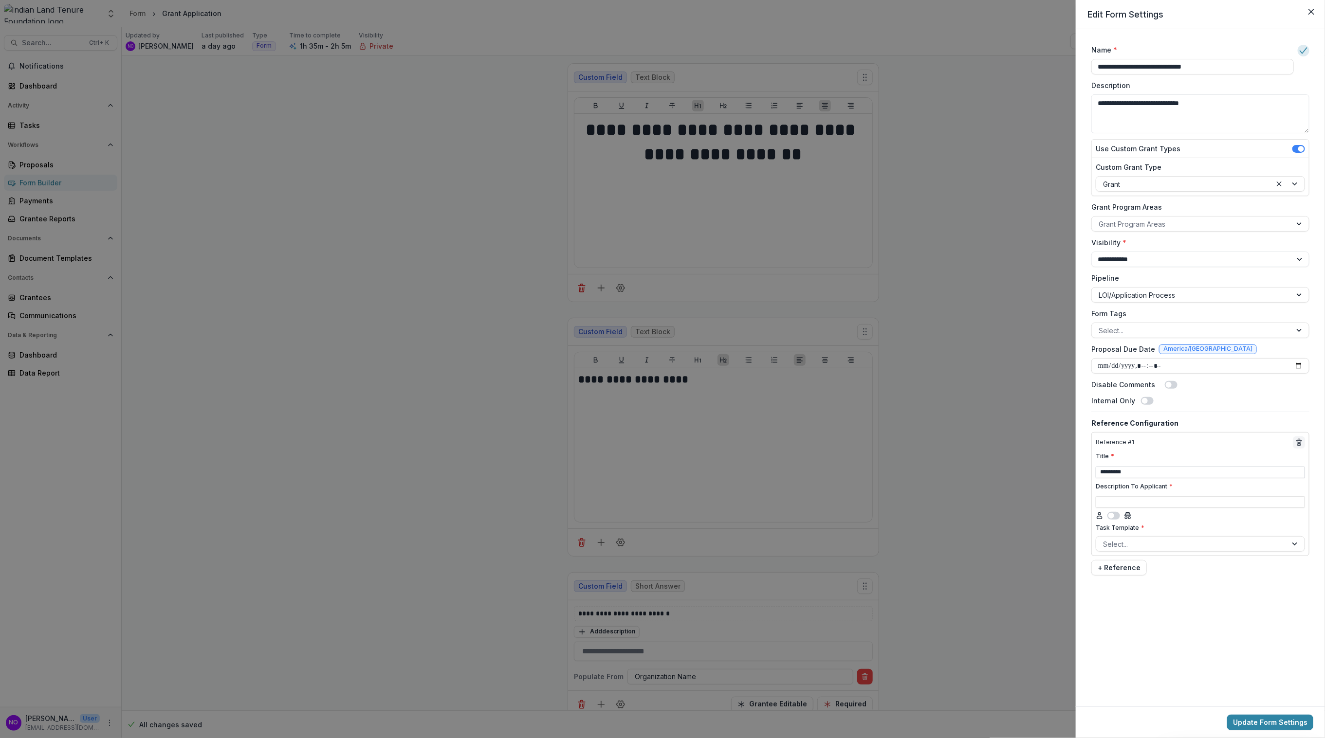
click at [1176, 474] on input "*********" at bounding box center [1199, 473] width 209 height 12
click at [1193, 443] on button "delete" at bounding box center [1299, 443] width 12 height 12
click at [1193, 708] on button "Update Form Settings" at bounding box center [1270, 723] width 86 height 16
click at [1193, 15] on button "Close" at bounding box center [1311, 12] width 16 height 16
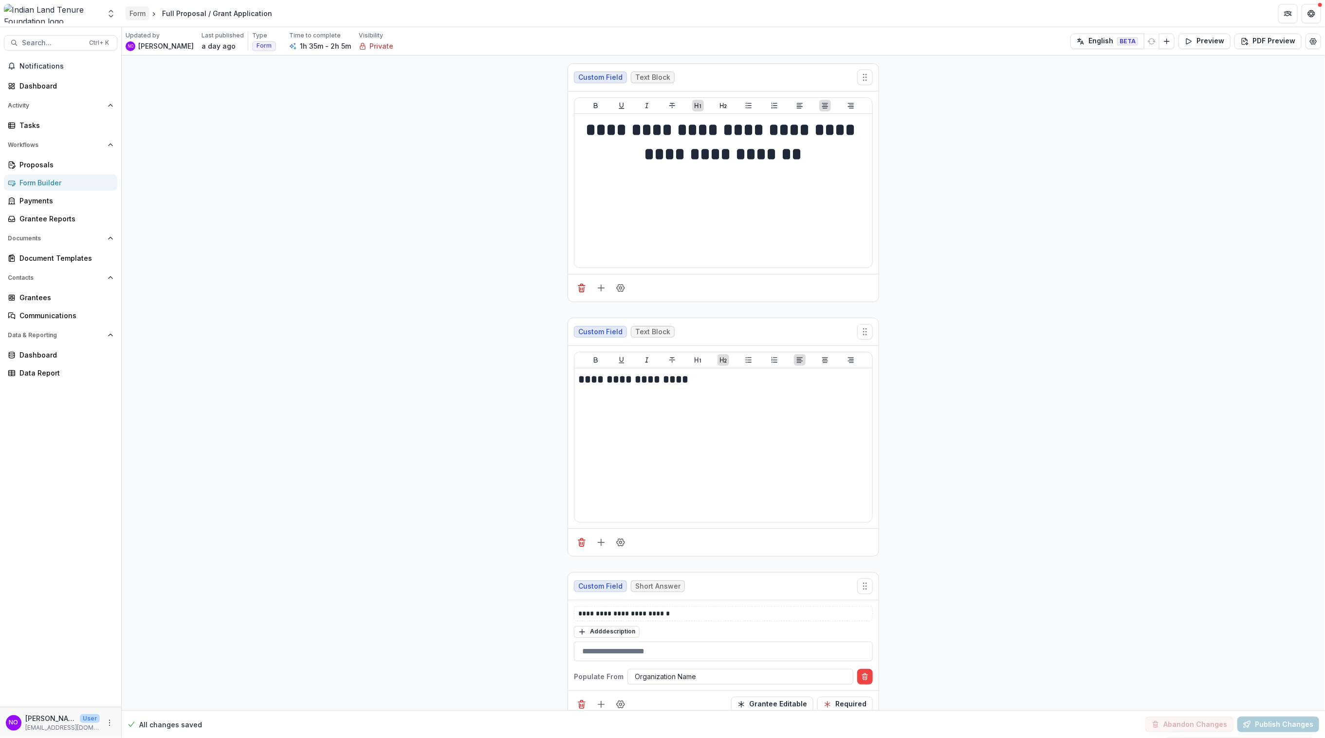
click at [136, 18] on div "Form" at bounding box center [137, 13] width 16 height 10
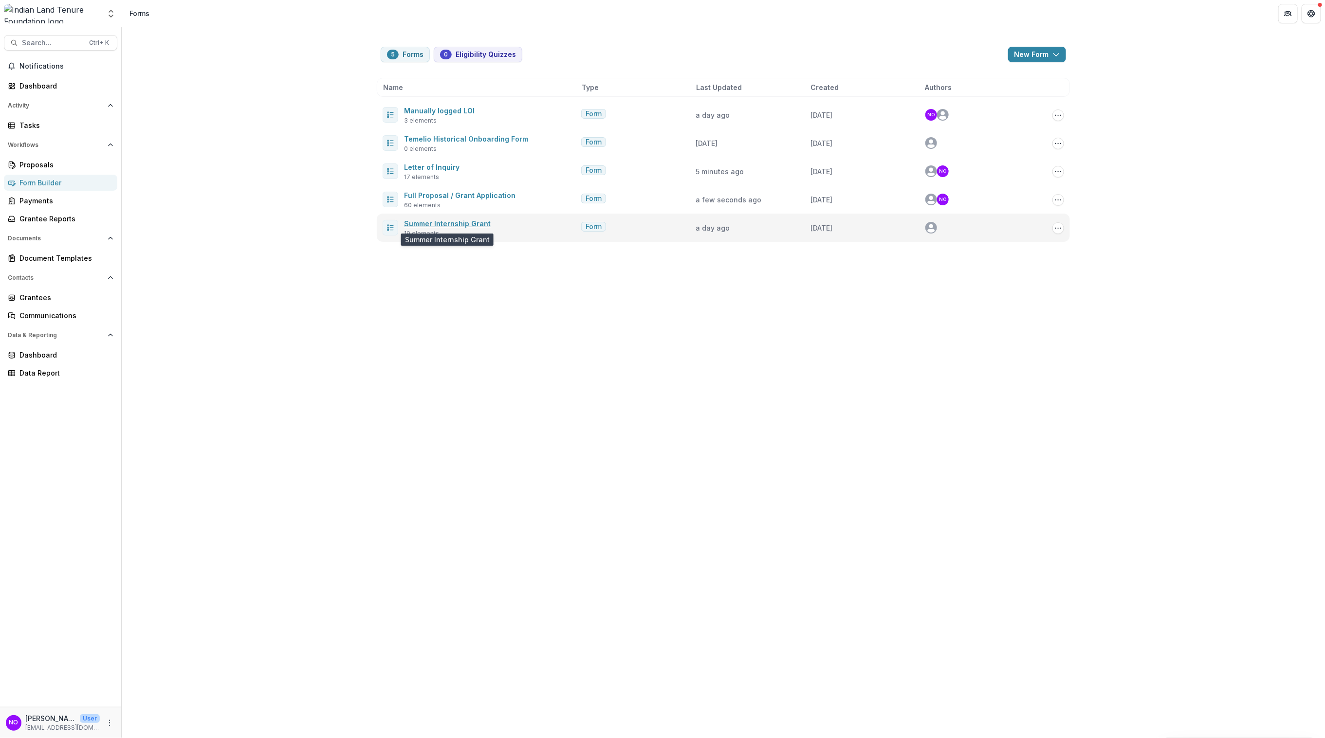
click at [456, 224] on link "Summer Internship Grant" at bounding box center [447, 223] width 87 height 8
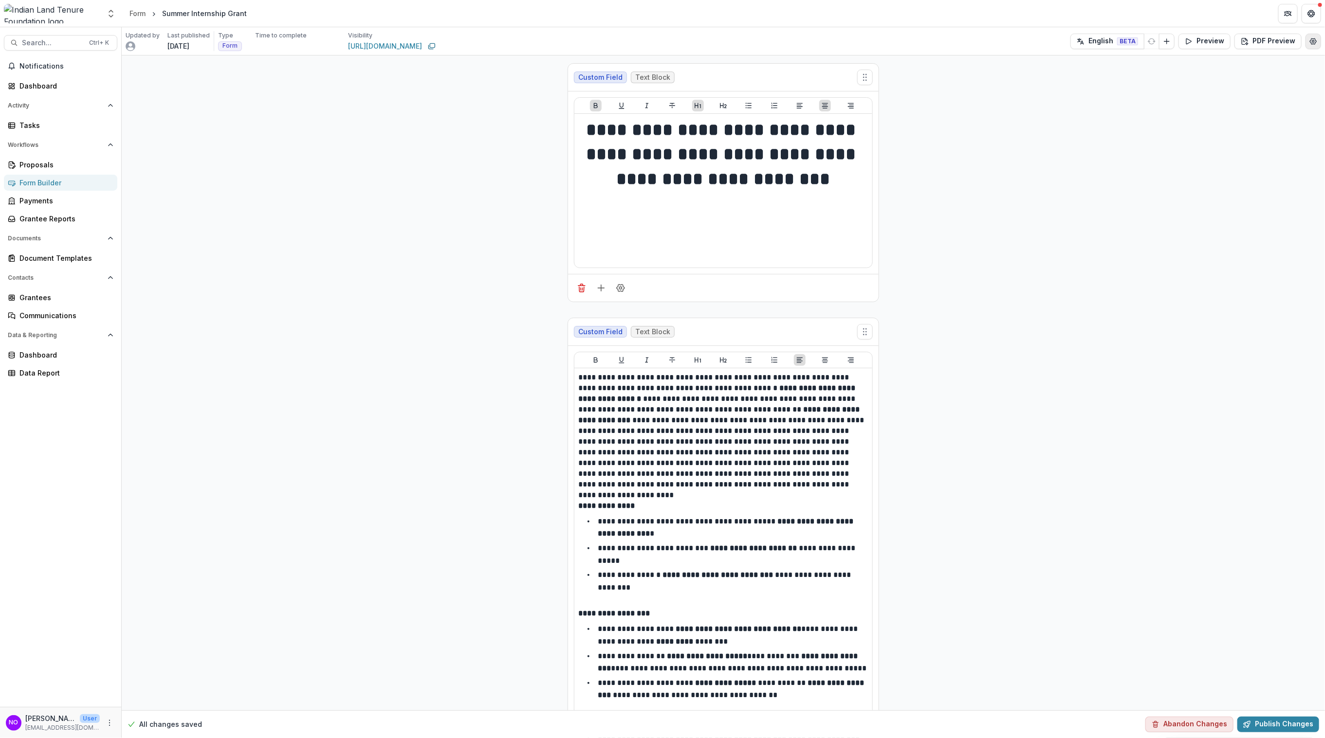
click at [1193, 44] on icon "Edit Form Settings" at bounding box center [1313, 41] width 8 height 8
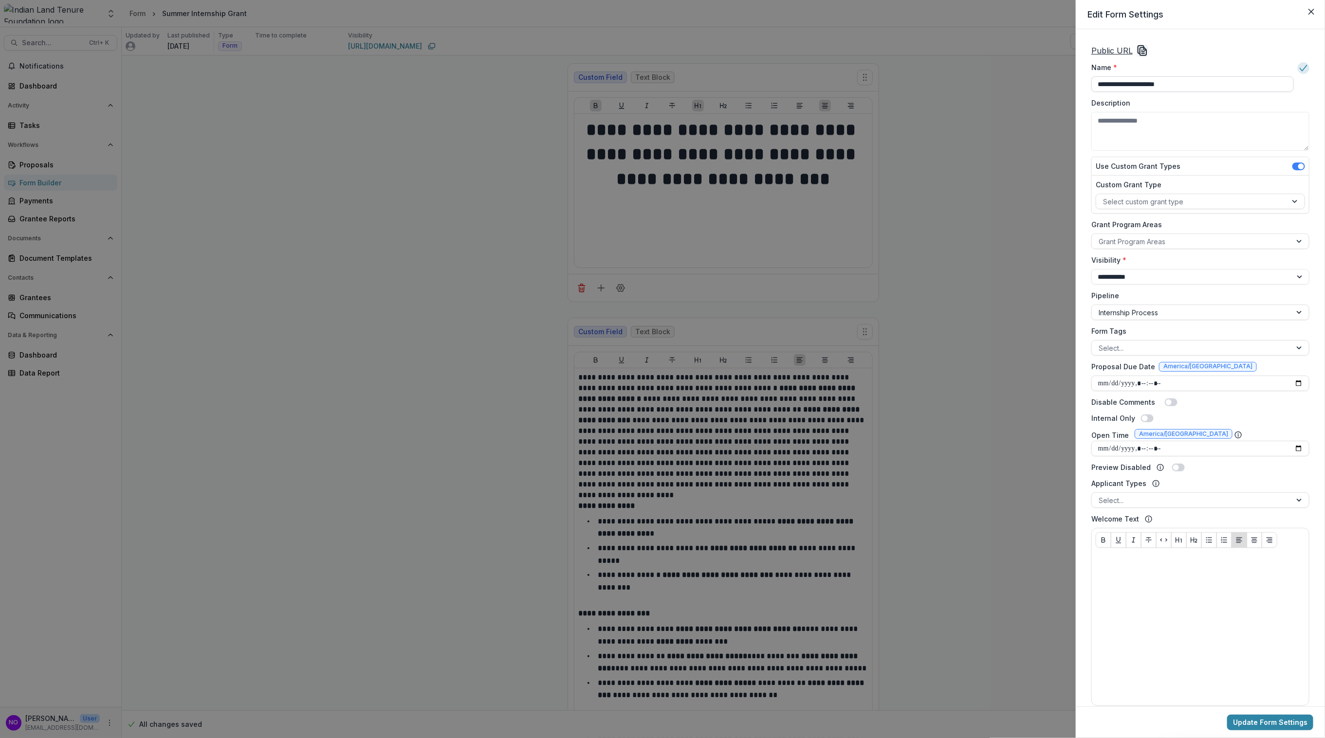
click at [1160, 79] on input "**********" at bounding box center [1192, 84] width 202 height 16
drag, startPoint x: 1195, startPoint y: 84, endPoint x: 619, endPoint y: 120, distance: 577.3
click at [618, 125] on div "**********" at bounding box center [662, 369] width 1325 height 738
drag, startPoint x: 1251, startPoint y: 79, endPoint x: 498, endPoint y: 53, distance: 753.8
click at [505, 52] on div "**********" at bounding box center [662, 369] width 1325 height 738
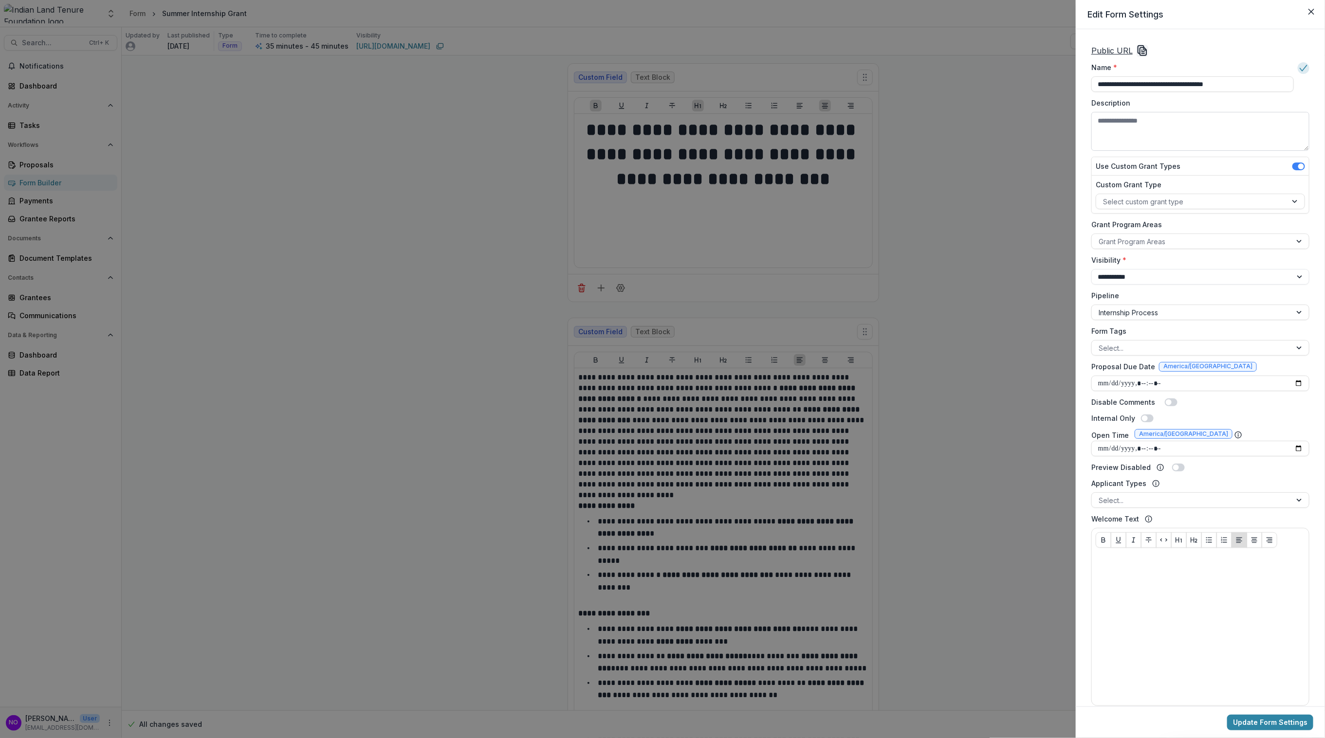
type input "**********"
click at [1131, 125] on textarea "Description" at bounding box center [1200, 131] width 218 height 39
paste textarea "**********"
type textarea "**********"
click at [1123, 195] on div "Select custom grant type" at bounding box center [1191, 202] width 191 height 14
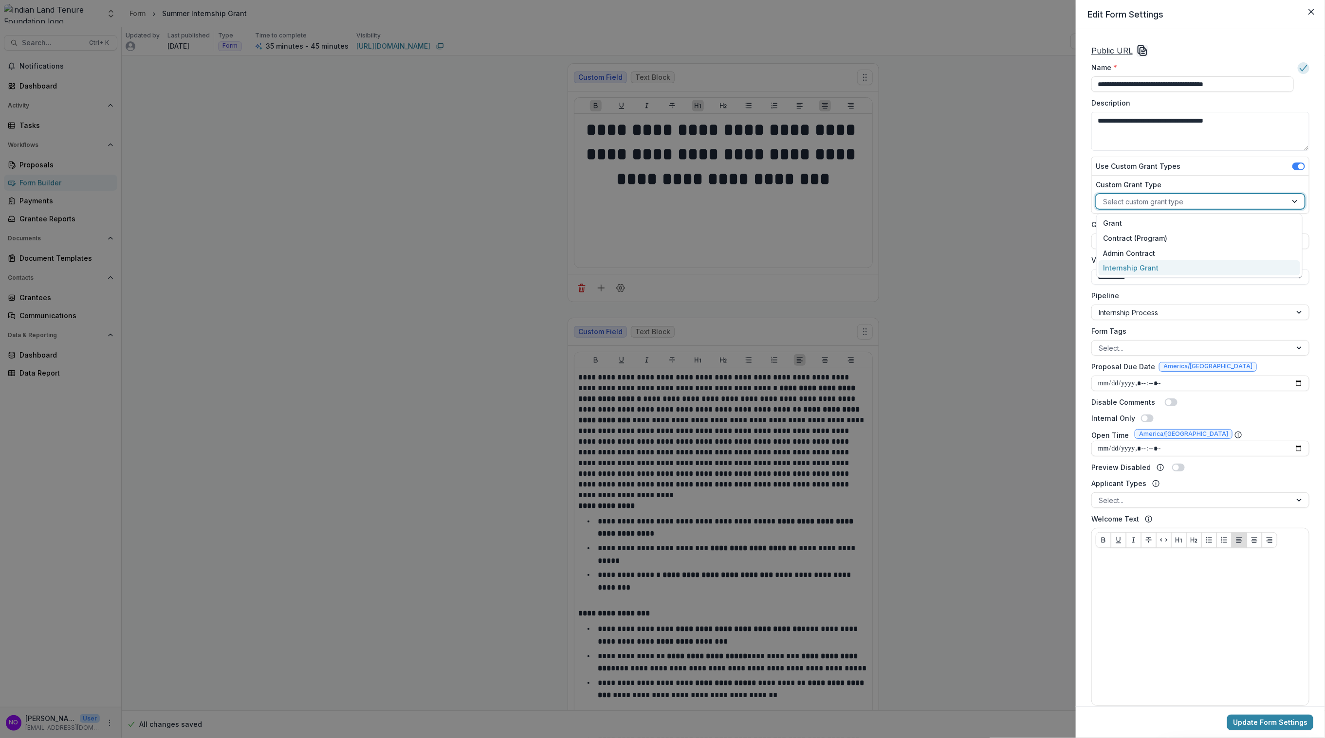
click at [1116, 262] on div "Internship Grant" at bounding box center [1199, 267] width 202 height 15
click at [1111, 241] on div at bounding box center [1191, 242] width 186 height 12
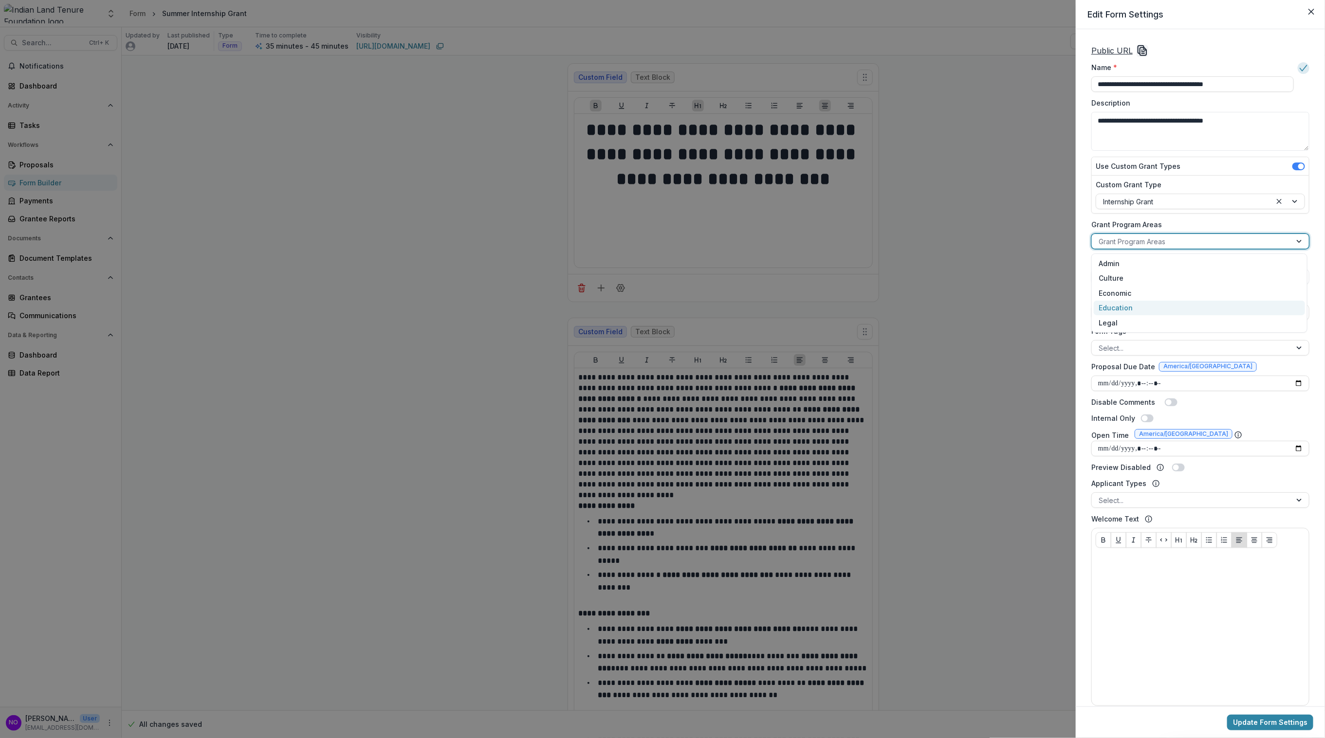
click at [1145, 307] on div "Education" at bounding box center [1198, 308] width 211 height 15
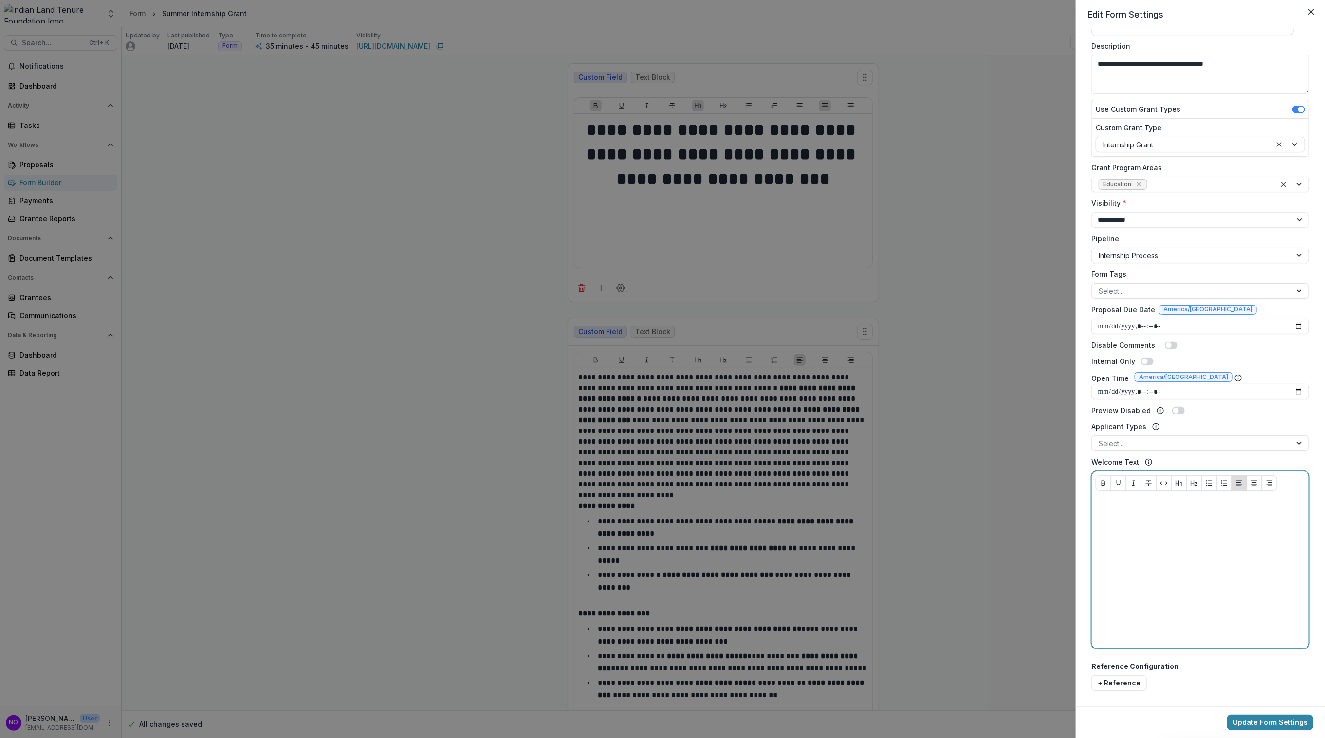
click at [1178, 601] on div at bounding box center [1199, 572] width 209 height 146
click at [1193, 708] on button "Update Form Settings" at bounding box center [1270, 723] width 86 height 16
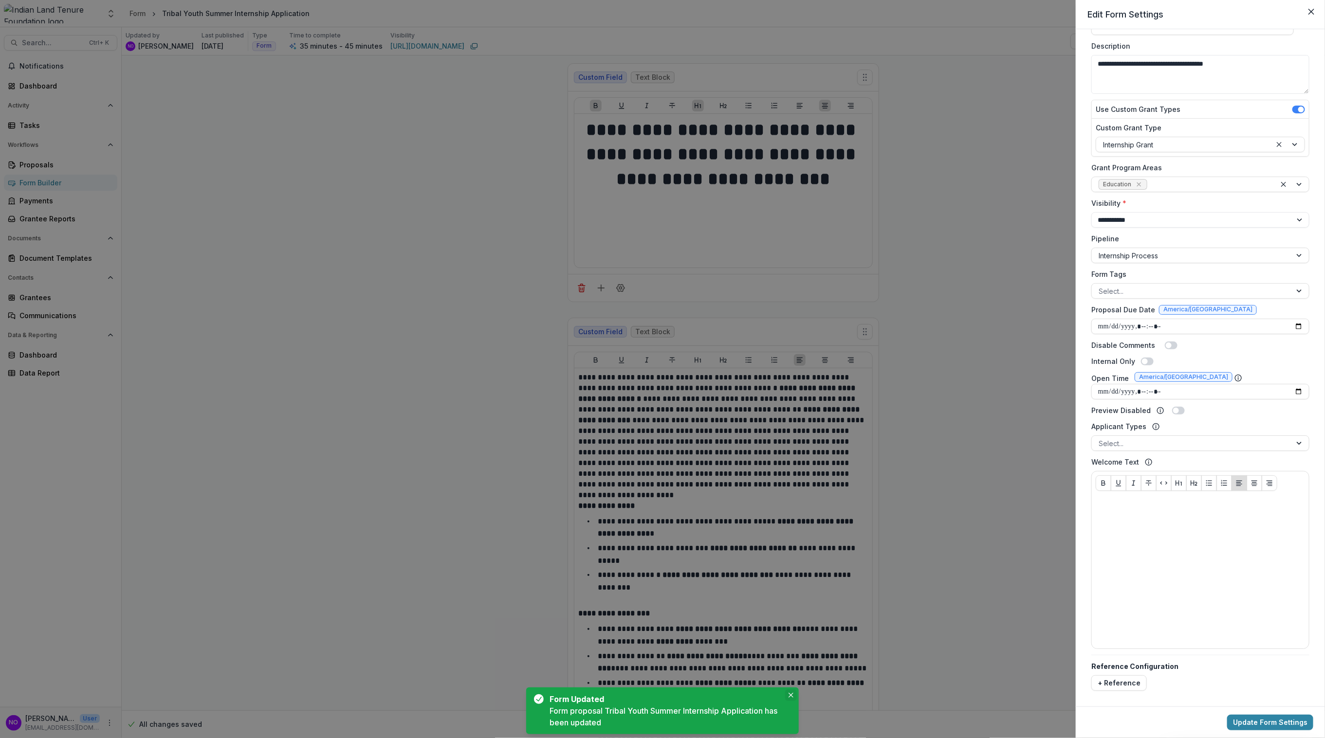
click at [792, 693] on icon "Close" at bounding box center [790, 695] width 5 height 5
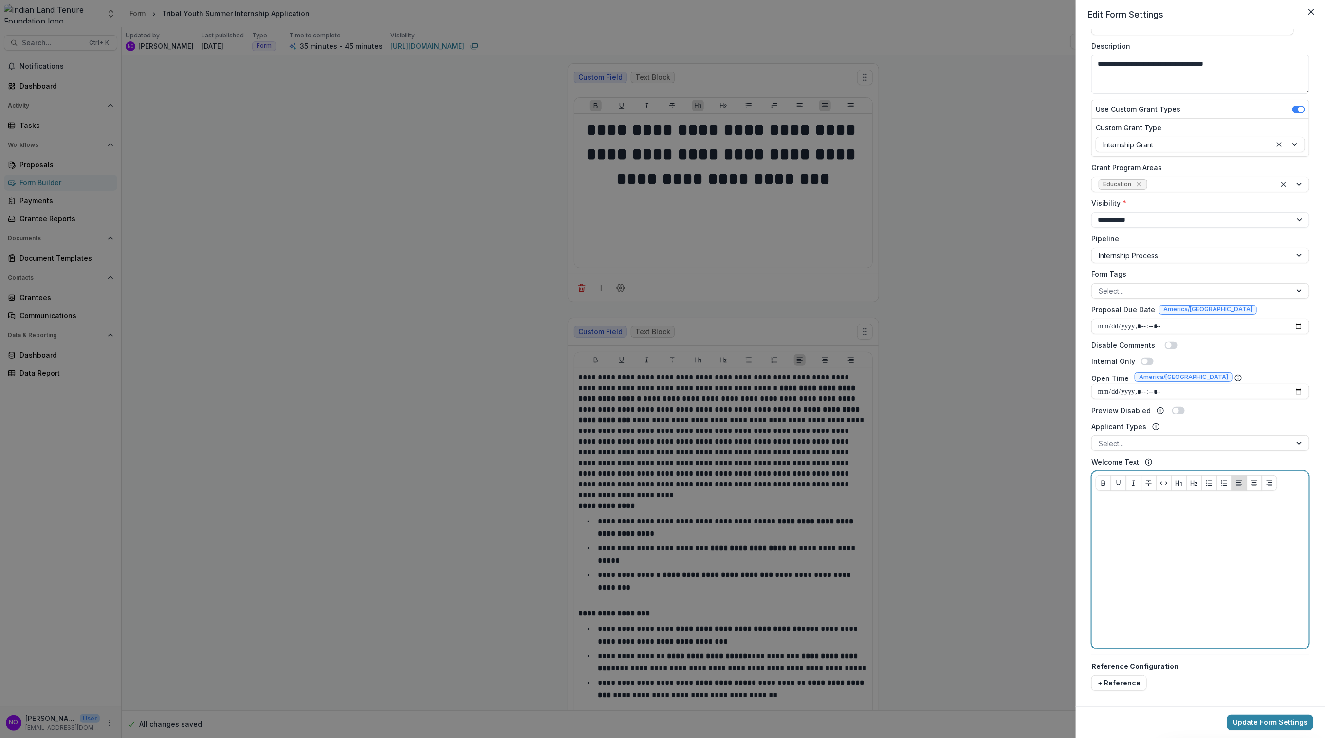
click at [1193, 548] on div at bounding box center [1199, 572] width 209 height 146
click at [1193, 708] on button "Update Form Settings" at bounding box center [1270, 723] width 86 height 16
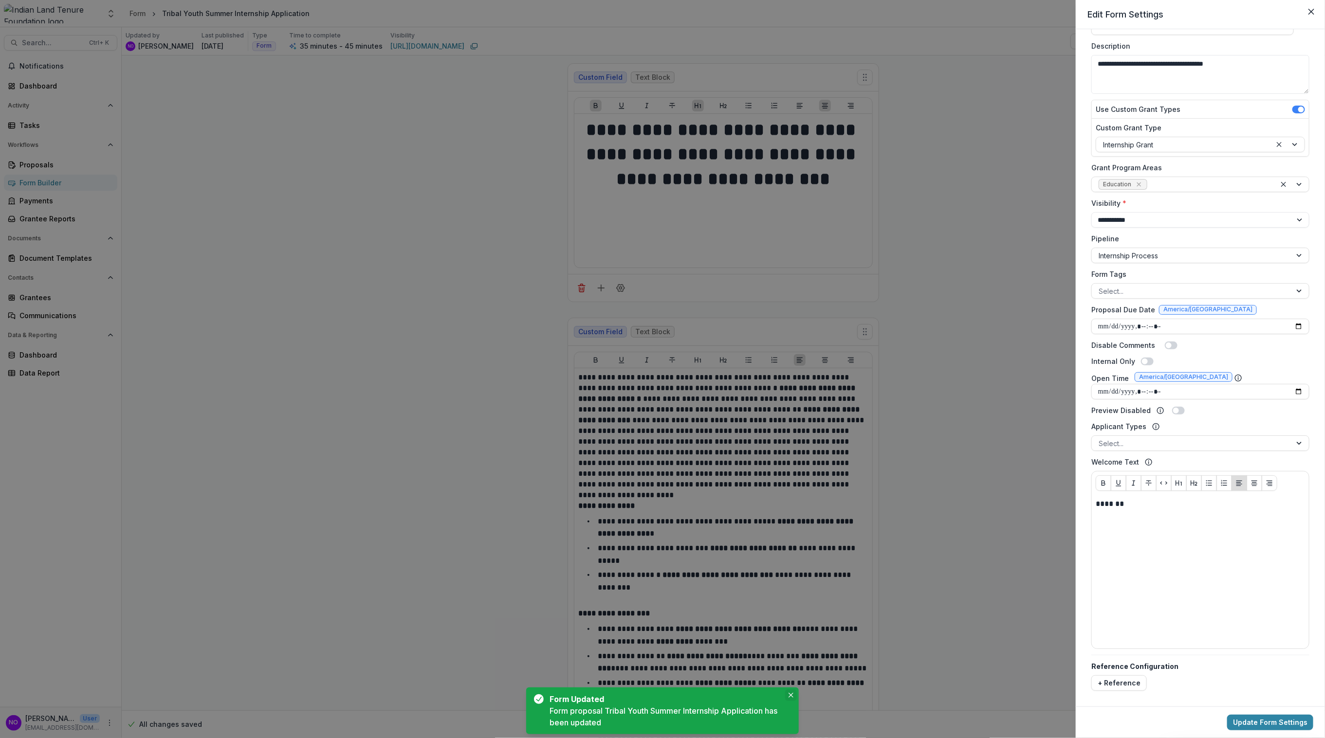
click at [792, 696] on icon "Close" at bounding box center [790, 695] width 5 height 5
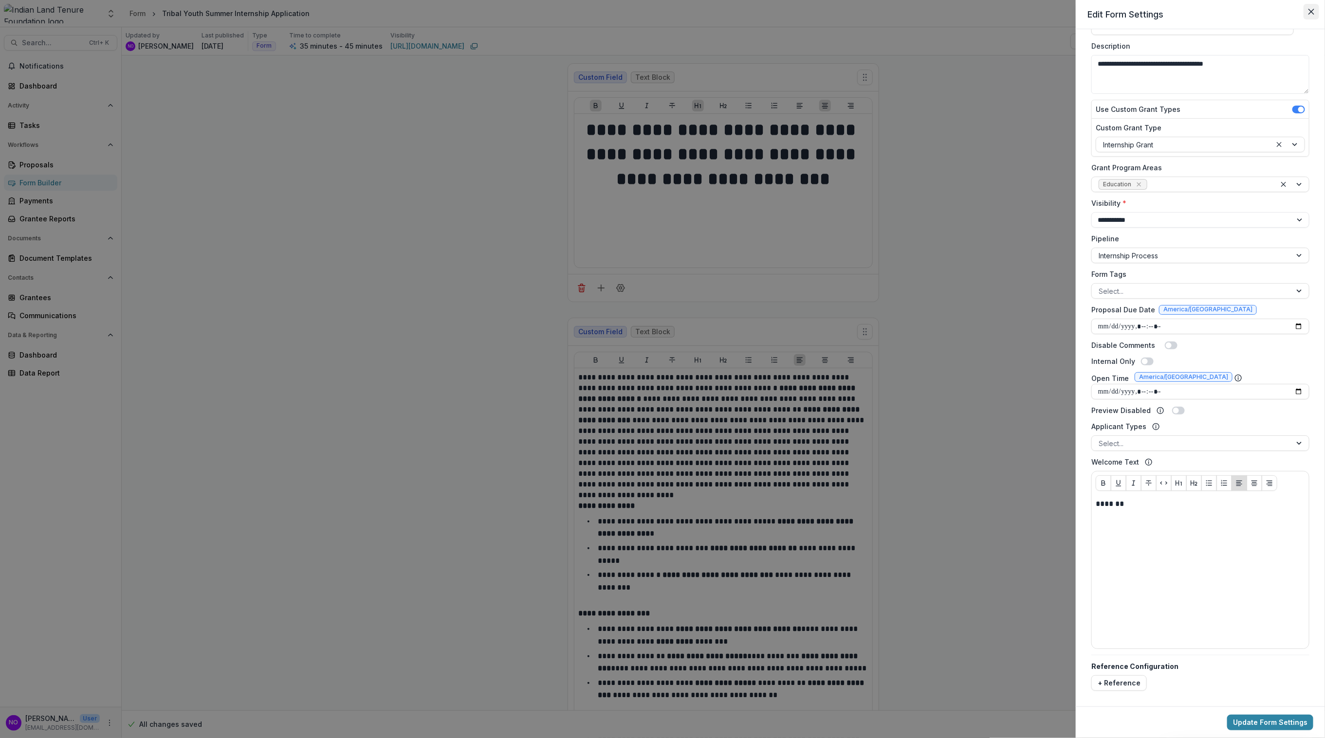
click at [1193, 9] on icon "Close" at bounding box center [1311, 12] width 6 height 6
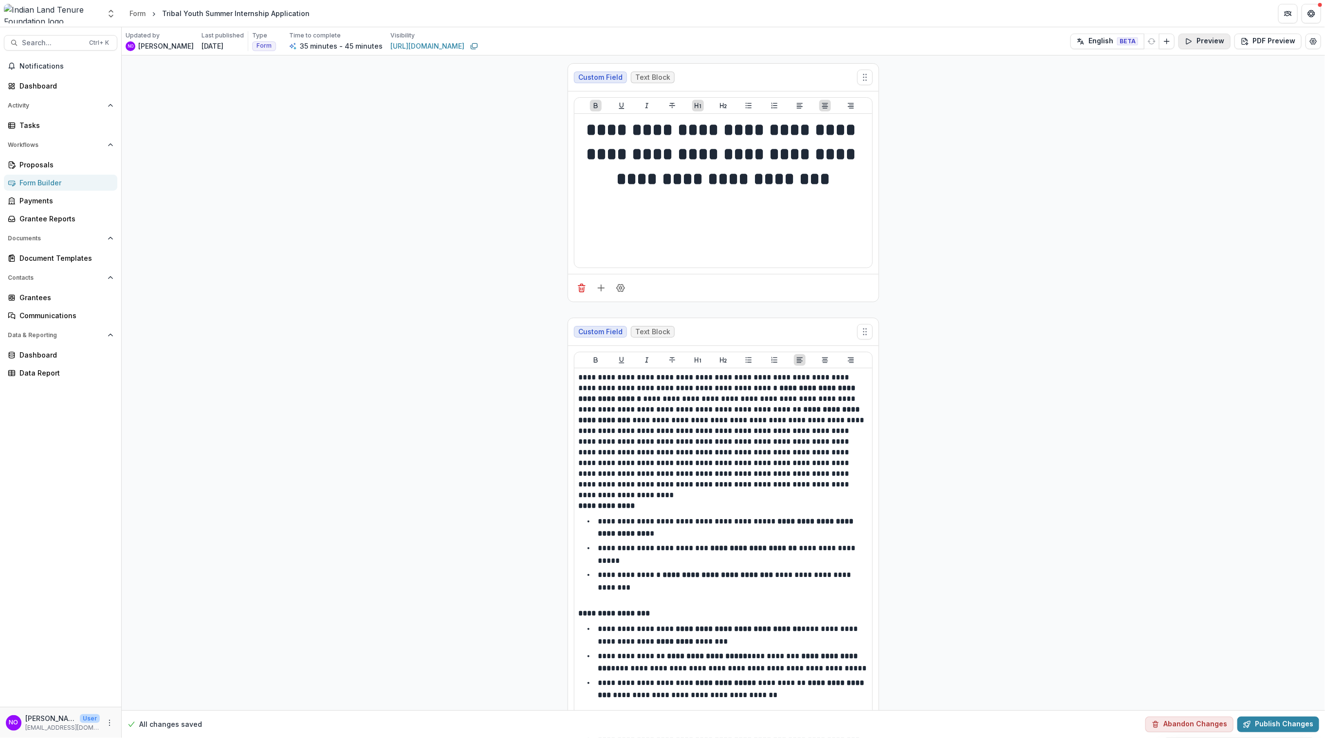
click at [1193, 40] on button "Preview" at bounding box center [1204, 42] width 52 height 16
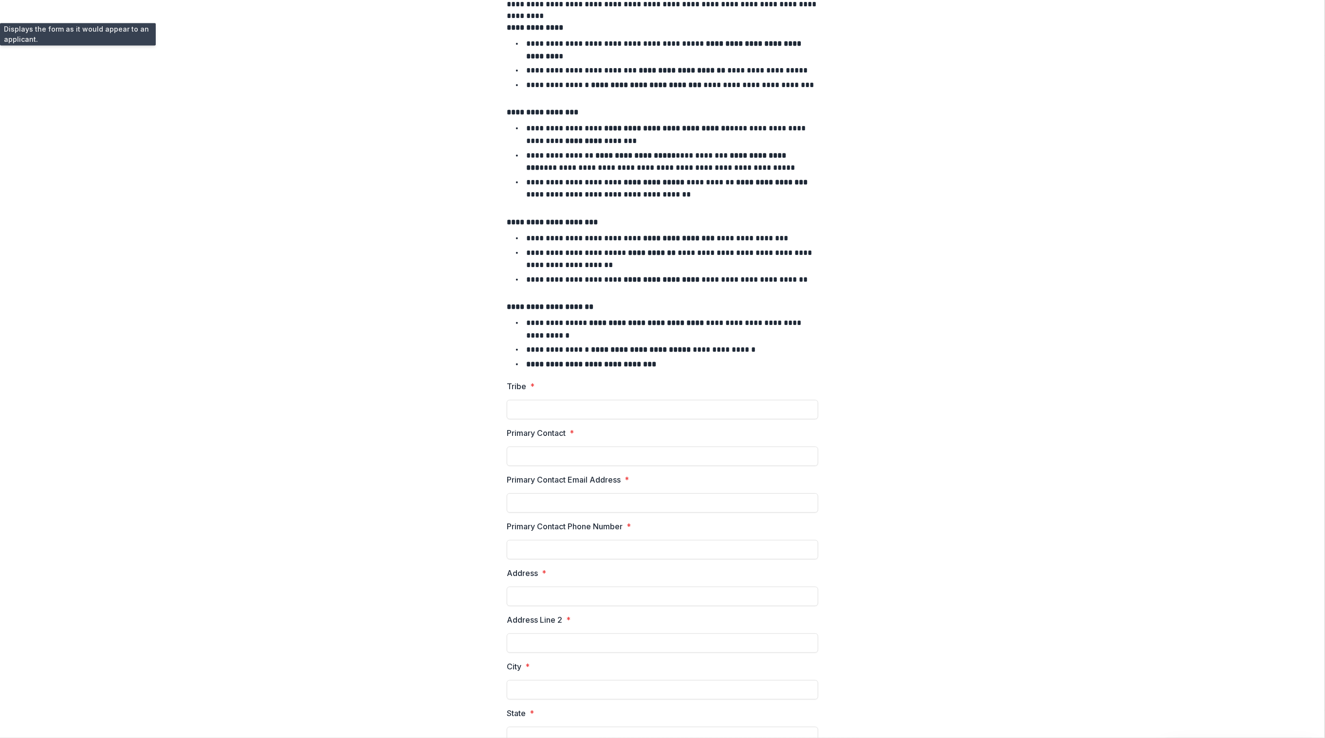
scroll to position [0, 0]
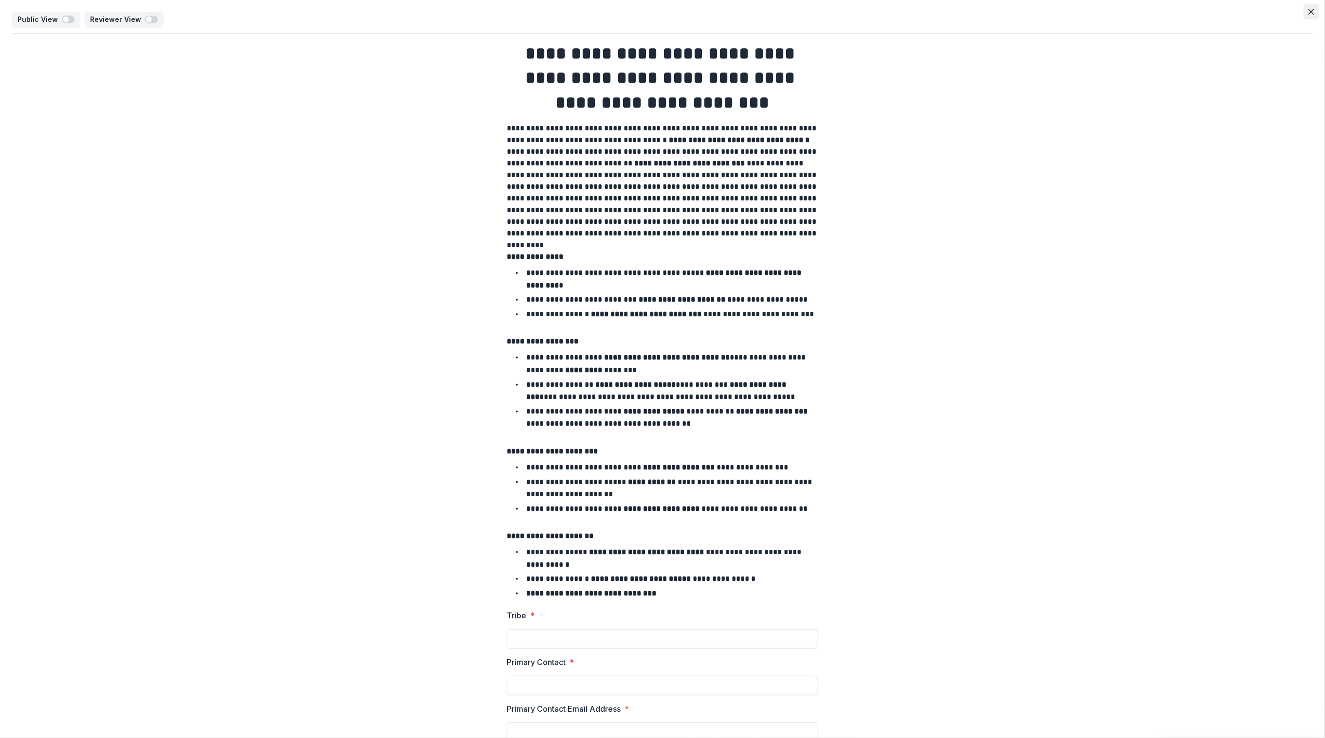
click at [1193, 16] on button "Close" at bounding box center [1311, 12] width 16 height 16
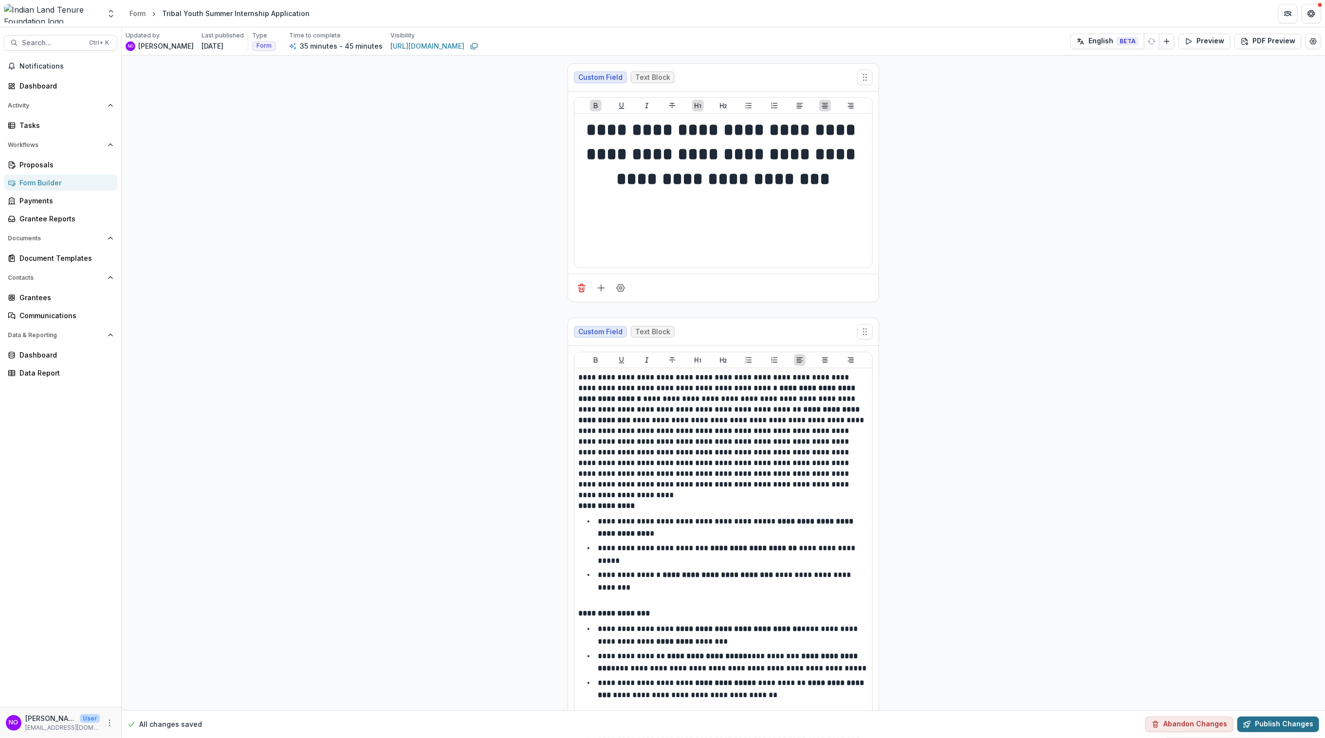
click at [1193, 708] on button "Publish Changes" at bounding box center [1278, 725] width 82 height 16
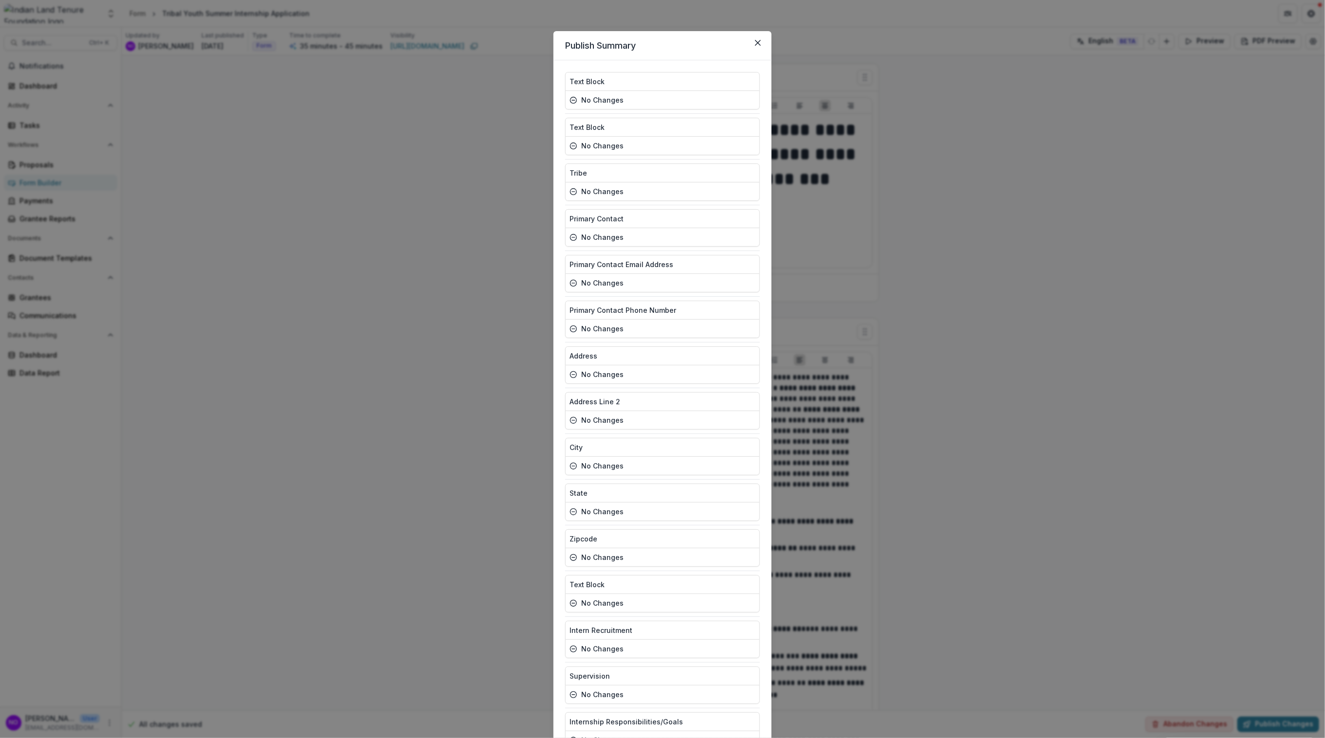
scroll to position [277, 0]
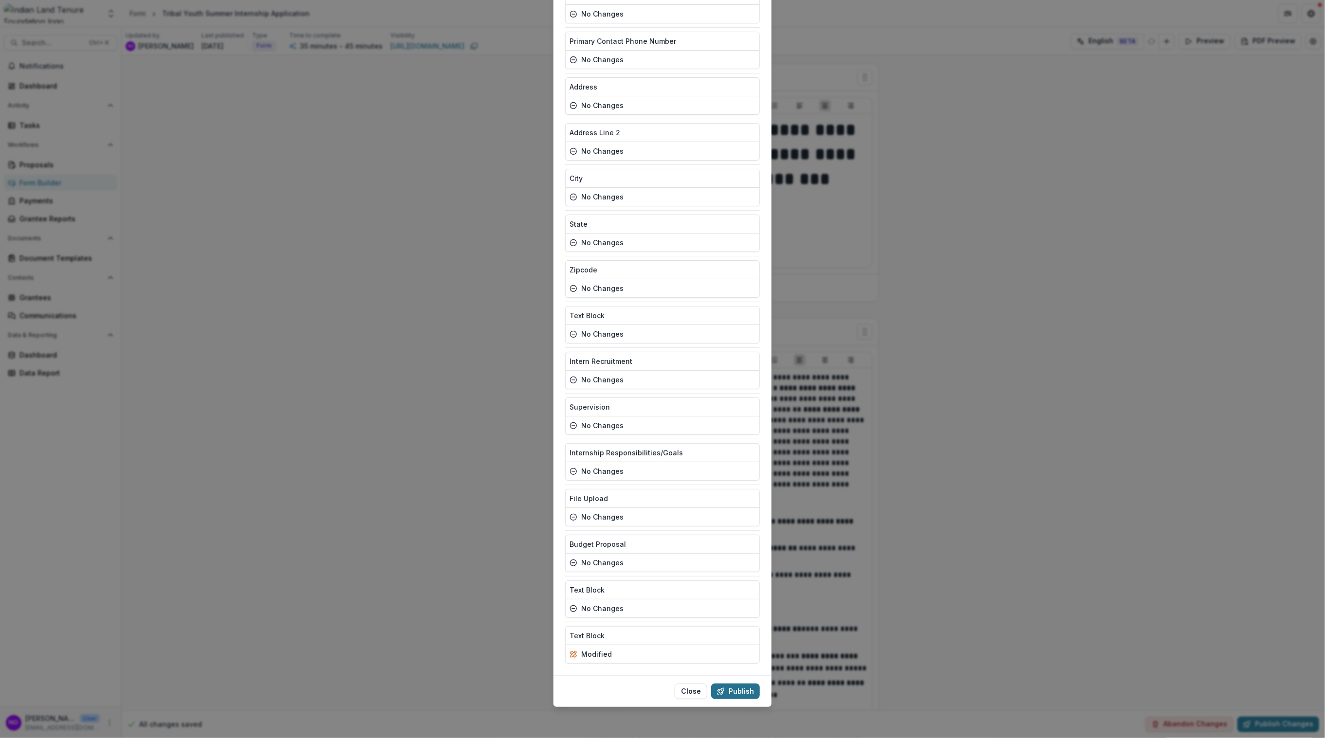
click at [731, 688] on button "Publish" at bounding box center [735, 692] width 49 height 16
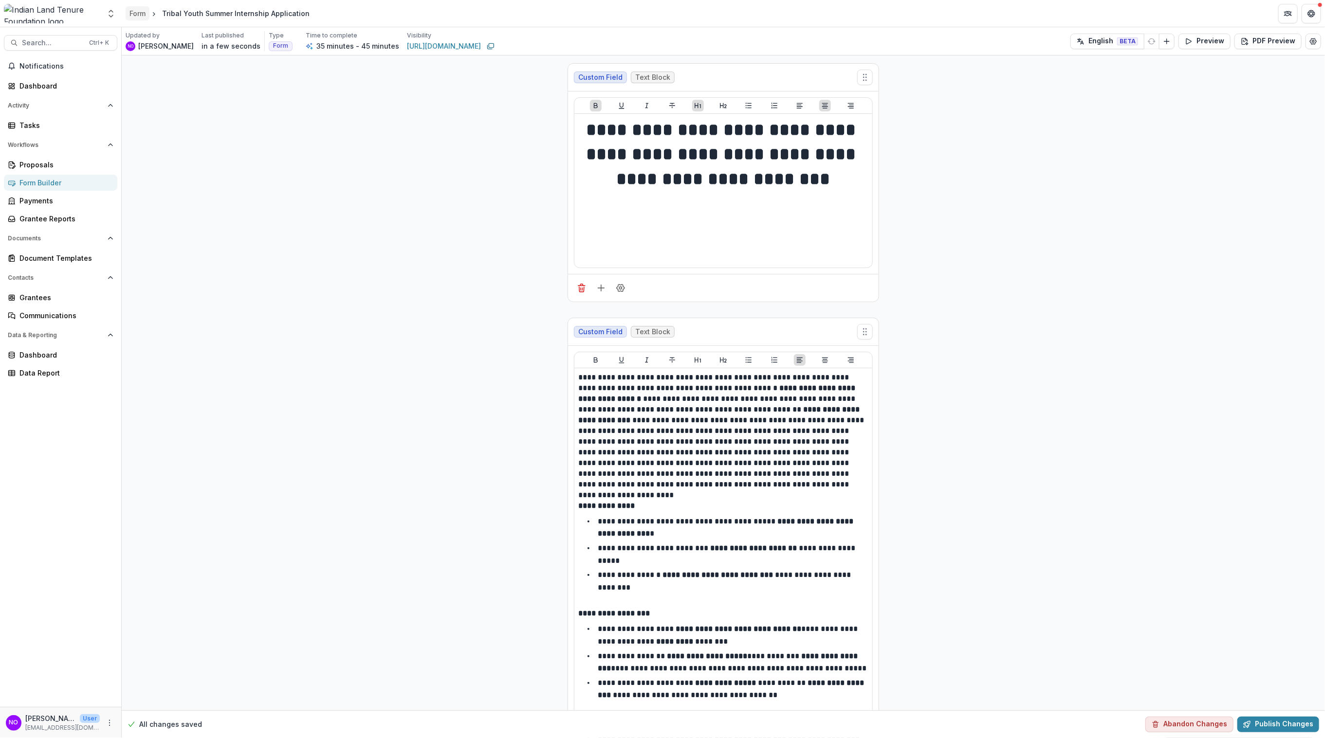
click at [138, 13] on div "Form" at bounding box center [137, 13] width 16 height 10
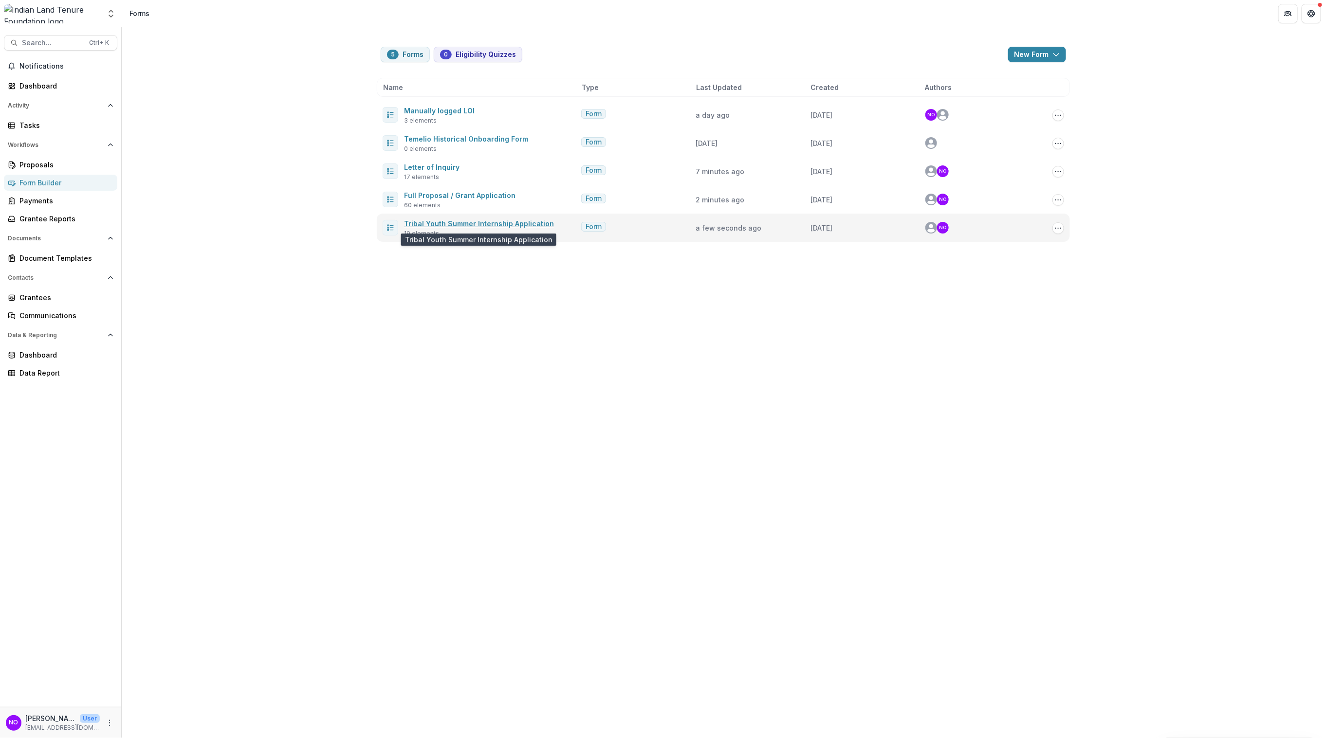
click at [504, 222] on link "Tribal Youth Summer Internship Application" at bounding box center [479, 223] width 150 height 8
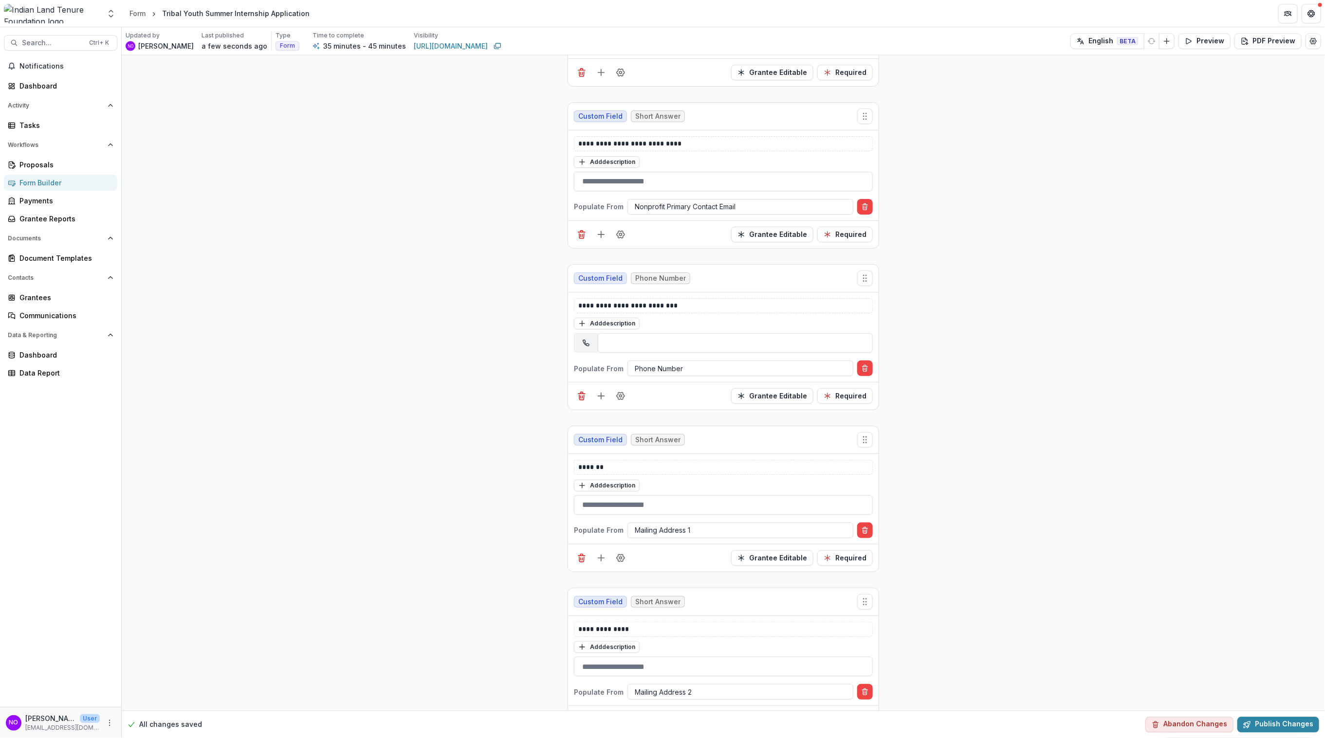
scroll to position [1379, 0]
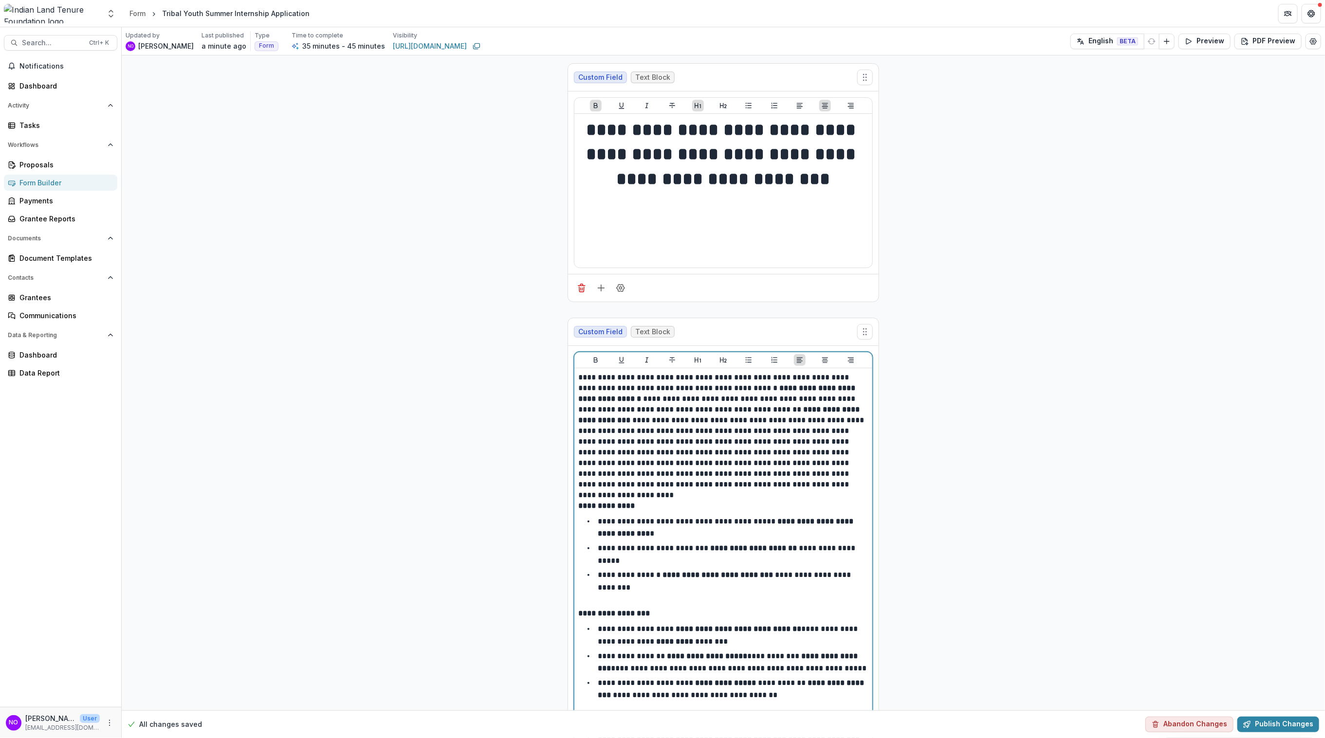
drag, startPoint x: 747, startPoint y: 385, endPoint x: 281, endPoint y: 366, distance: 467.1
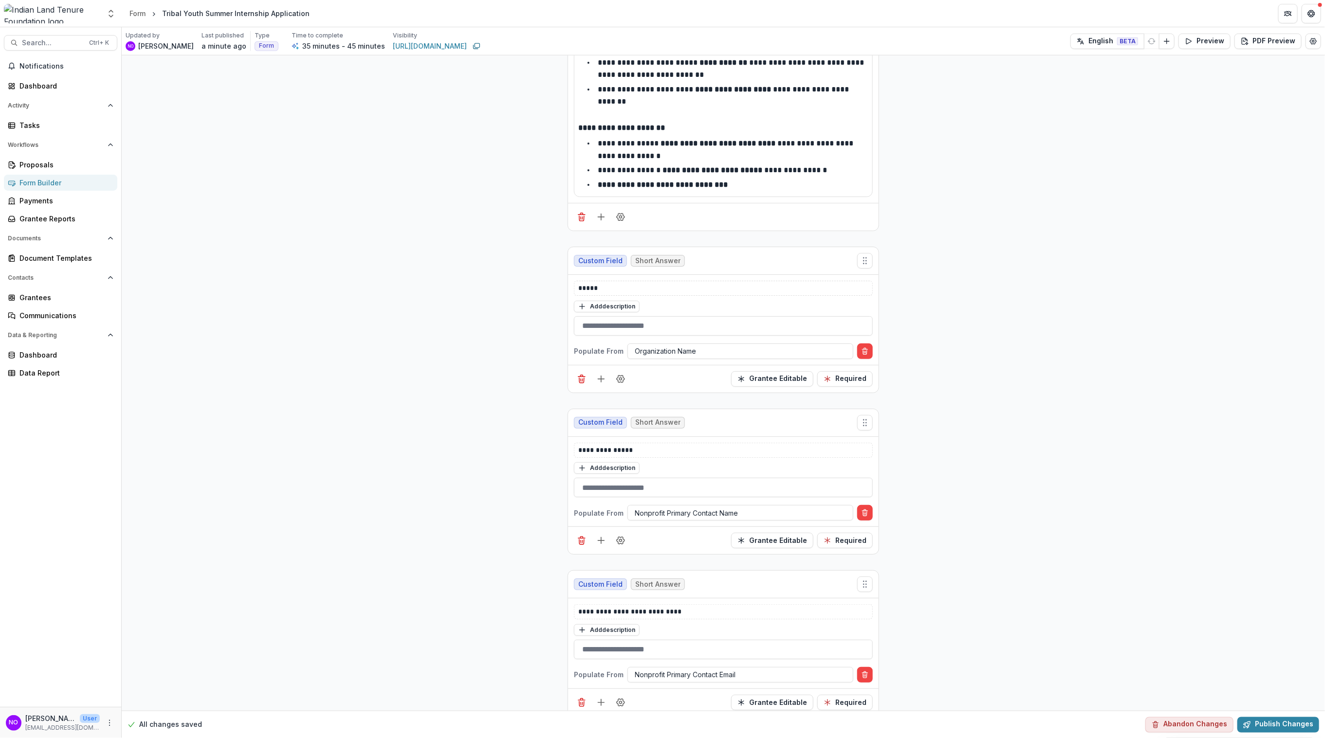
scroll to position [345, 0]
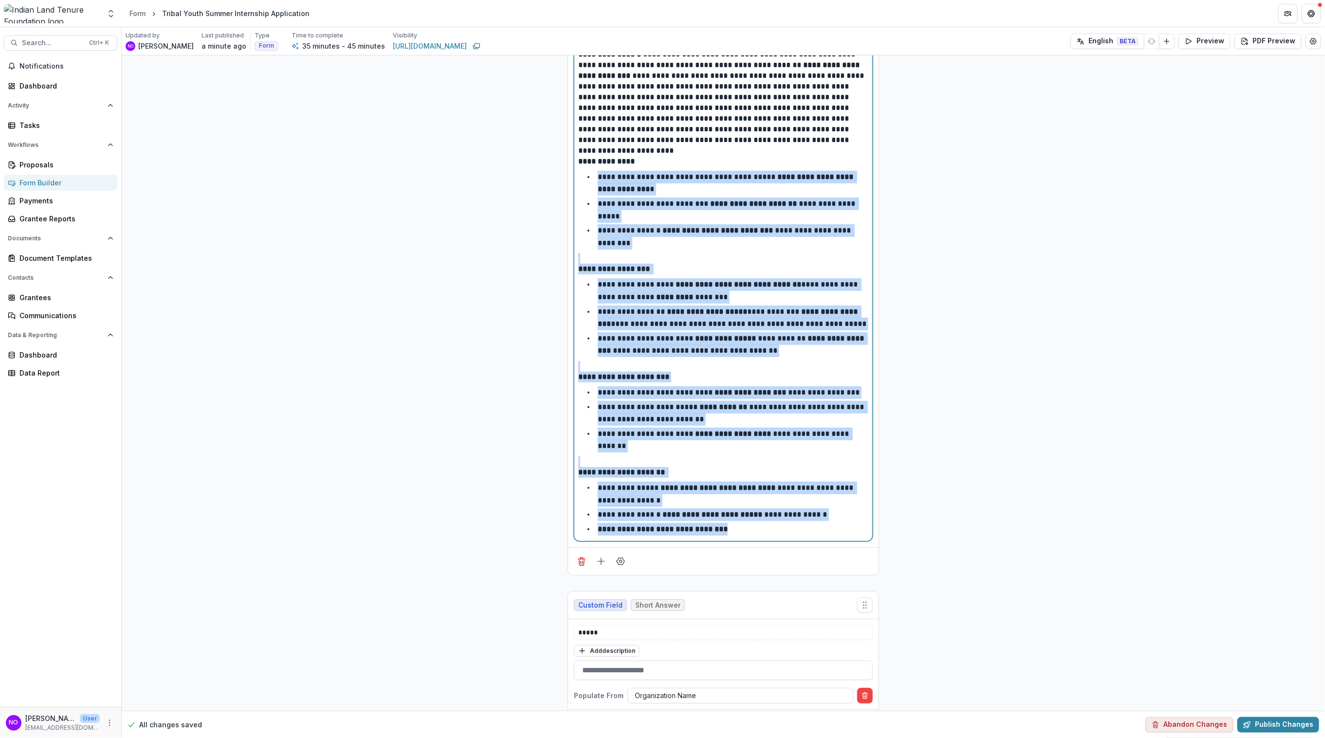
drag, startPoint x: 743, startPoint y: 517, endPoint x: 540, endPoint y: 178, distance: 394.6
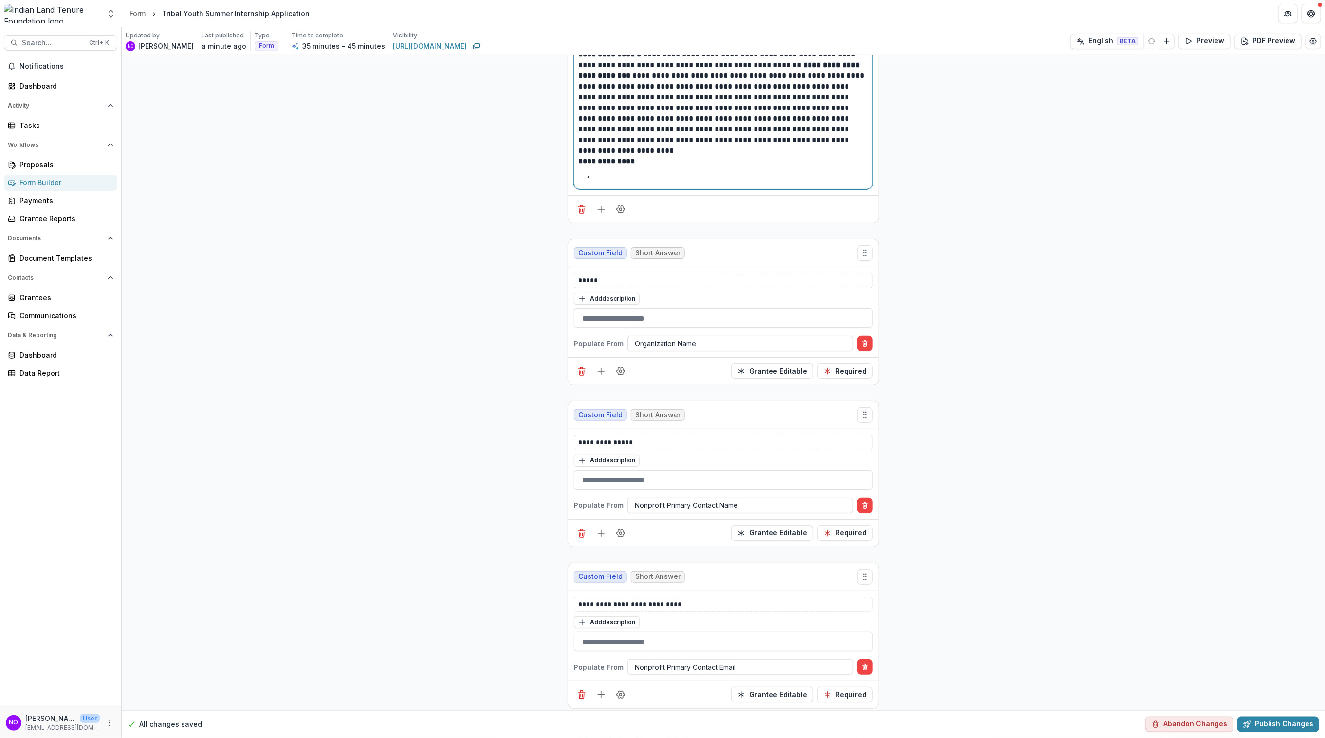
scroll to position [0, 0]
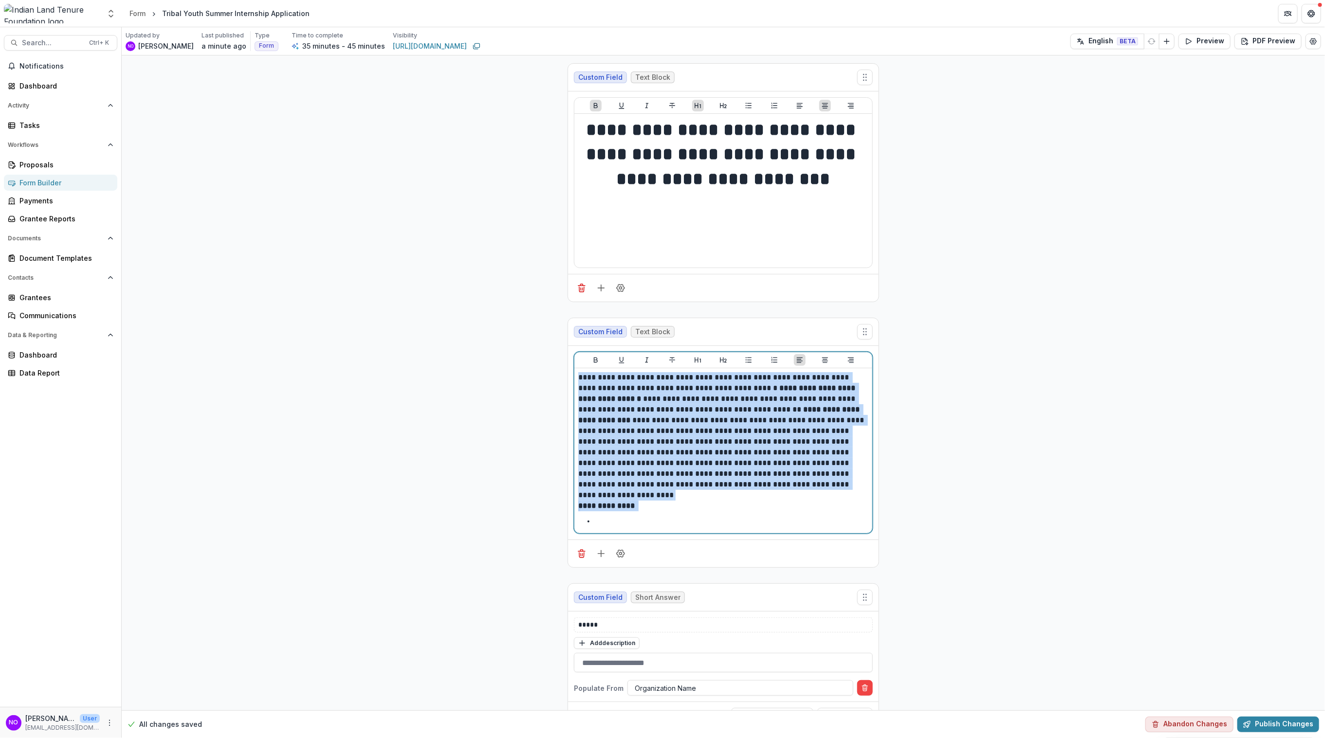
drag, startPoint x: 617, startPoint y: 518, endPoint x: 569, endPoint y: 348, distance: 176.3
click at [569, 348] on div "**********" at bounding box center [723, 443] width 310 height 194
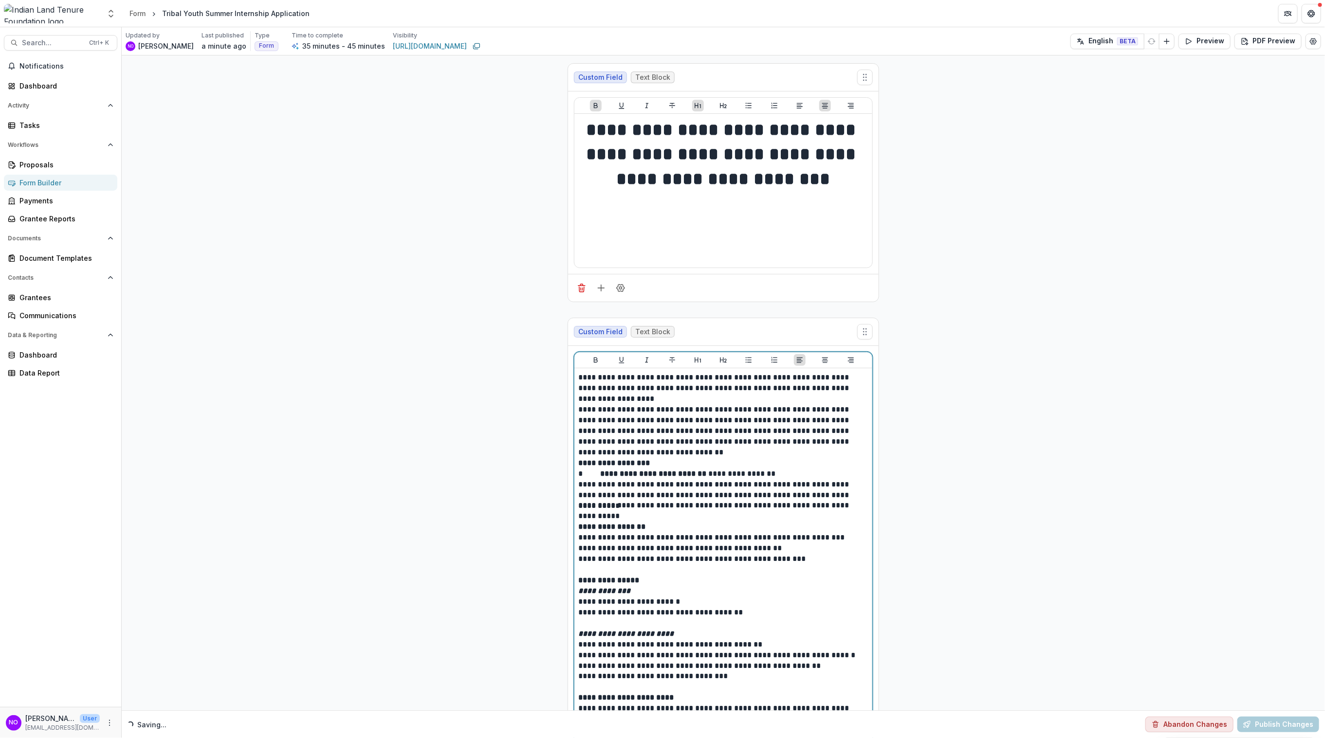
scroll to position [62, 0]
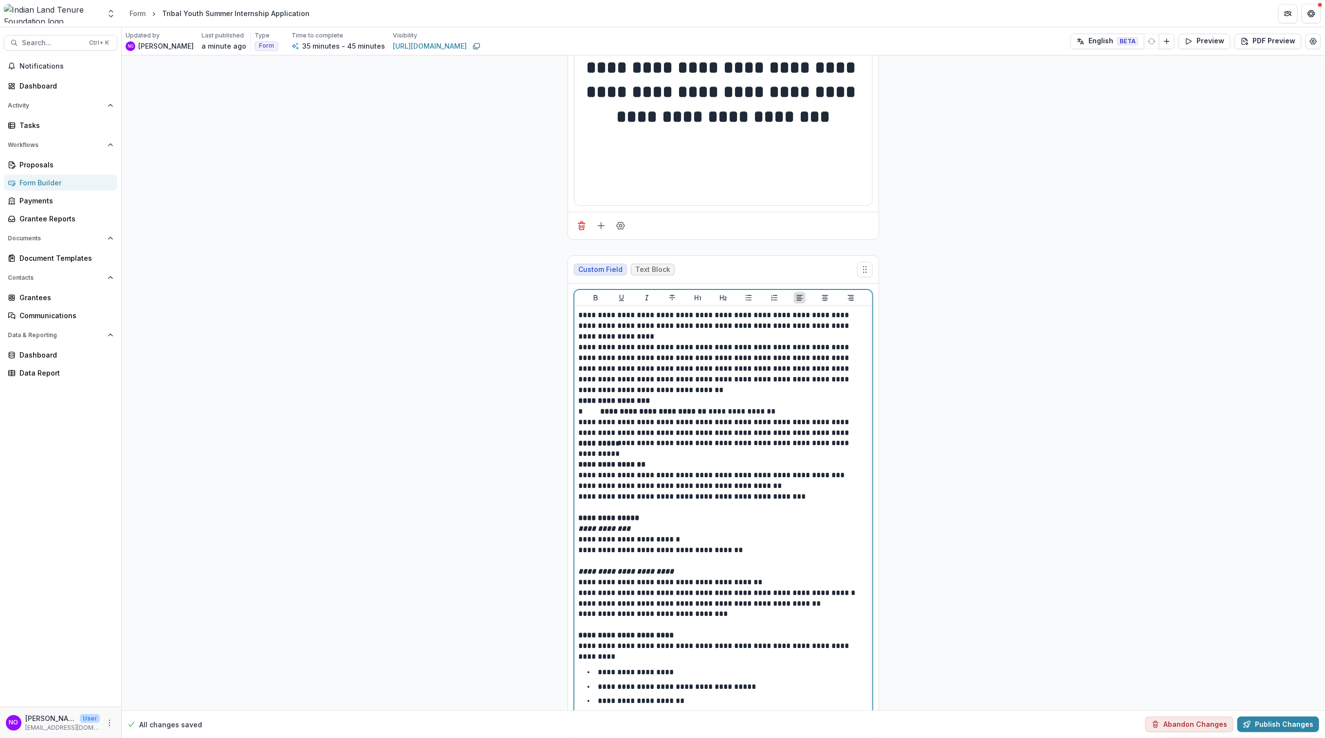
click at [673, 389] on p "**********" at bounding box center [723, 369] width 290 height 54
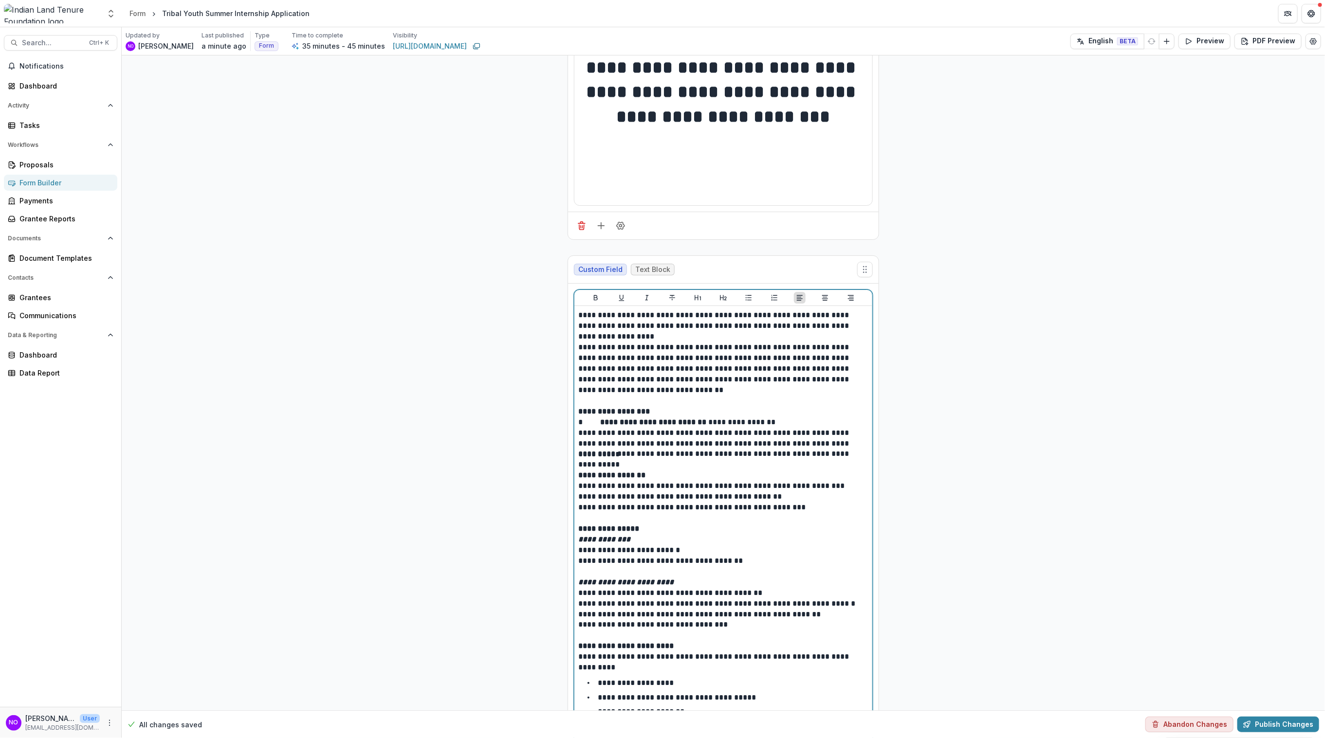
click at [629, 341] on p "**********" at bounding box center [723, 326] width 290 height 32
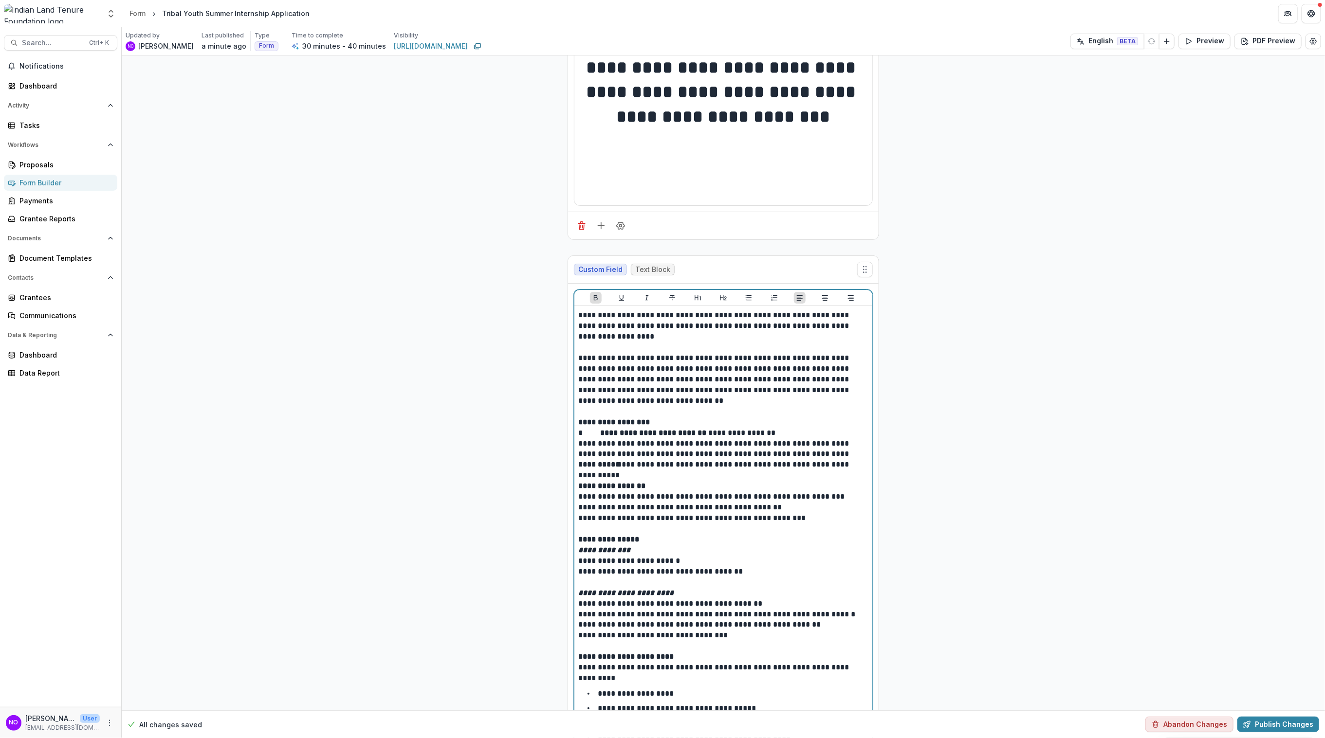
click at [655, 533] on p at bounding box center [723, 529] width 290 height 11
click at [651, 542] on p "**********" at bounding box center [723, 539] width 290 height 11
drag, startPoint x: 637, startPoint y: 550, endPoint x: 535, endPoint y: 546, distance: 101.3
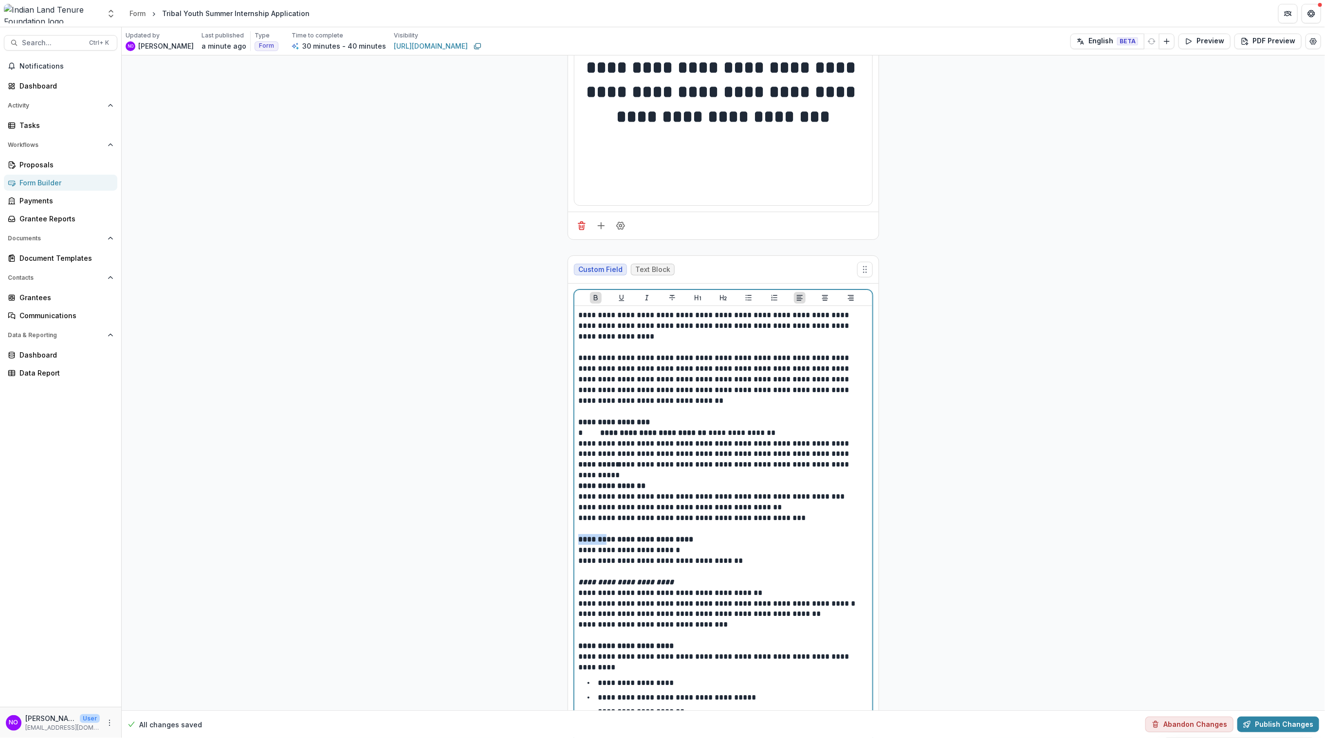
drag, startPoint x: 611, startPoint y: 541, endPoint x: 568, endPoint y: 538, distance: 42.9
click at [568, 538] on div "**********" at bounding box center [723, 521] width 310 height 475
click at [580, 580] on em "**********" at bounding box center [625, 582] width 95 height 7
drag, startPoint x: 757, startPoint y: 584, endPoint x: 573, endPoint y: 582, distance: 184.5
click at [574, 582] on div "**********" at bounding box center [723, 529] width 298 height 447
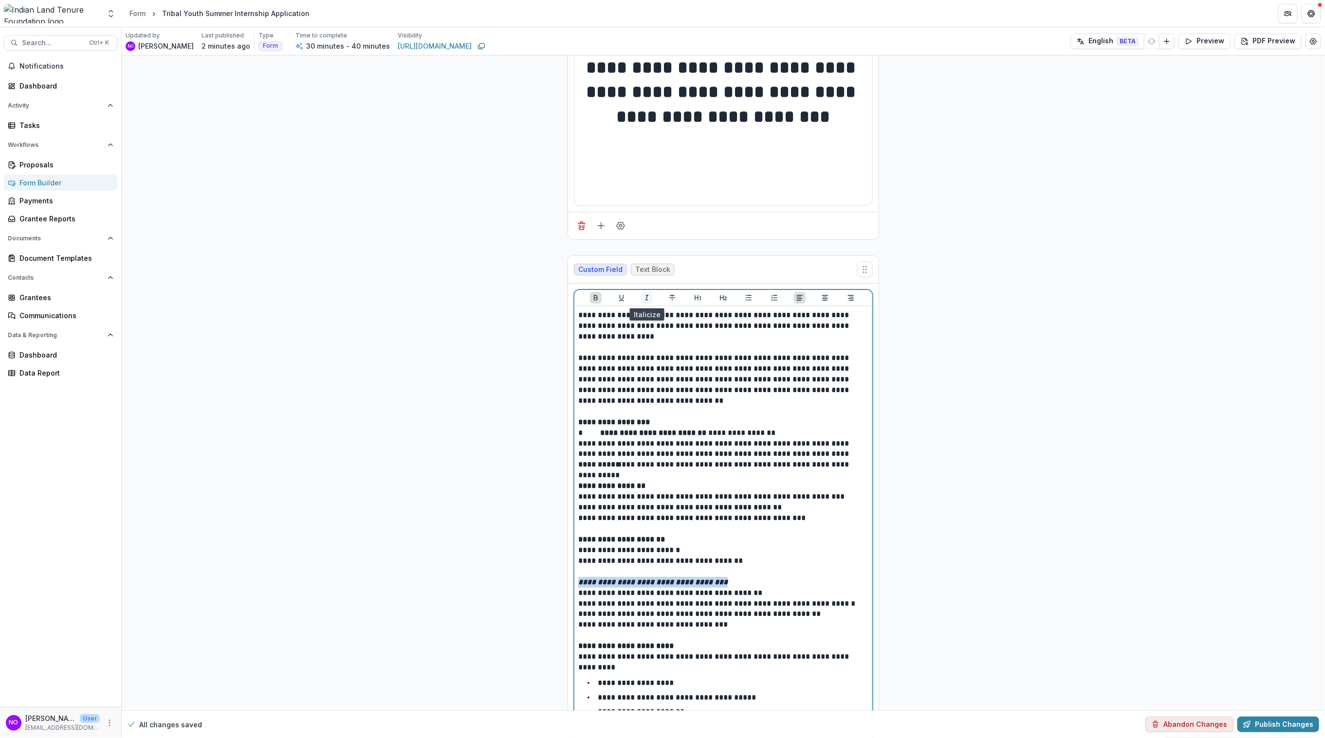
click at [644, 297] on icon "Italicize" at bounding box center [647, 298] width 8 height 8
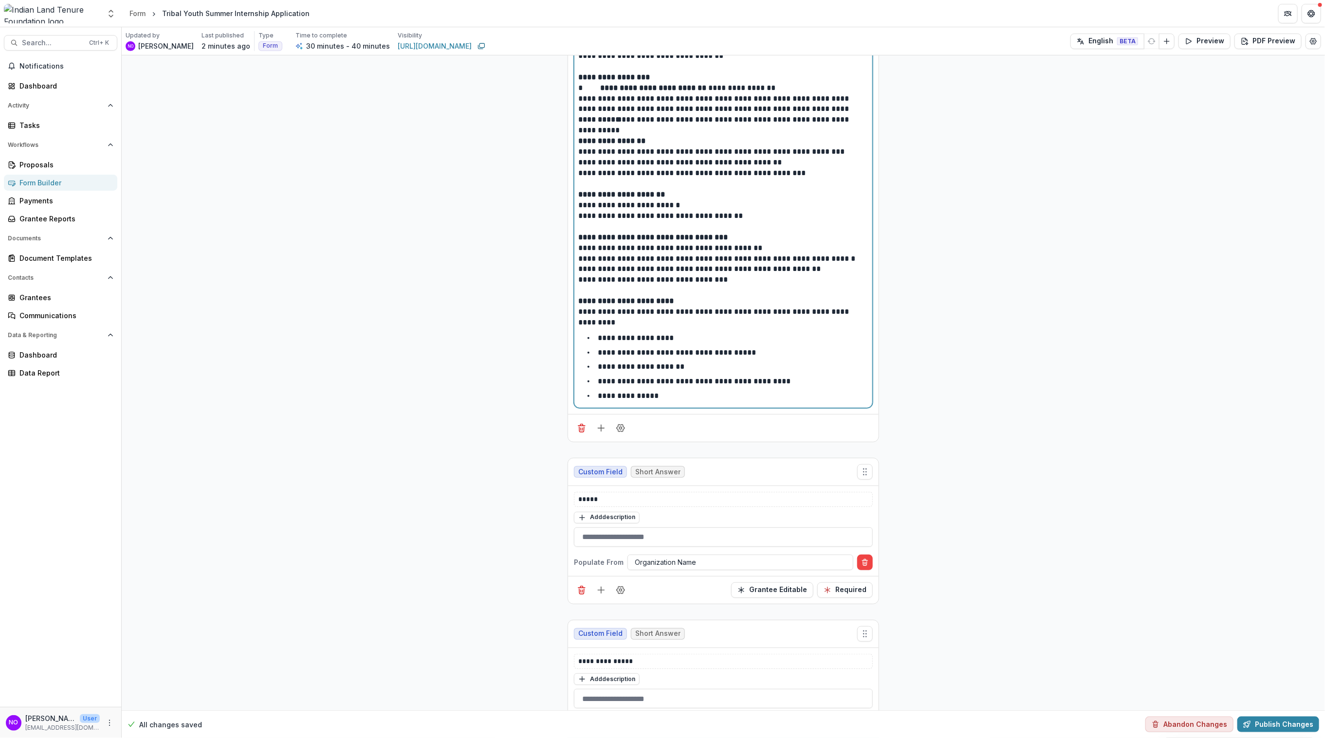
click at [728, 237] on strong "**********" at bounding box center [652, 237] width 149 height 7
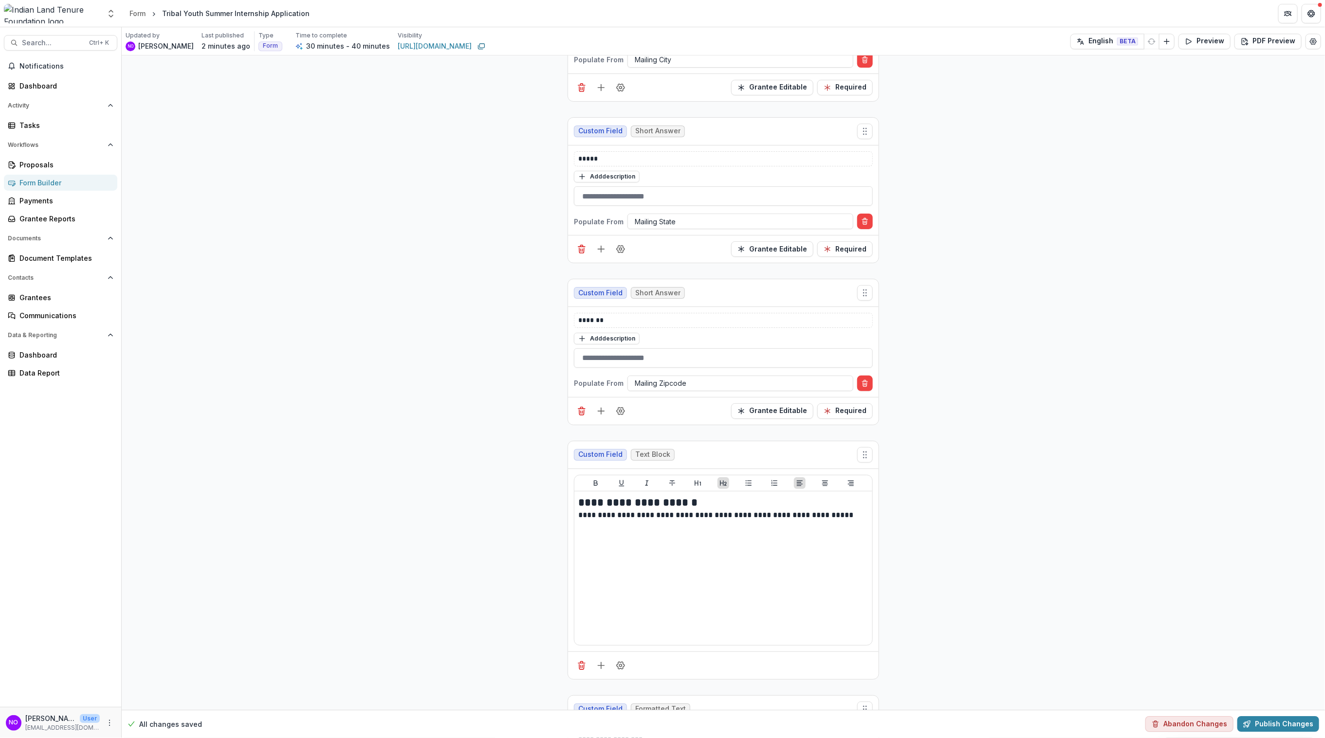
scroll to position [2757, 0]
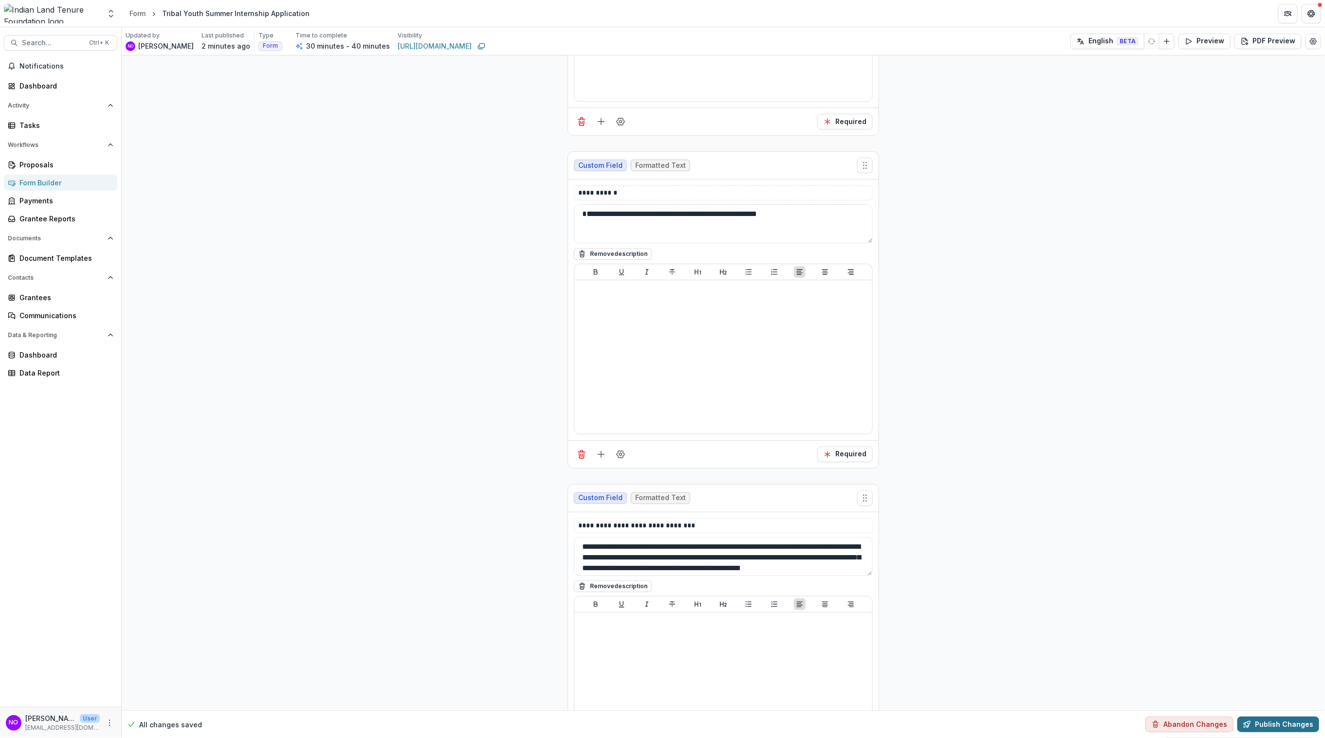
click at [1193, 708] on button "Publish Changes" at bounding box center [1278, 725] width 82 height 16
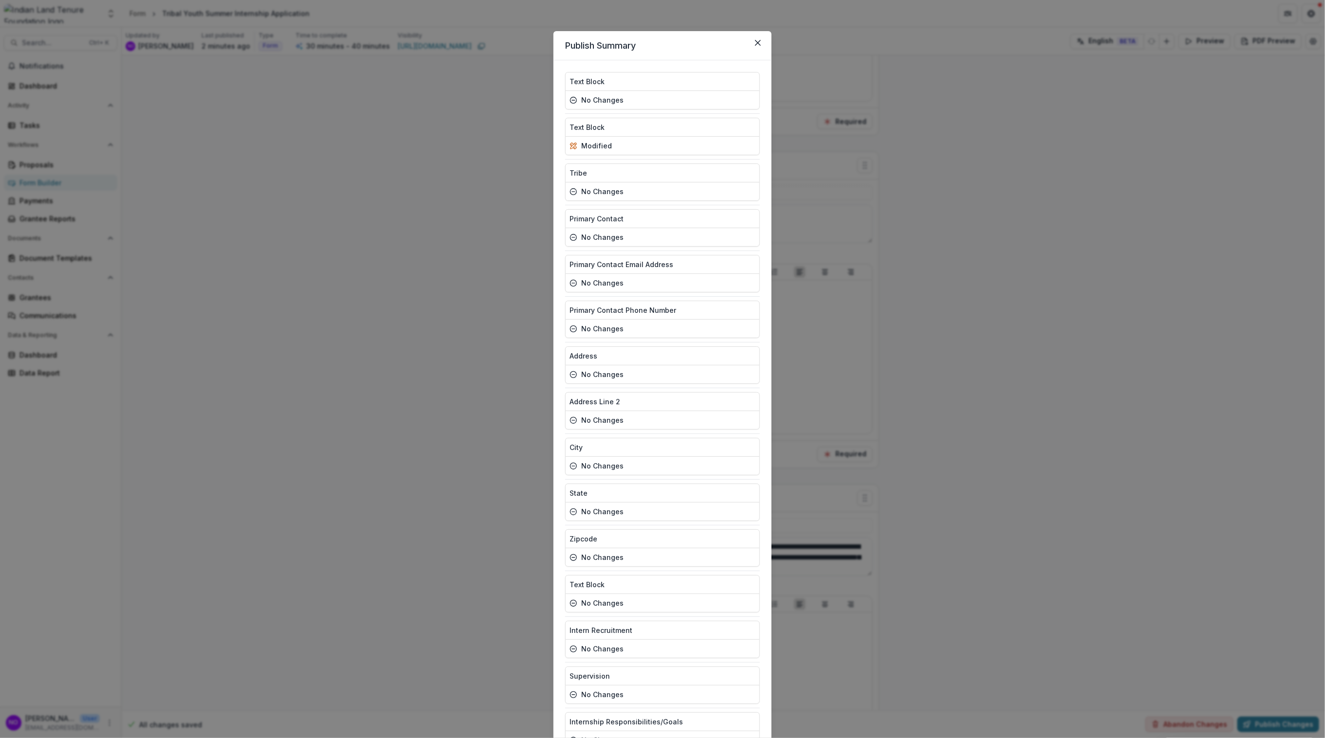
scroll to position [277, 0]
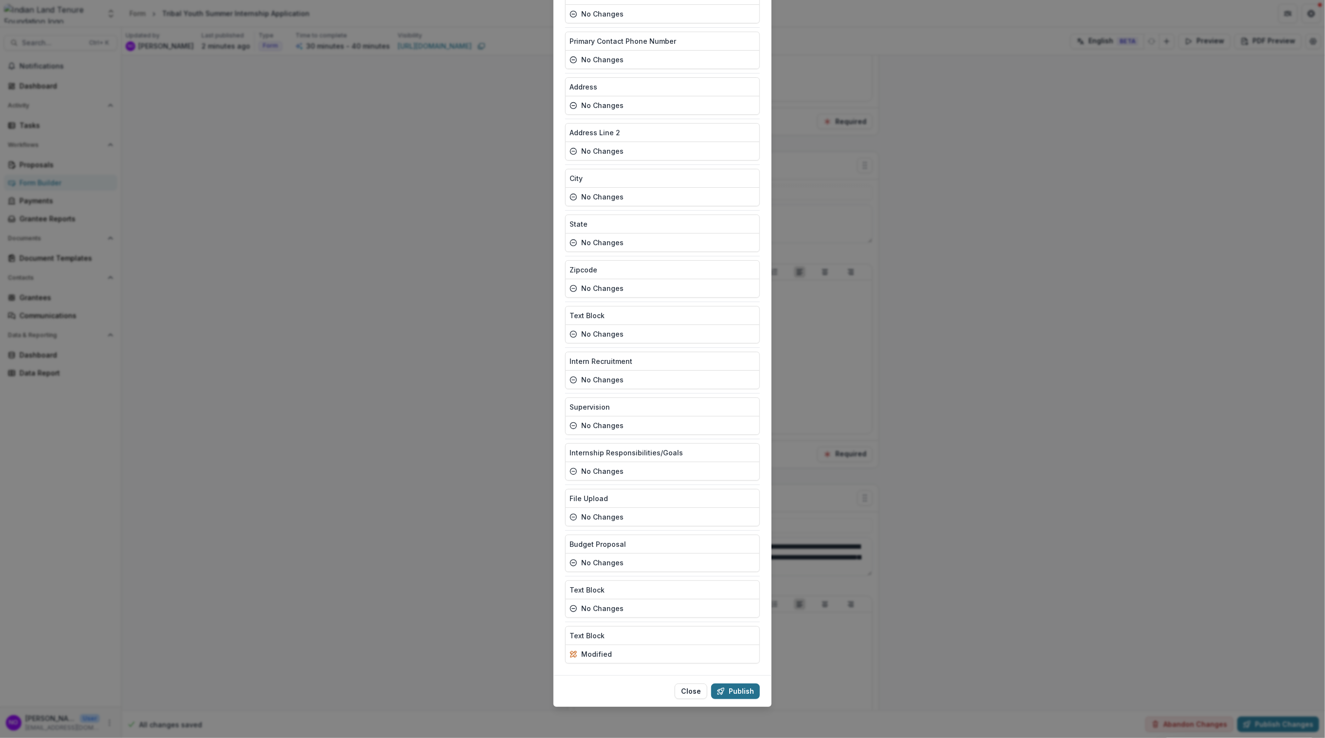
click at [726, 696] on button "Publish" at bounding box center [735, 692] width 49 height 16
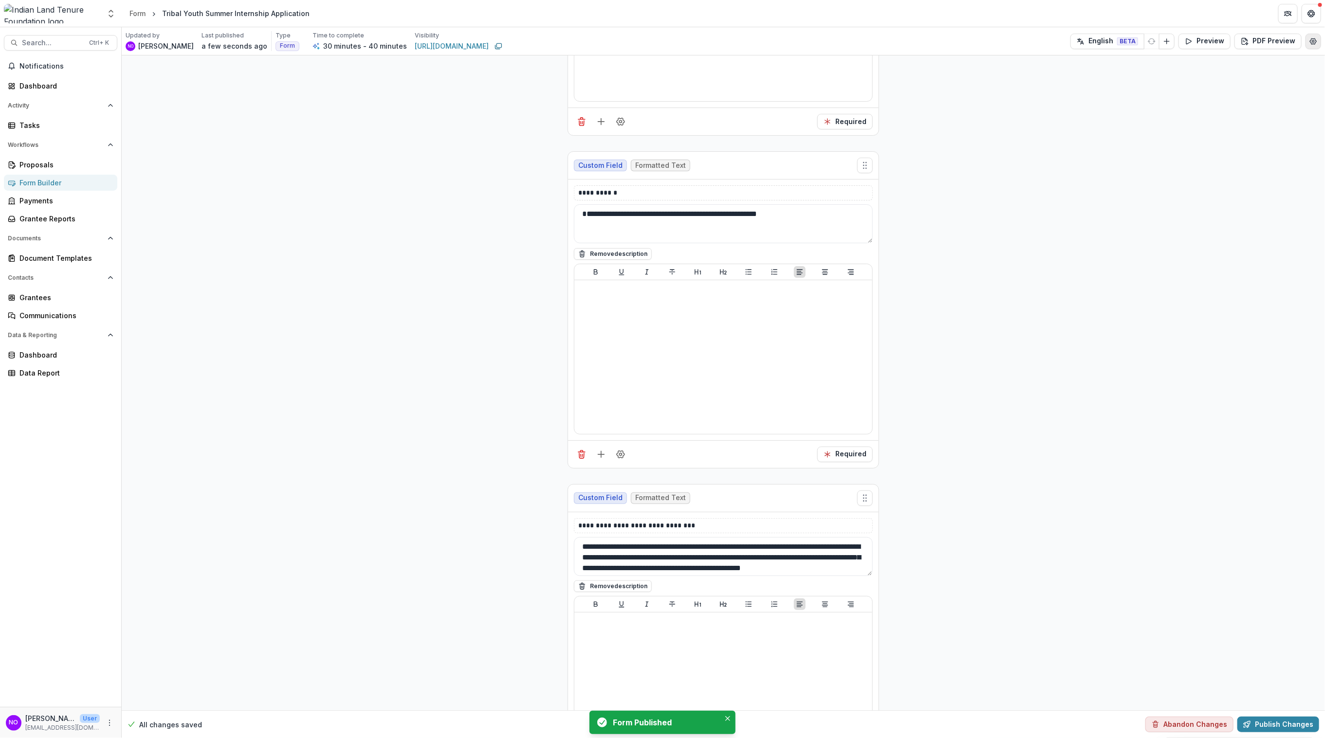
click at [1193, 39] on button "Edit Form Settings" at bounding box center [1313, 42] width 16 height 16
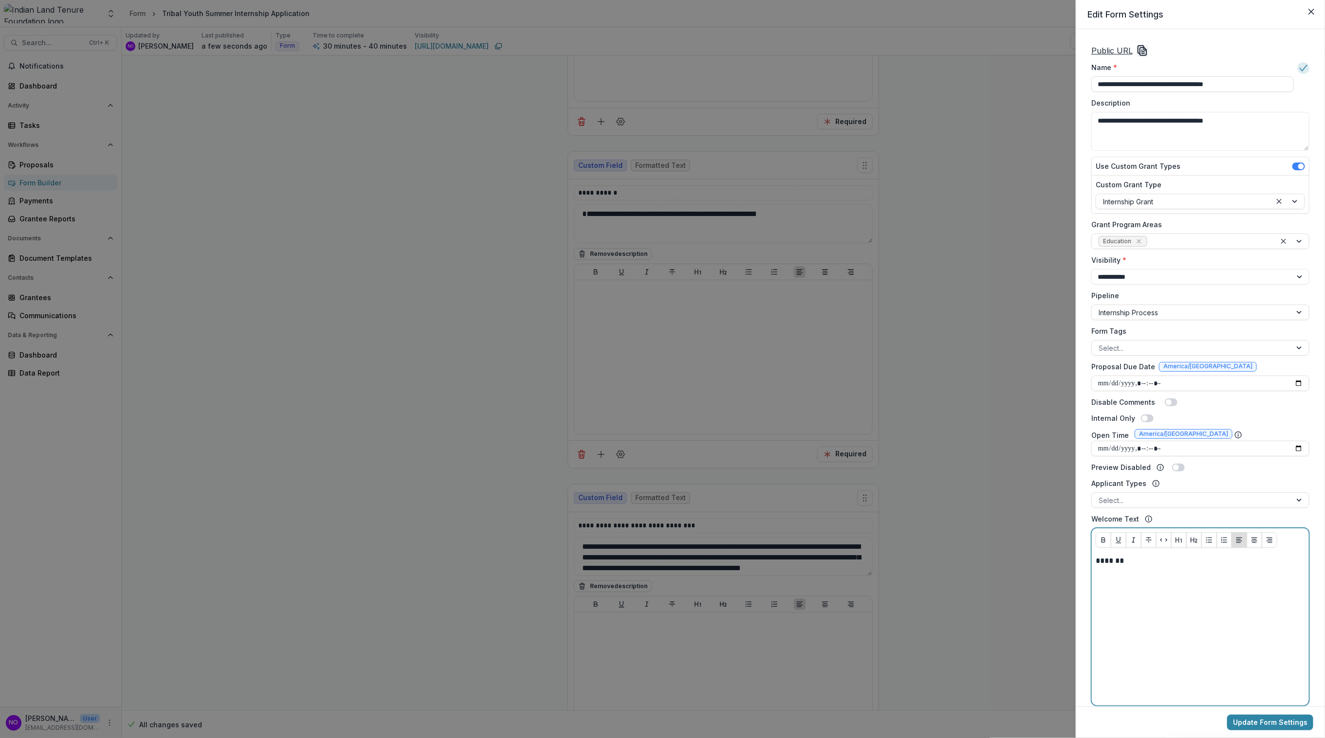
click at [1115, 590] on div "*******" at bounding box center [1199, 629] width 209 height 146
click at [1125, 47] on u "Public URL" at bounding box center [1111, 51] width 41 height 10
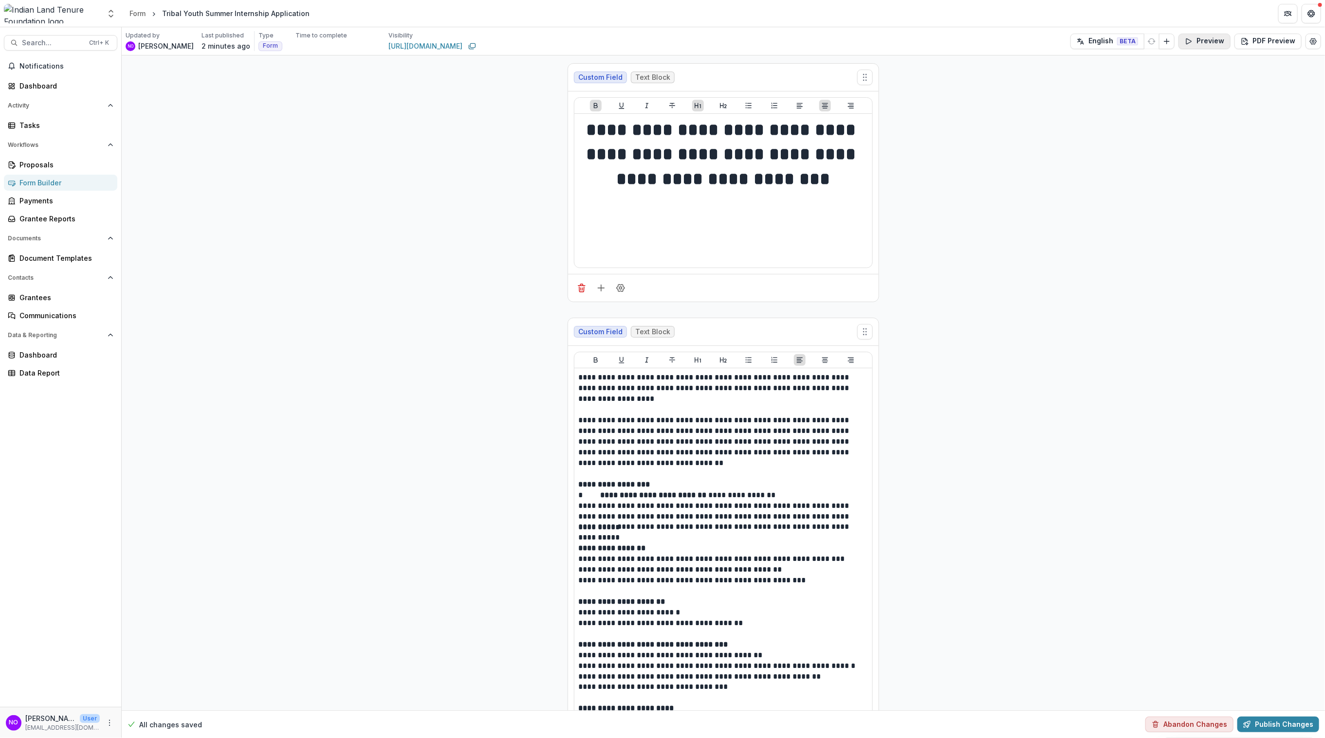
click at [1193, 39] on button "Preview" at bounding box center [1204, 42] width 52 height 16
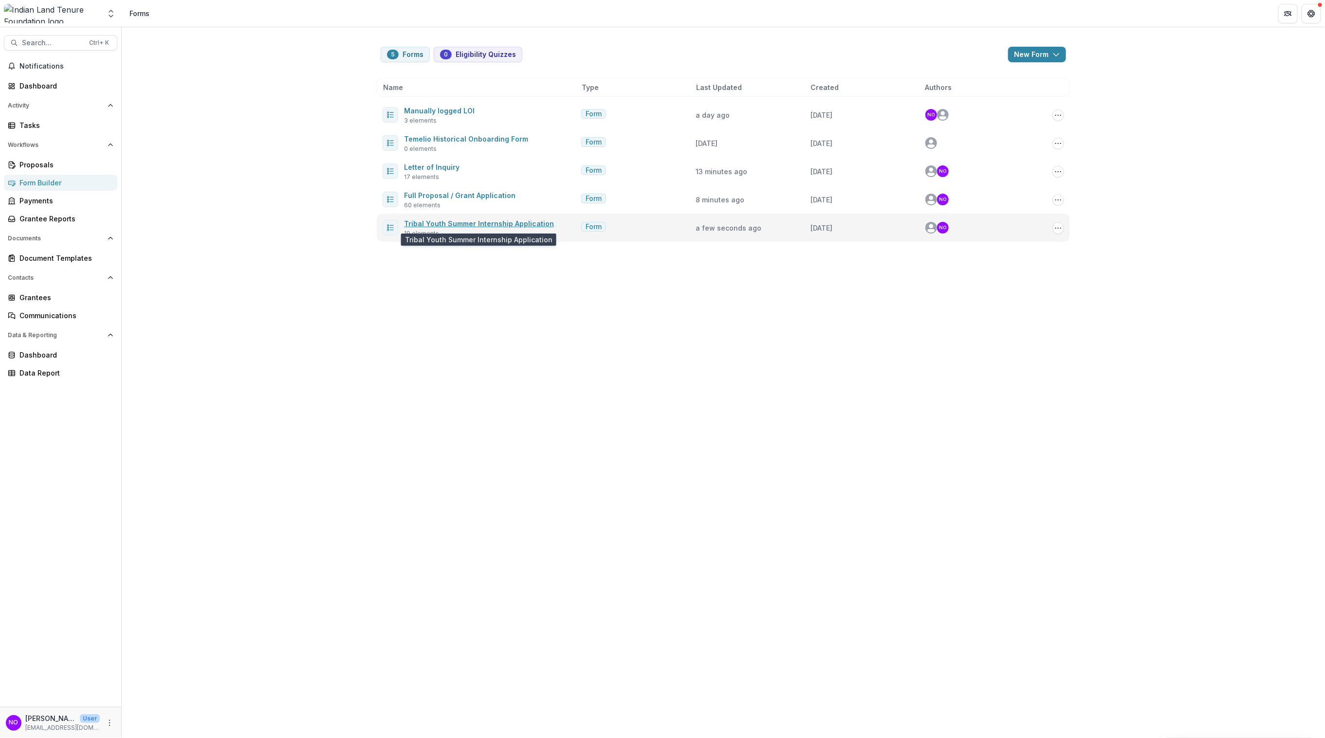
click at [453, 224] on link "Tribal Youth Summer Internship Application" at bounding box center [479, 223] width 150 height 8
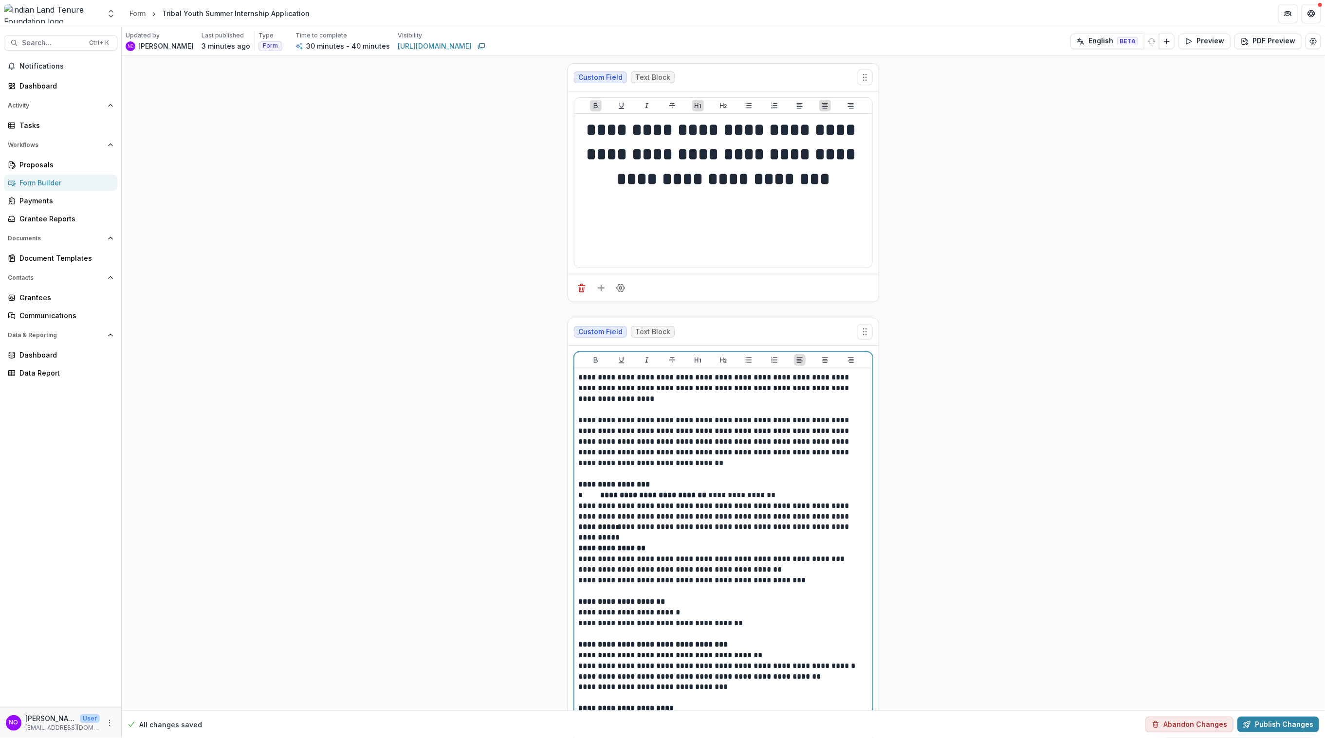
click at [673, 464] on p "**********" at bounding box center [723, 442] width 290 height 54
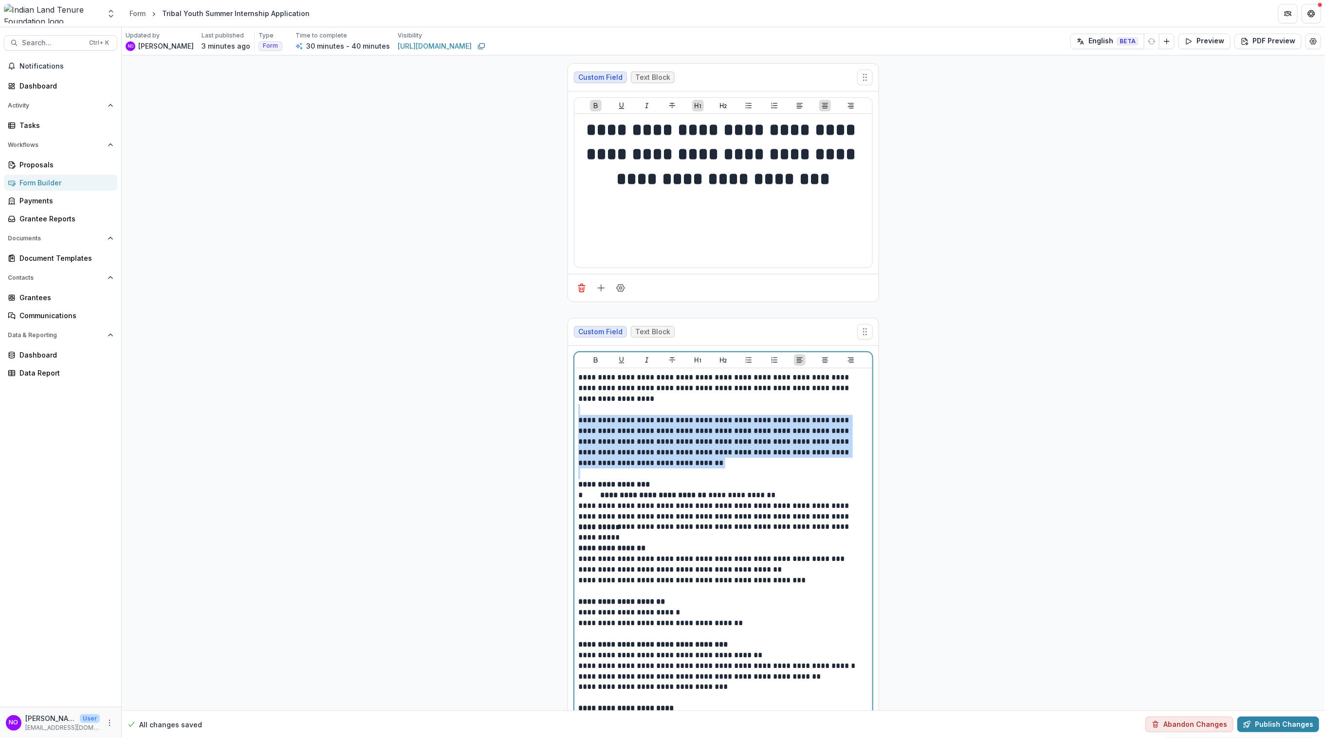
drag, startPoint x: 673, startPoint y: 464, endPoint x: 559, endPoint y: 412, distance: 125.5
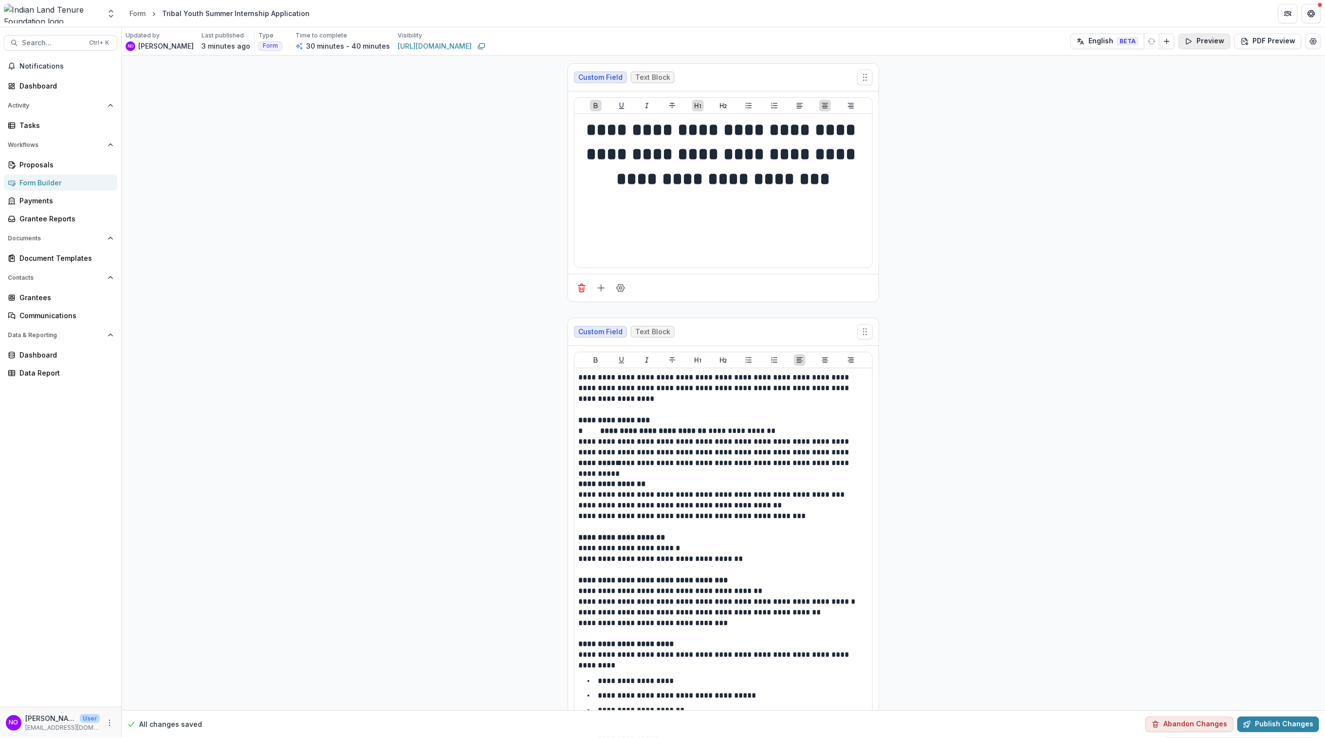
click at [1193, 37] on button "Preview" at bounding box center [1204, 42] width 52 height 16
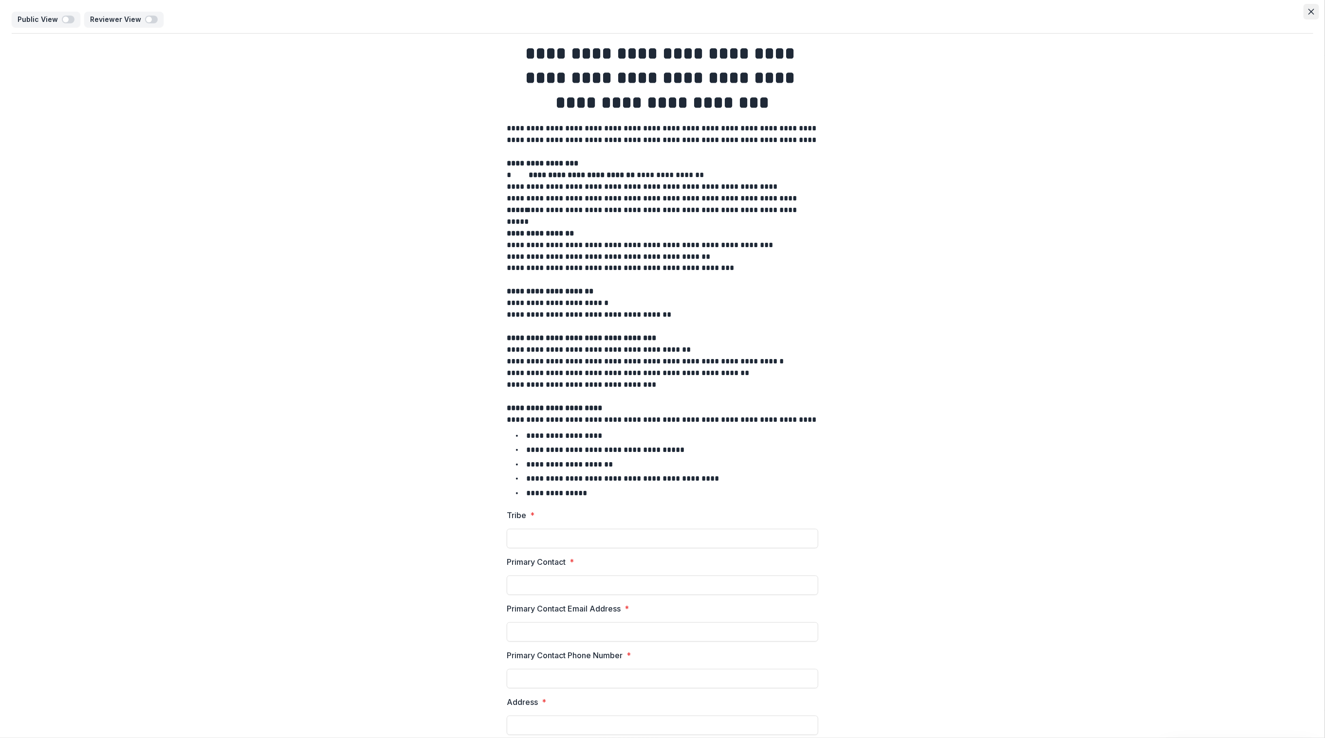
click at [1193, 12] on icon "Close" at bounding box center [1311, 12] width 6 height 6
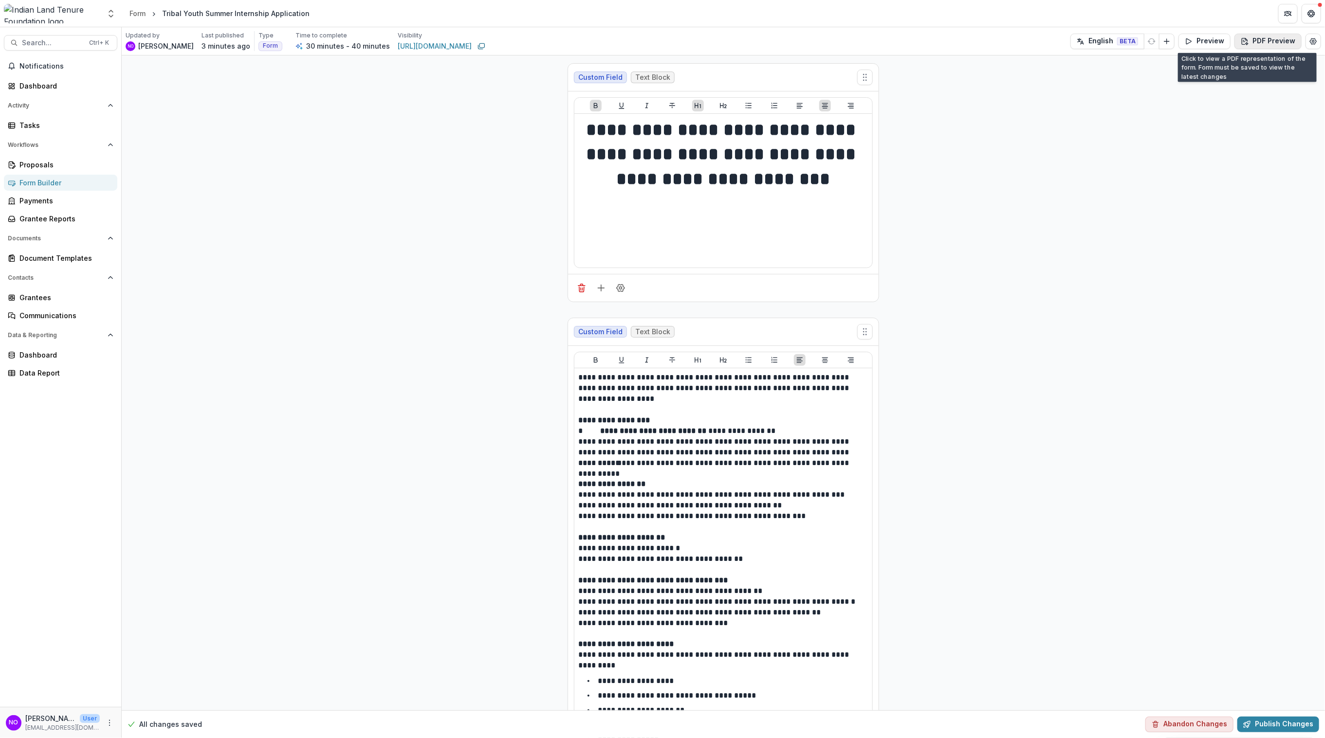
click at [1193, 42] on button "PDF Preview" at bounding box center [1267, 42] width 67 height 16
click at [1193, 77] on p "With Description" at bounding box center [1240, 79] width 56 height 10
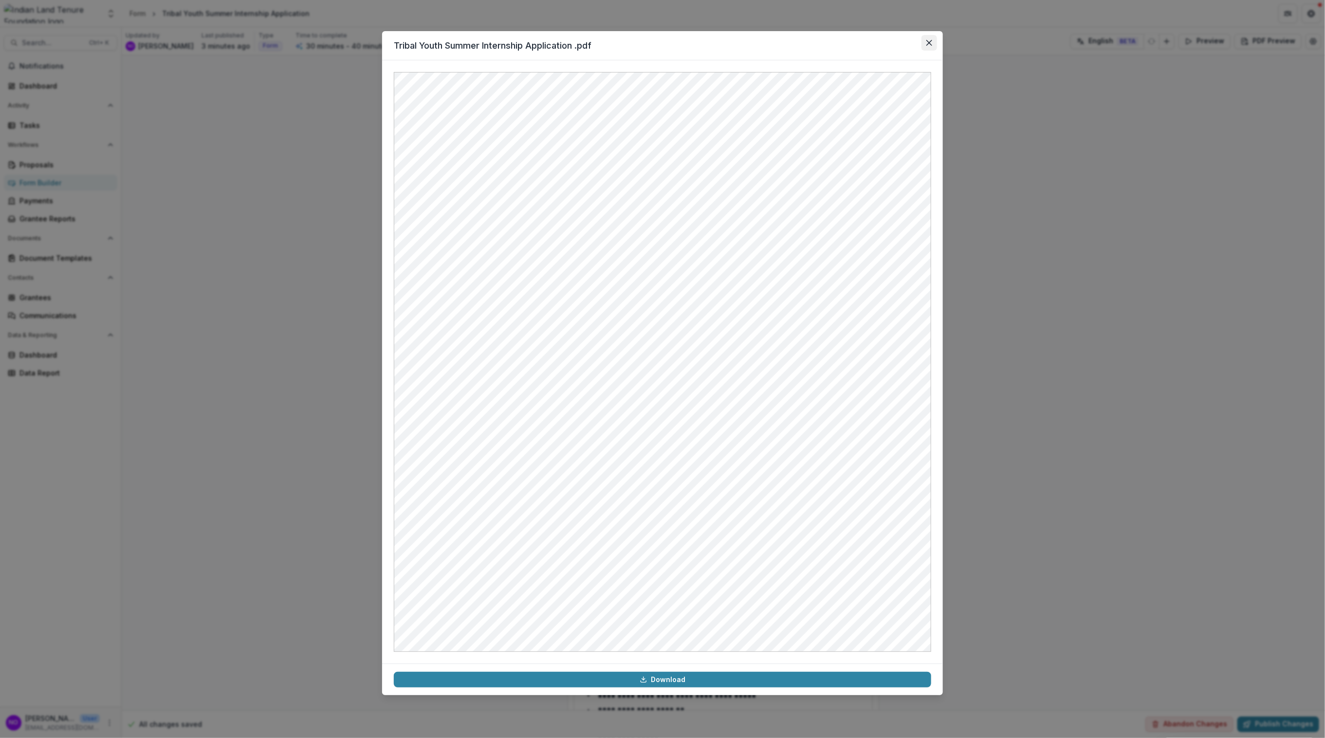
click at [931, 39] on button "Close" at bounding box center [929, 43] width 16 height 16
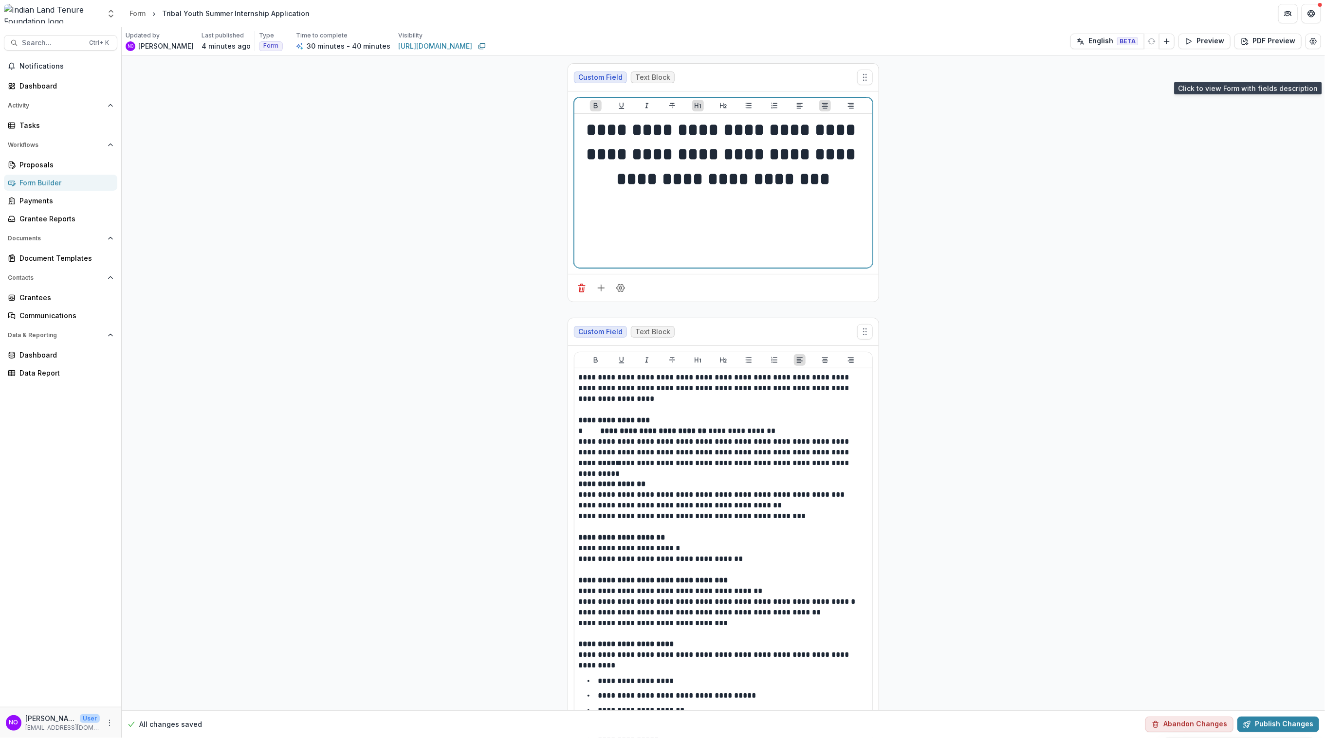
click at [711, 159] on strong "**********" at bounding box center [723, 154] width 274 height 67
